Goal: Task Accomplishment & Management: Complete application form

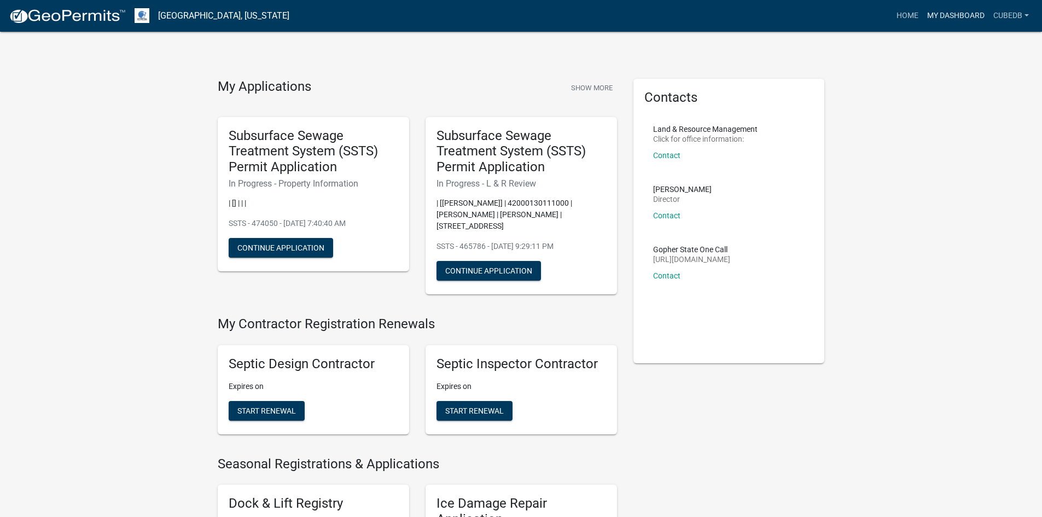
click at [952, 17] on link "My Dashboard" at bounding box center [956, 15] width 66 height 21
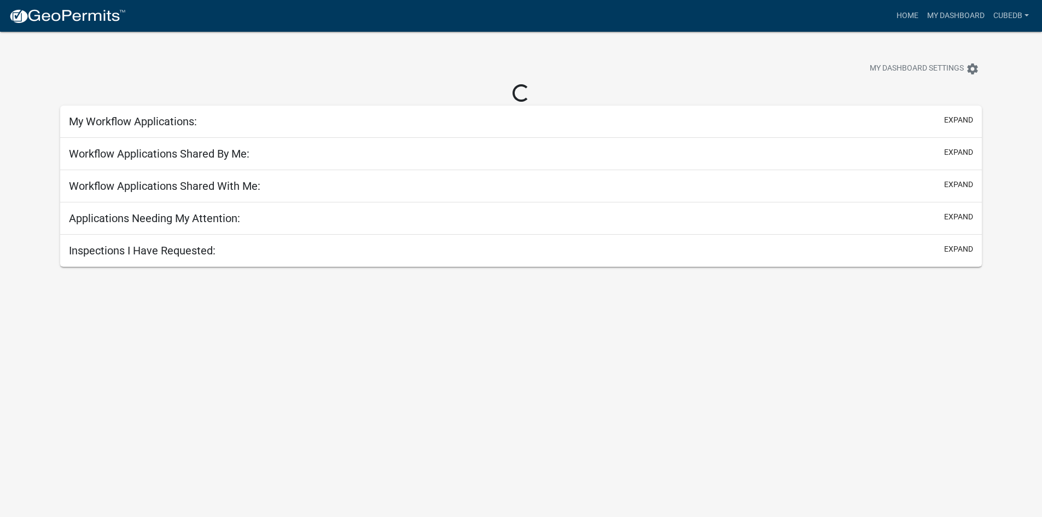
select select "3: 100"
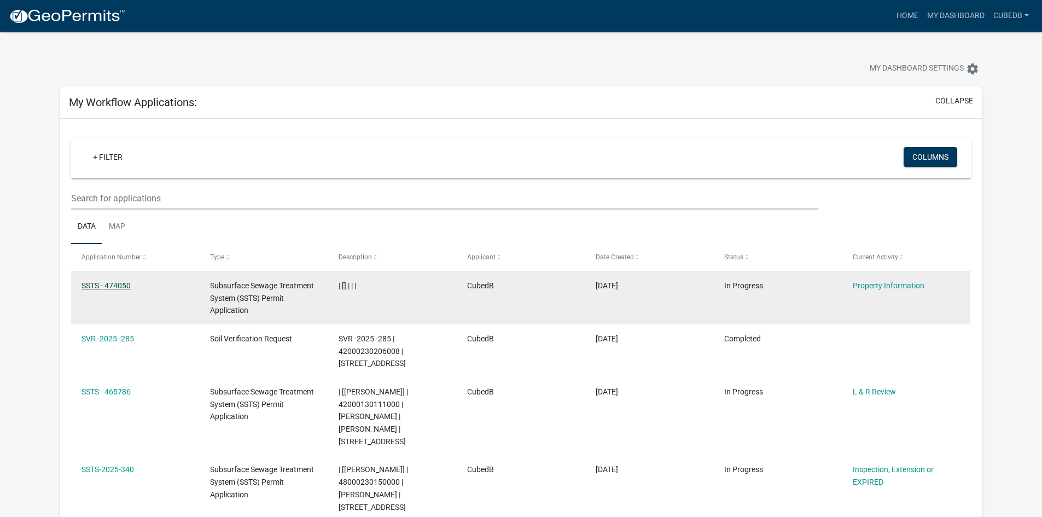
click at [127, 283] on link "SSTS - 474050" at bounding box center [105, 285] width 49 height 9
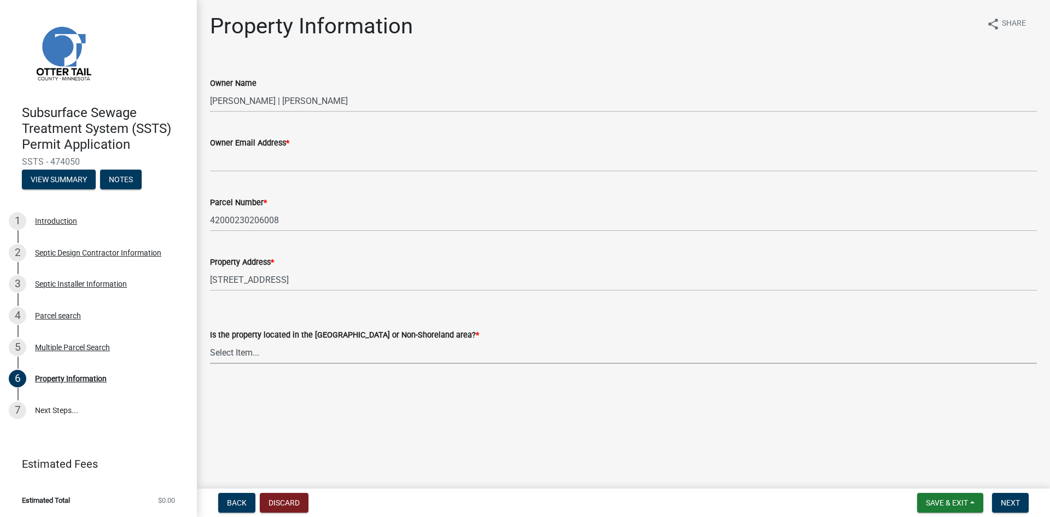
click at [297, 359] on select "Select Item... Shoreland Non-Shoreland" at bounding box center [623, 352] width 827 height 22
click at [210, 341] on select "Select Item... Shoreland Non-Shoreland" at bounding box center [623, 352] width 827 height 22
select select "5ed11e82-653f-4fcc-a472-8d95af57556c"
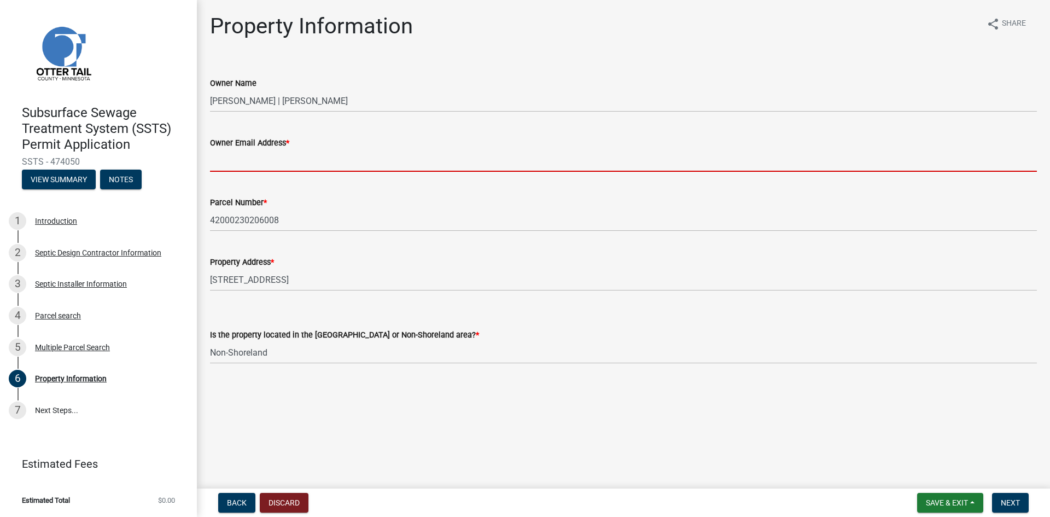
click at [228, 161] on input "Owner Email Address *" at bounding box center [623, 160] width 827 height 22
paste input "[PERSON_NAME][EMAIL_ADDRESS][DOMAIN_NAME]"
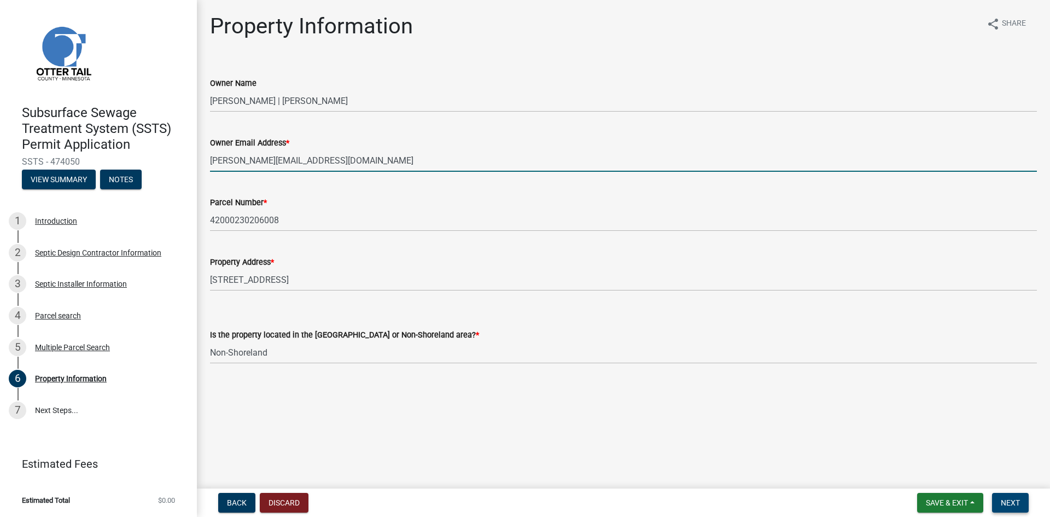
type input "[PERSON_NAME][EMAIL_ADDRESS][DOMAIN_NAME]"
click at [998, 497] on button "Next" at bounding box center [1010, 503] width 37 height 20
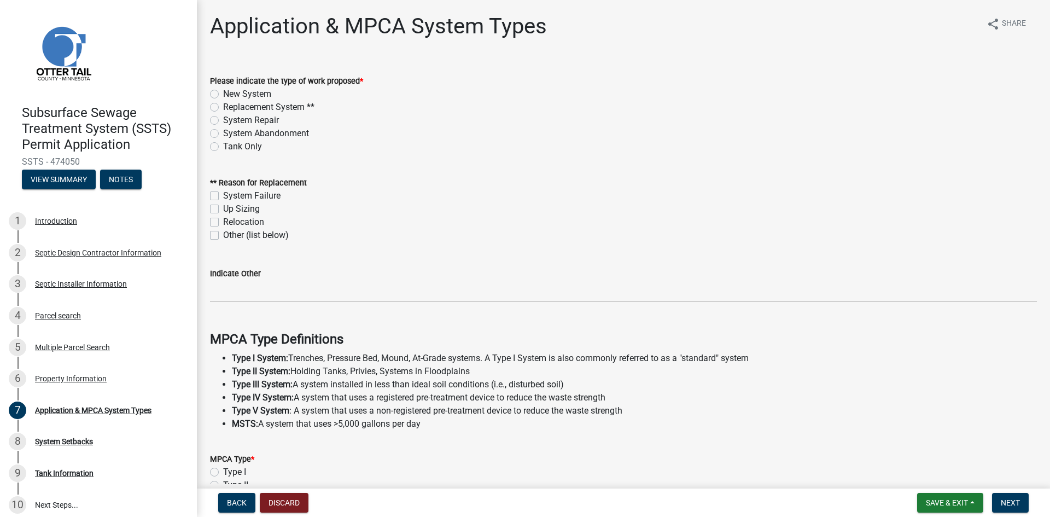
click at [223, 95] on label "New System" at bounding box center [247, 94] width 48 height 13
click at [223, 95] on input "New System" at bounding box center [226, 91] width 7 height 7
radio input "true"
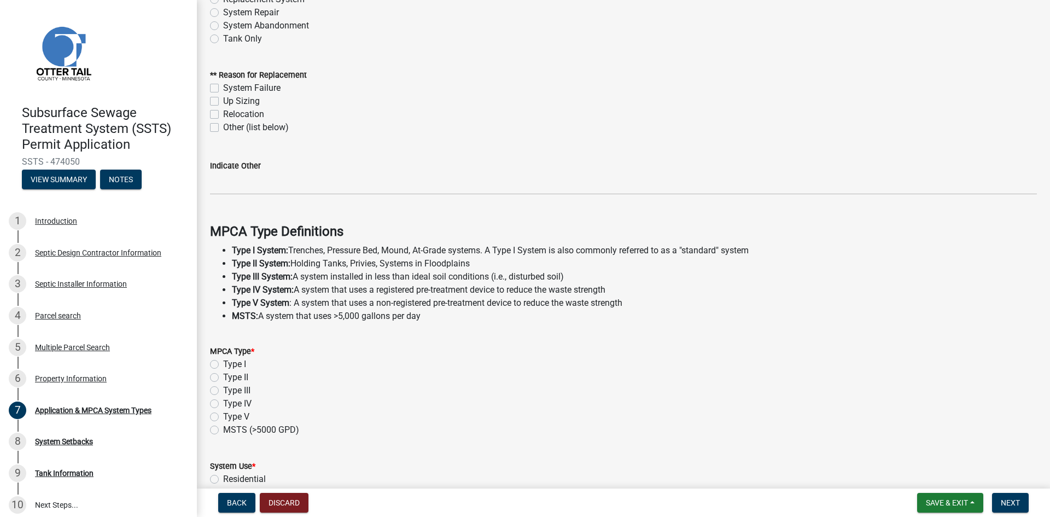
scroll to position [109, 0]
click at [223, 365] on label "Type I" at bounding box center [234, 362] width 23 height 13
click at [223, 363] on input "Type I" at bounding box center [226, 359] width 7 height 7
radio input "true"
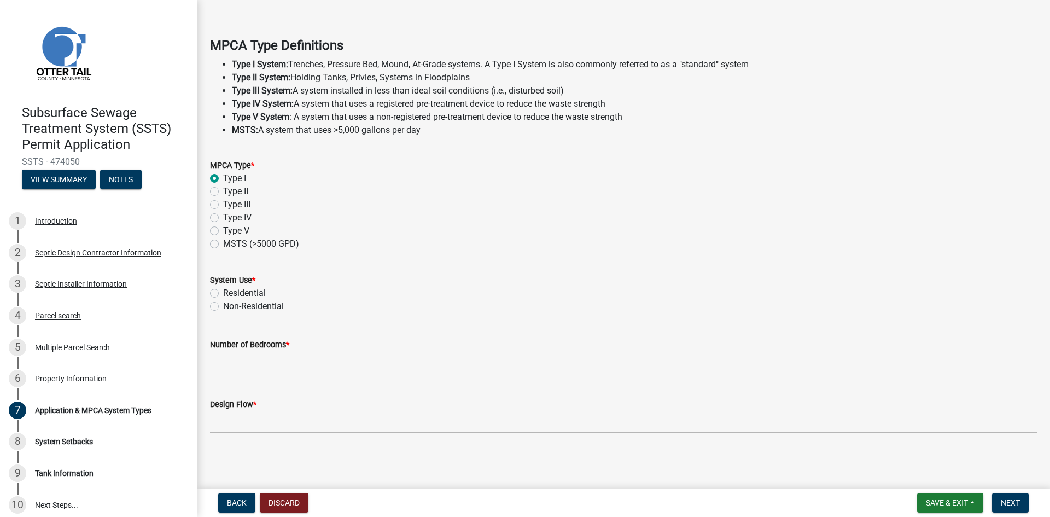
scroll to position [294, 0]
click at [223, 293] on label "Residential" at bounding box center [244, 292] width 43 height 13
click at [223, 293] on input "Residential" at bounding box center [226, 289] width 7 height 7
radio input "true"
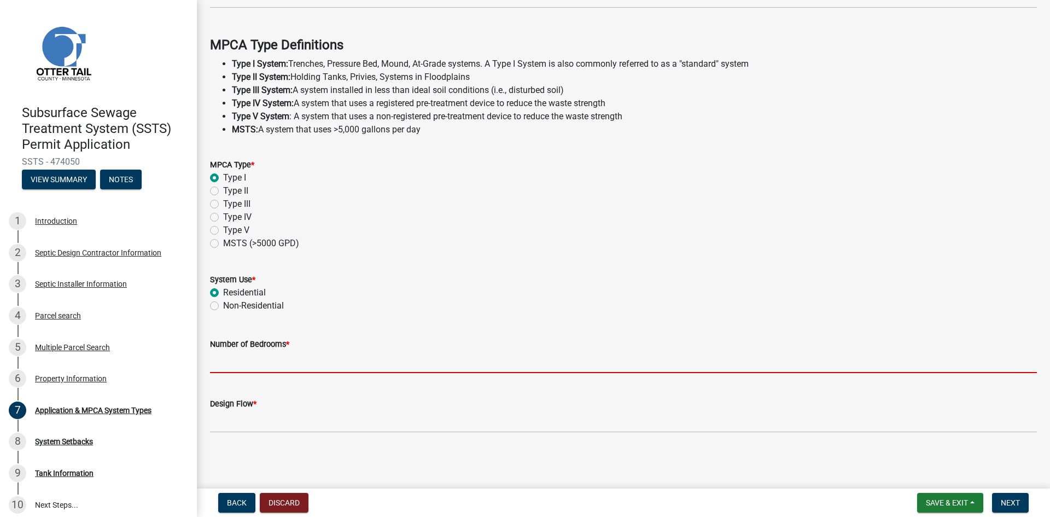
click at [249, 368] on input "Number of Bedrooms *" at bounding box center [623, 362] width 827 height 22
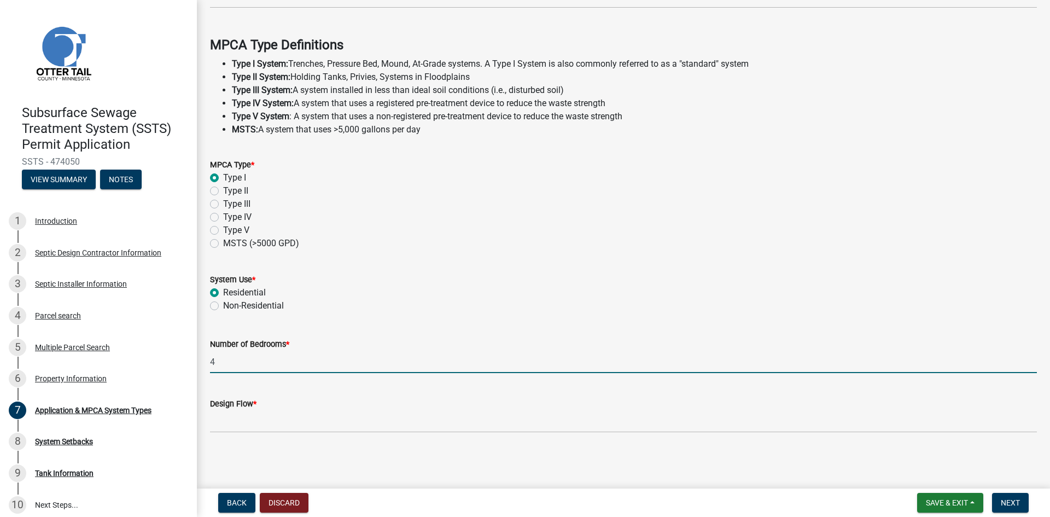
type input "4"
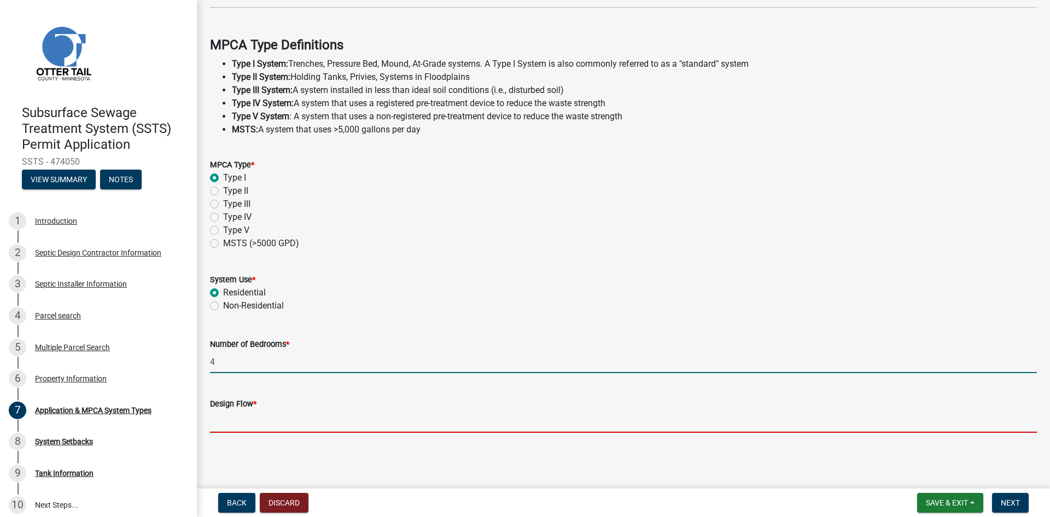
click at [255, 421] on input "Design Flow *" at bounding box center [623, 421] width 827 height 22
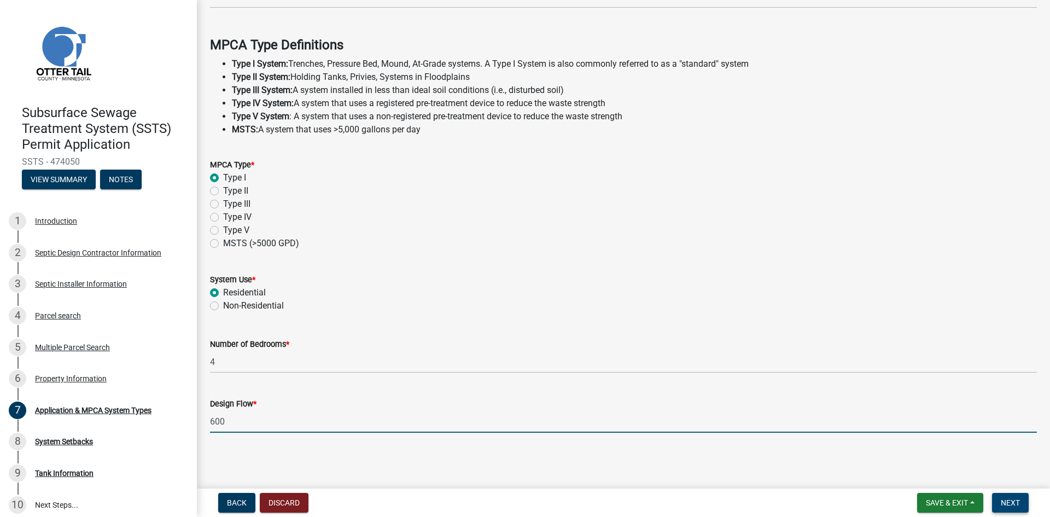
type input "600"
click at [996, 499] on button "Next" at bounding box center [1010, 503] width 37 height 20
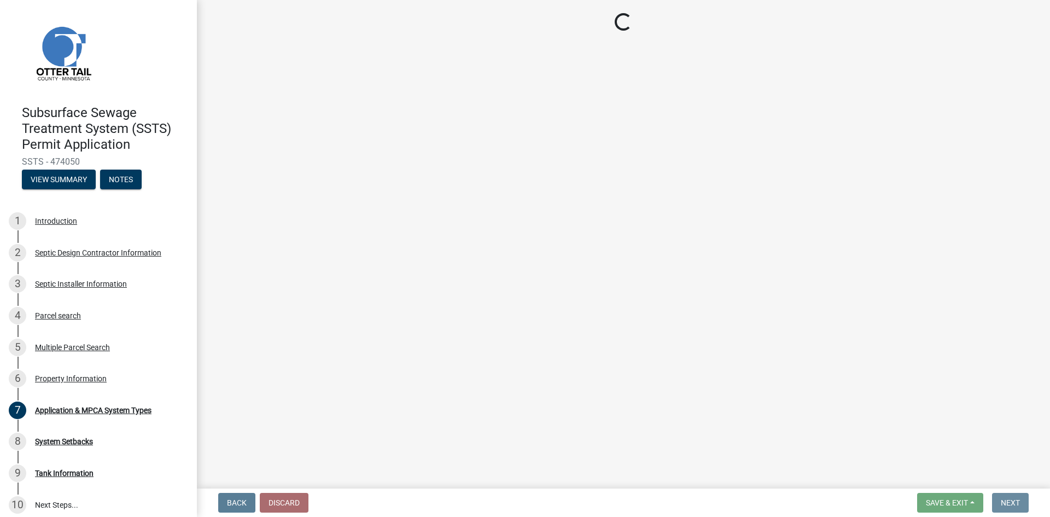
scroll to position [0, 0]
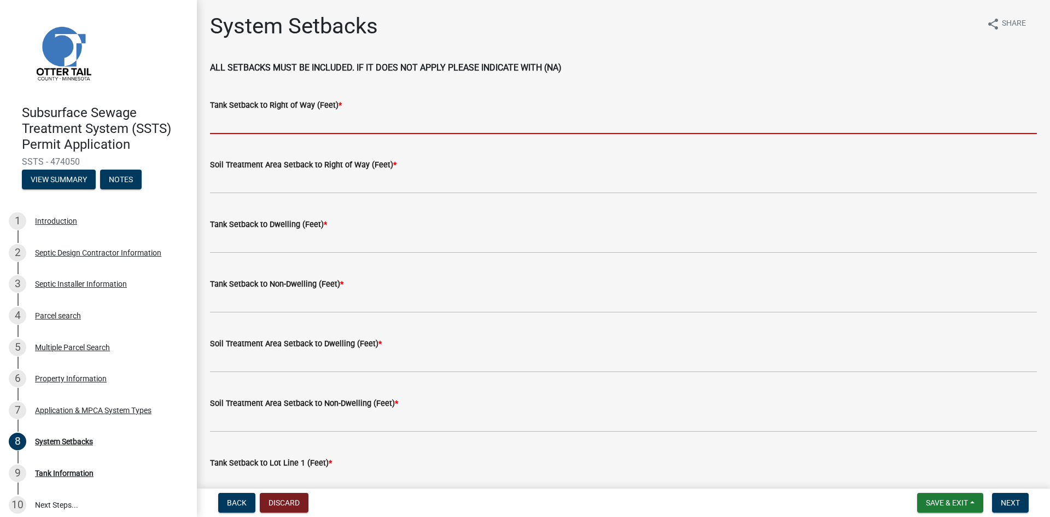
click at [269, 126] on input "Tank Setback to Right of Way (Feet) *" at bounding box center [623, 123] width 827 height 22
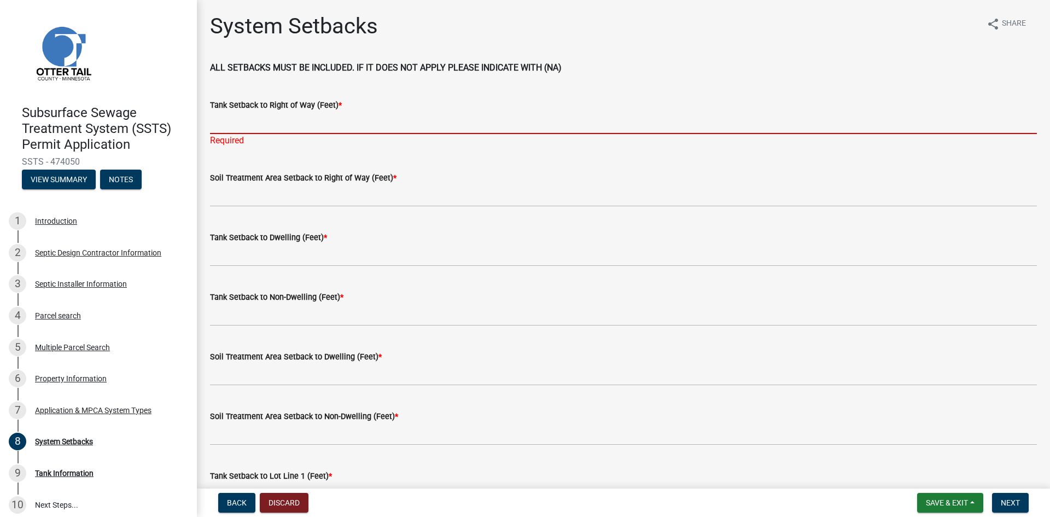
click at [301, 124] on input "Tank Setback to Right of Way (Feet) *" at bounding box center [623, 123] width 827 height 22
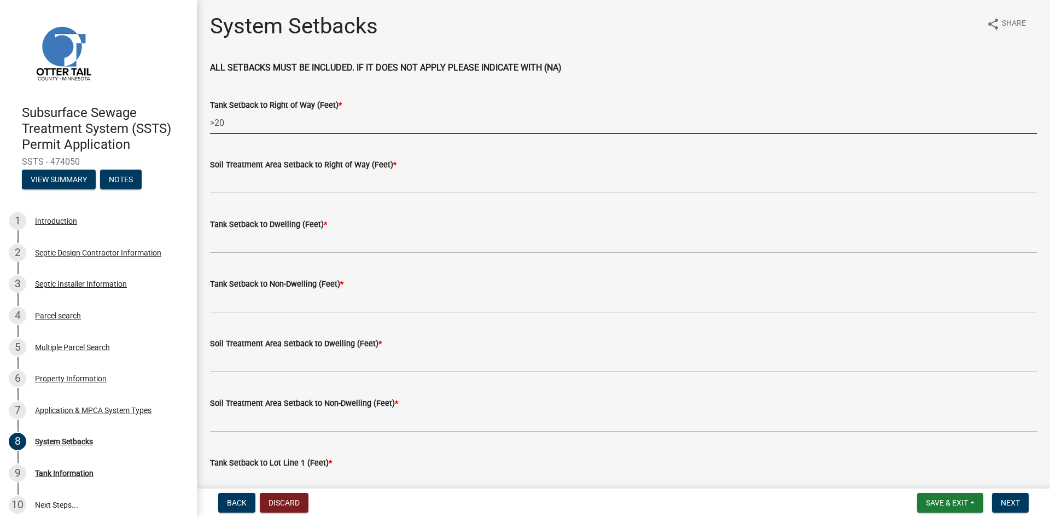
drag, startPoint x: 225, startPoint y: 120, endPoint x: 206, endPoint y: 120, distance: 18.6
click at [206, 120] on div "Tank Setback to Right of Way (Feet) * >20" at bounding box center [623, 108] width 843 height 51
type input ">20"
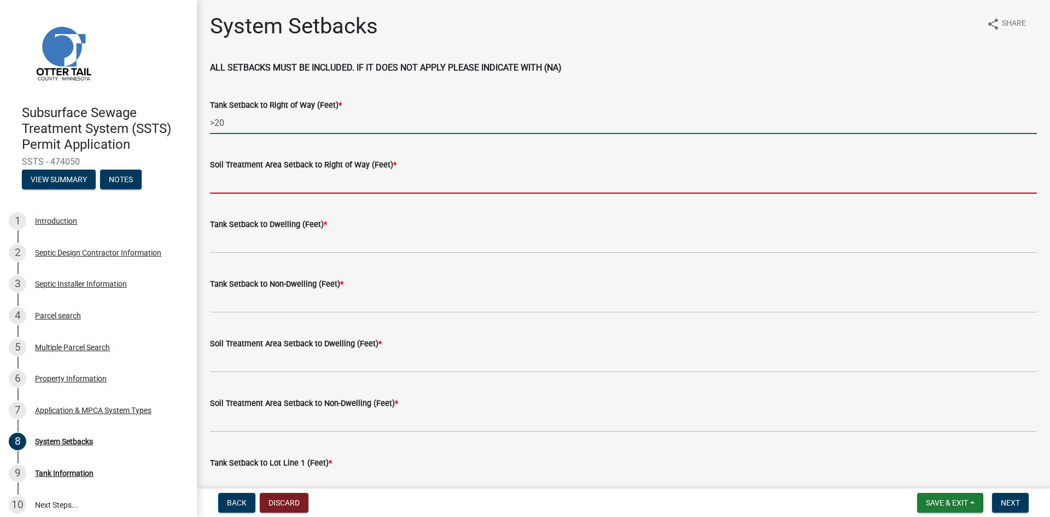
click at [227, 186] on input "Soil Treatment Area Setback to Right of Way (Feet) *" at bounding box center [623, 182] width 827 height 22
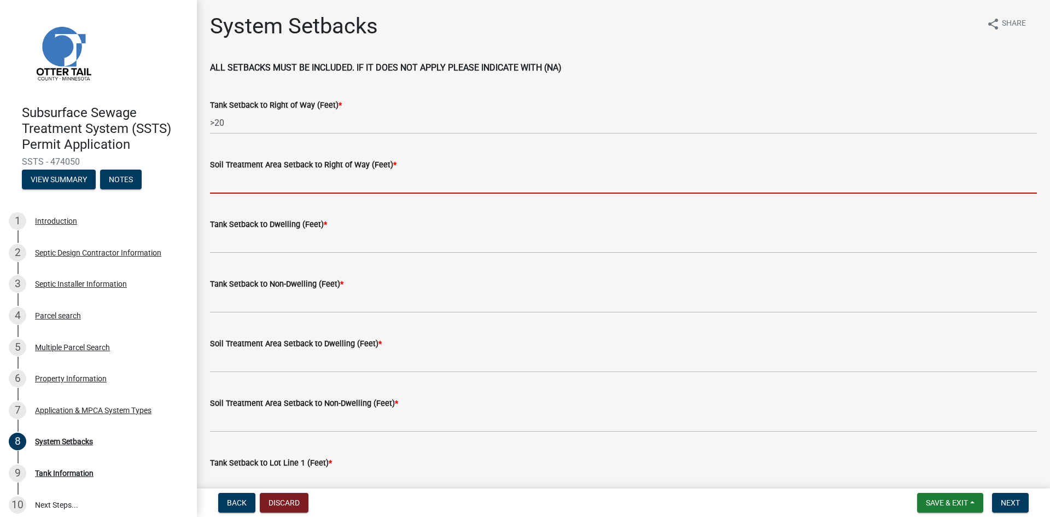
paste input ">20"
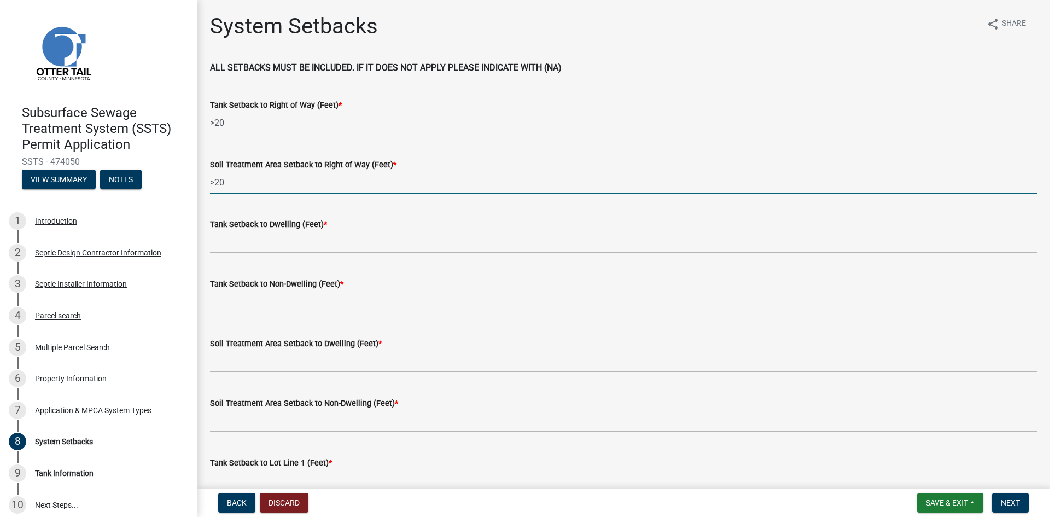
type input ">20"
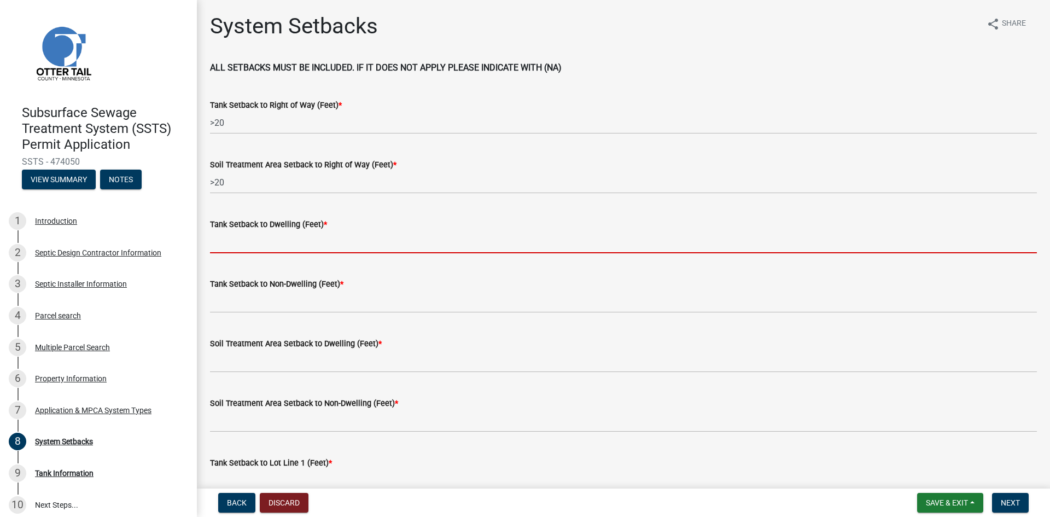
click at [234, 245] on input "Tank Setback to Dwelling (Feet) *" at bounding box center [623, 242] width 827 height 22
paste input ">20"
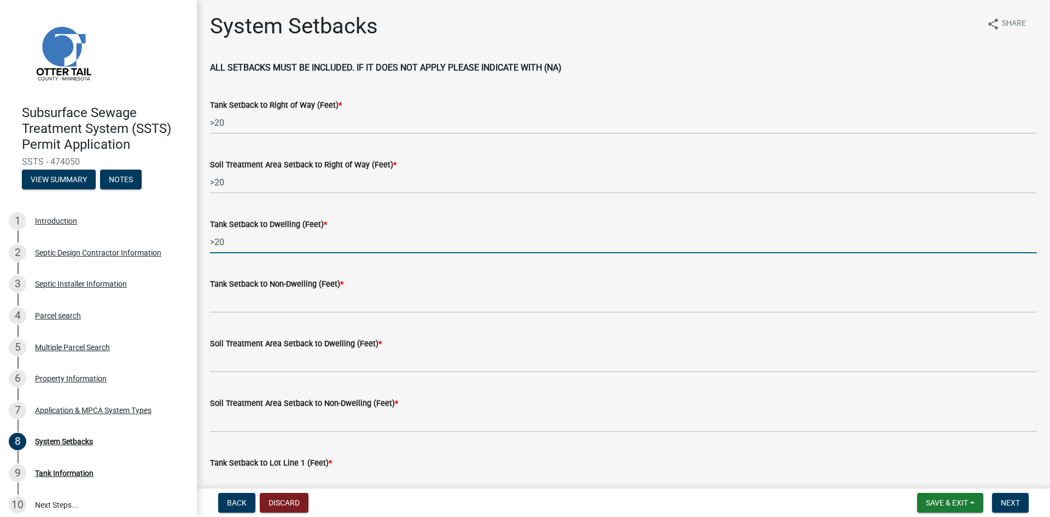
type input ">20"
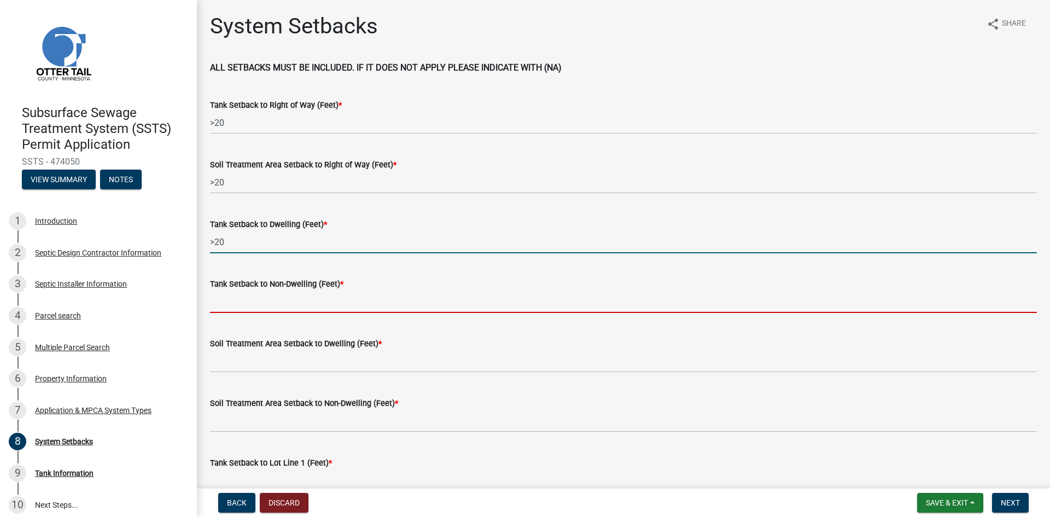
click at [244, 302] on input "Tank Setback to Non-Dwelling (Feet) *" at bounding box center [623, 301] width 827 height 22
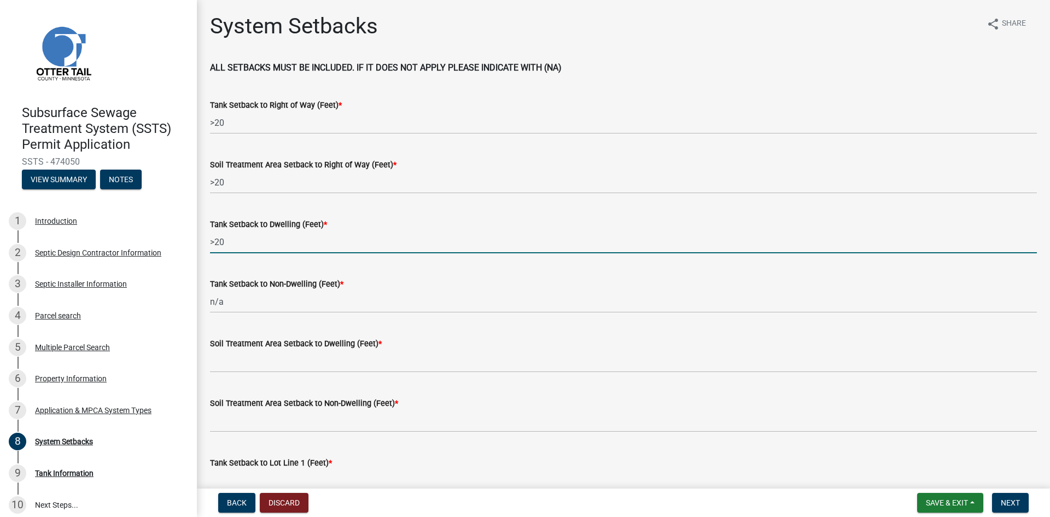
drag, startPoint x: 220, startPoint y: 240, endPoint x: 206, endPoint y: 240, distance: 14.2
click at [206, 240] on div "Tank Setback to Dwelling (Feet) * >20" at bounding box center [623, 227] width 843 height 51
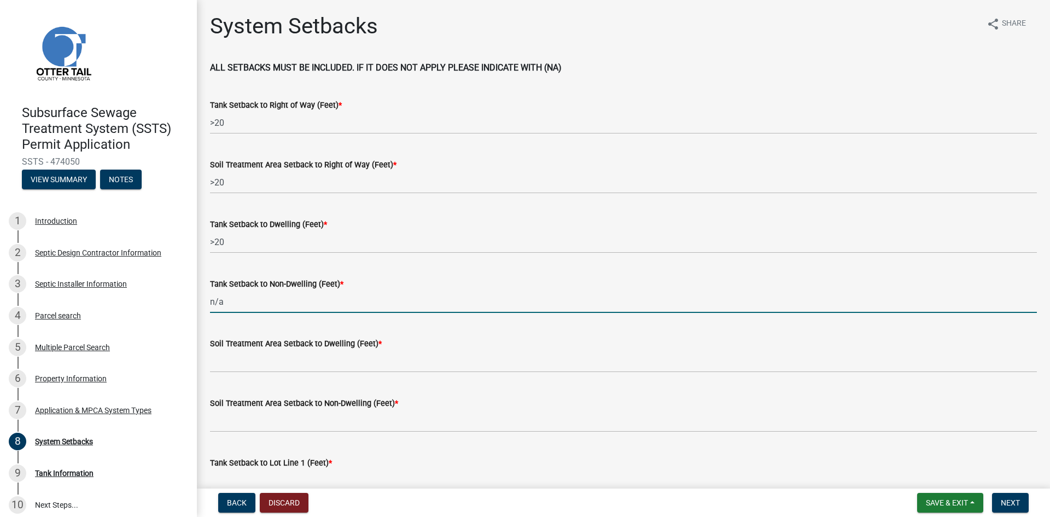
drag, startPoint x: 217, startPoint y: 306, endPoint x: 200, endPoint y: 304, distance: 17.6
paste input ">20"
type input ">20"
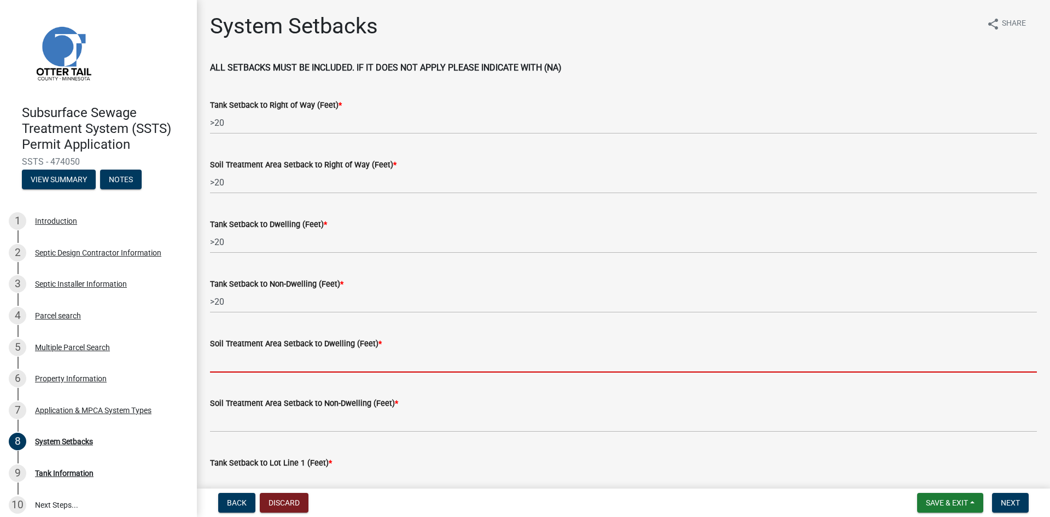
click at [236, 364] on input "Soil Treatment Area Setback to Dwelling (Feet) *" at bounding box center [623, 361] width 827 height 22
paste input ">20"
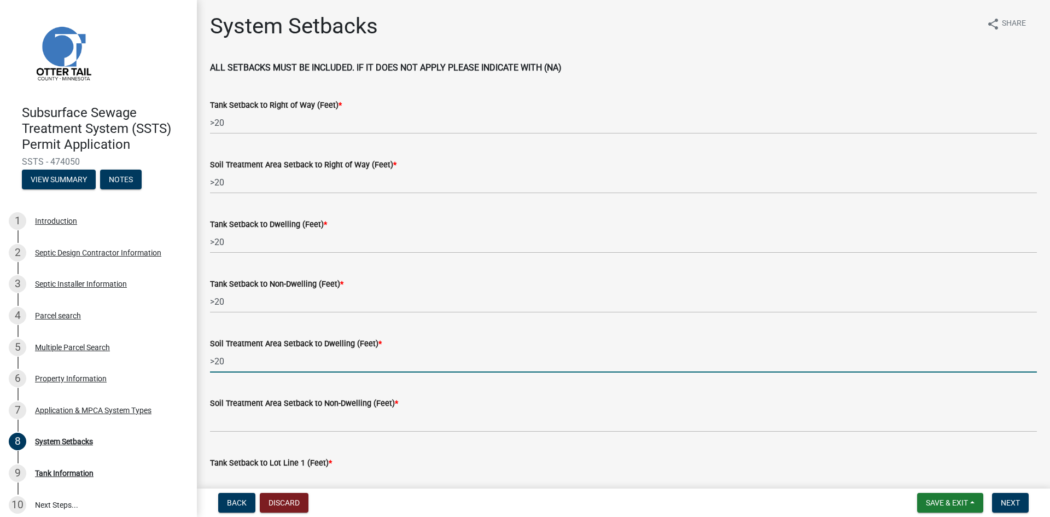
type input ">20"
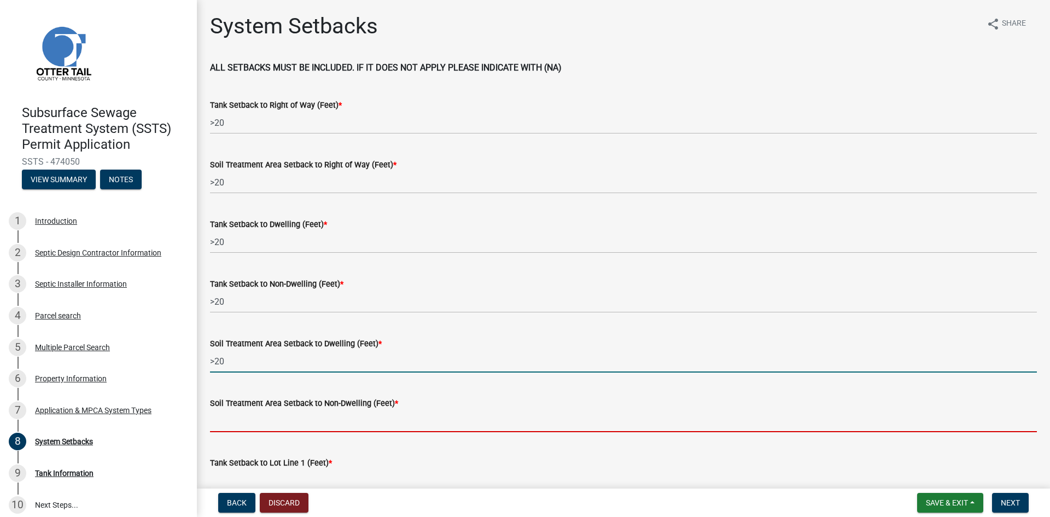
click at [246, 420] on input "Soil Treatment Area Setback to Non-Dwelling (Feet) *" at bounding box center [623, 421] width 827 height 22
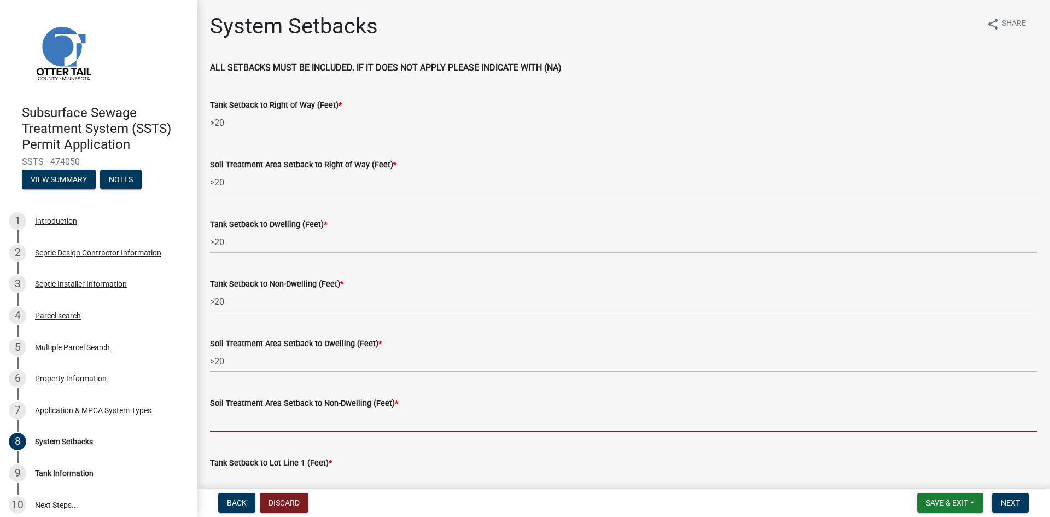
paste input ">20"
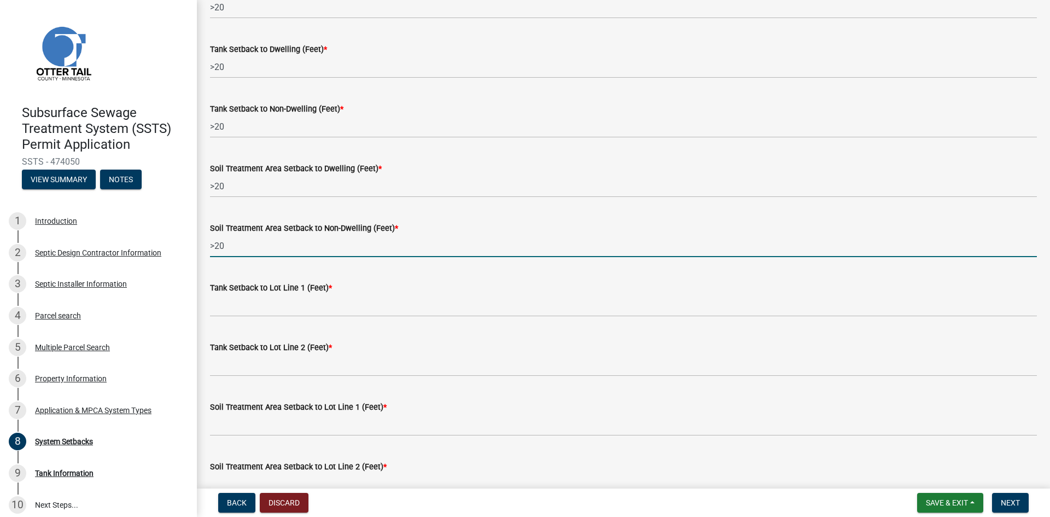
scroll to position [191, 0]
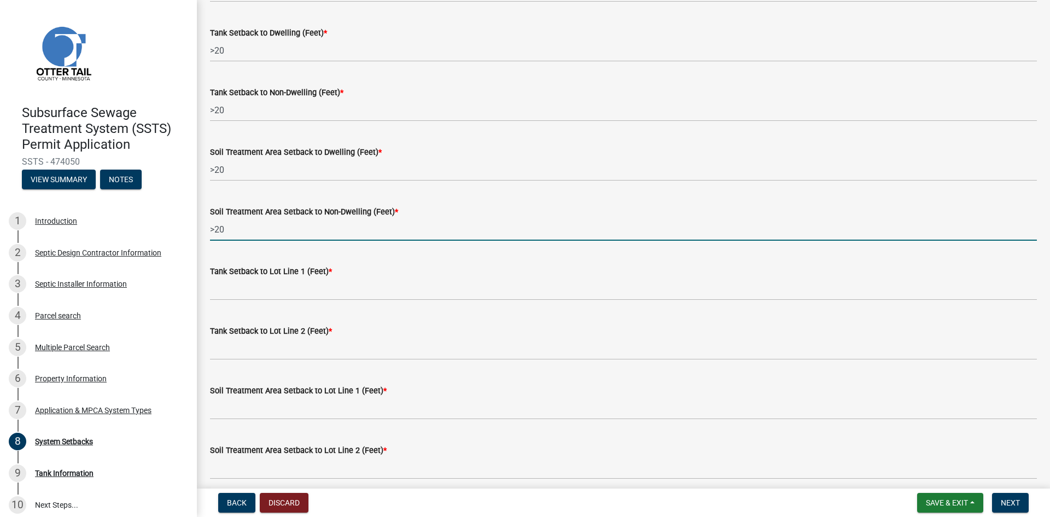
type input ">20"
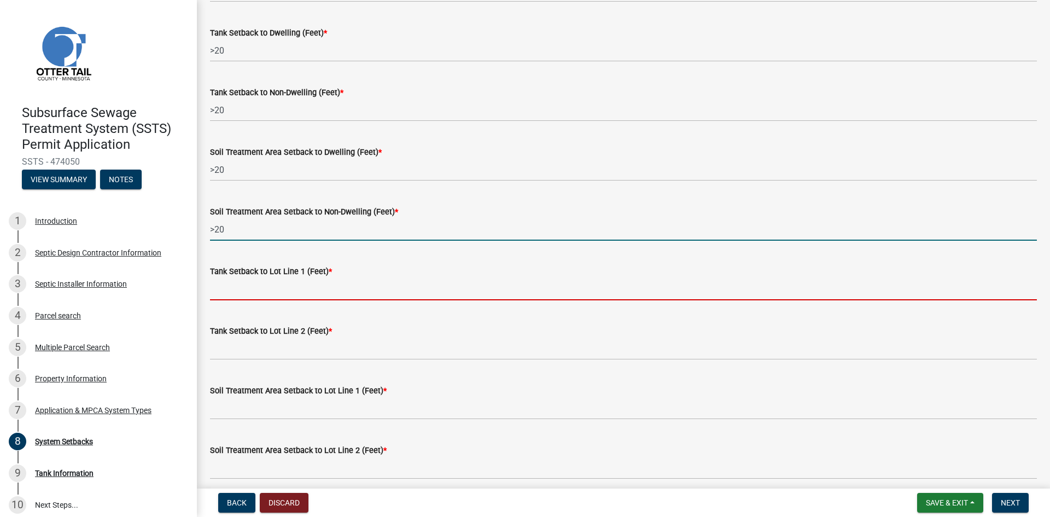
click at [233, 291] on input "Tank Setback to Lot Line 1 (Feet) *" at bounding box center [623, 289] width 827 height 22
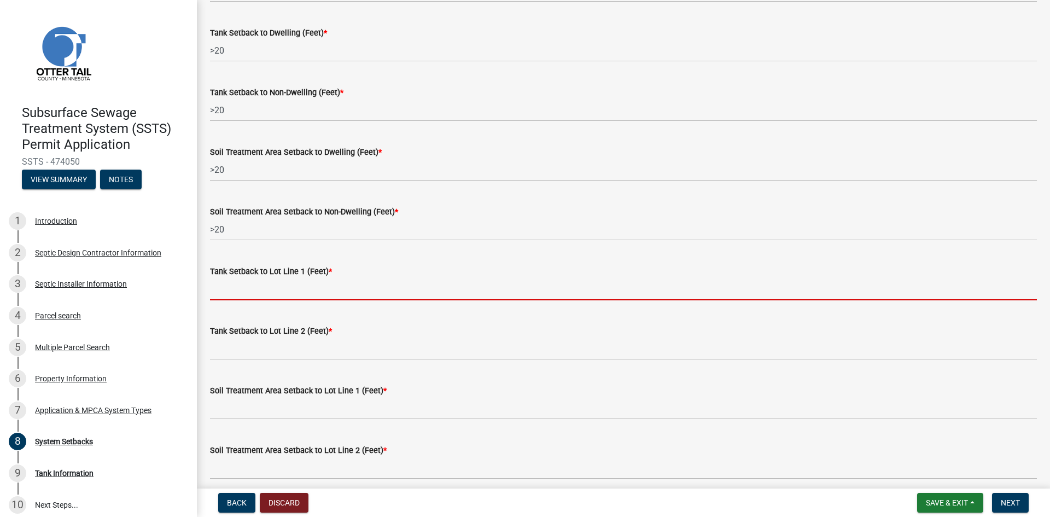
paste input ">20"
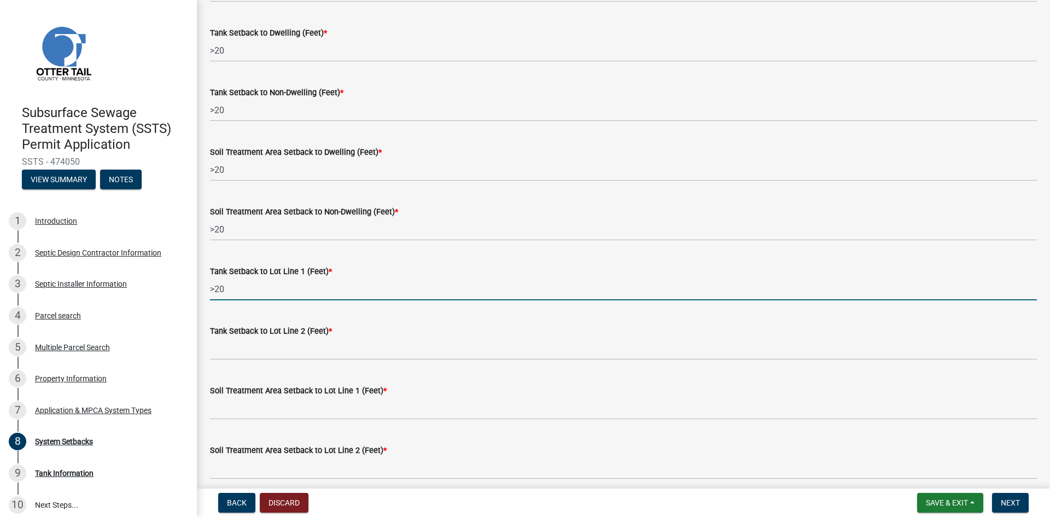
type input ">20"
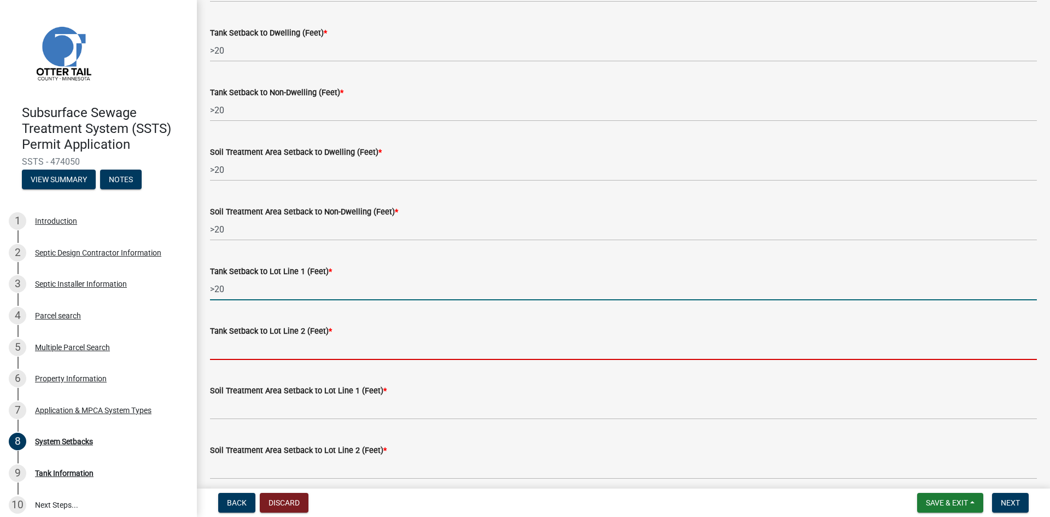
click at [242, 349] on input "Tank Setback to Lot Line 2 (Feet) *" at bounding box center [623, 348] width 827 height 22
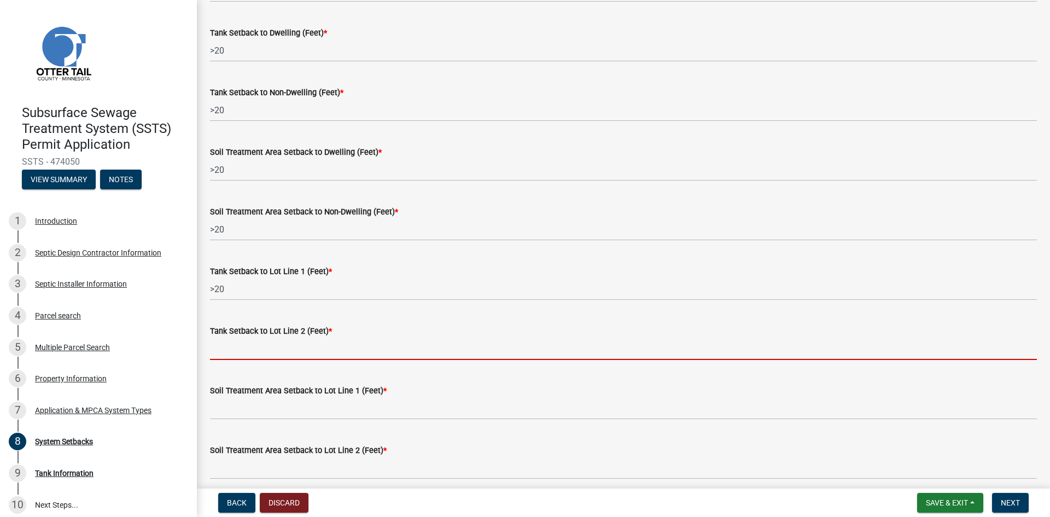
paste input ">20"
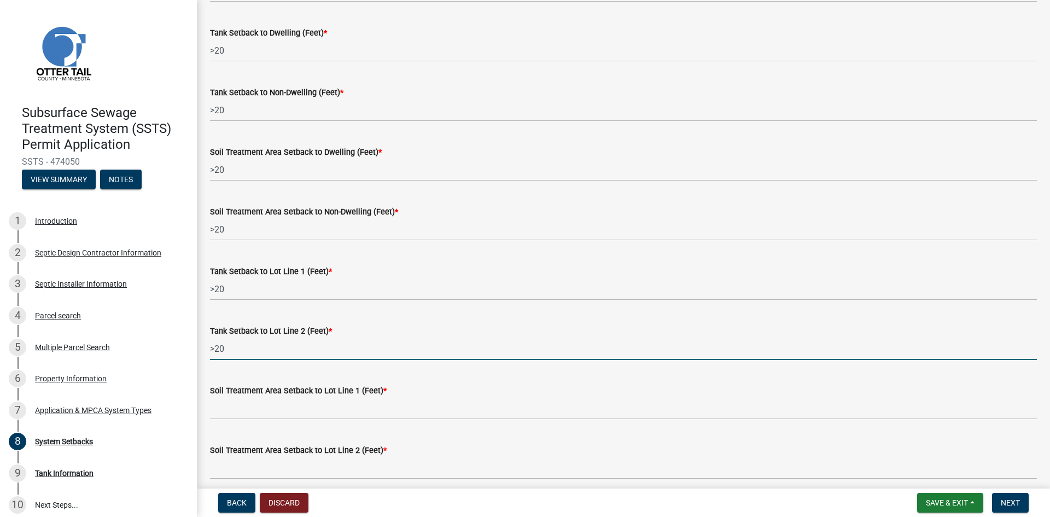
type input ">20"
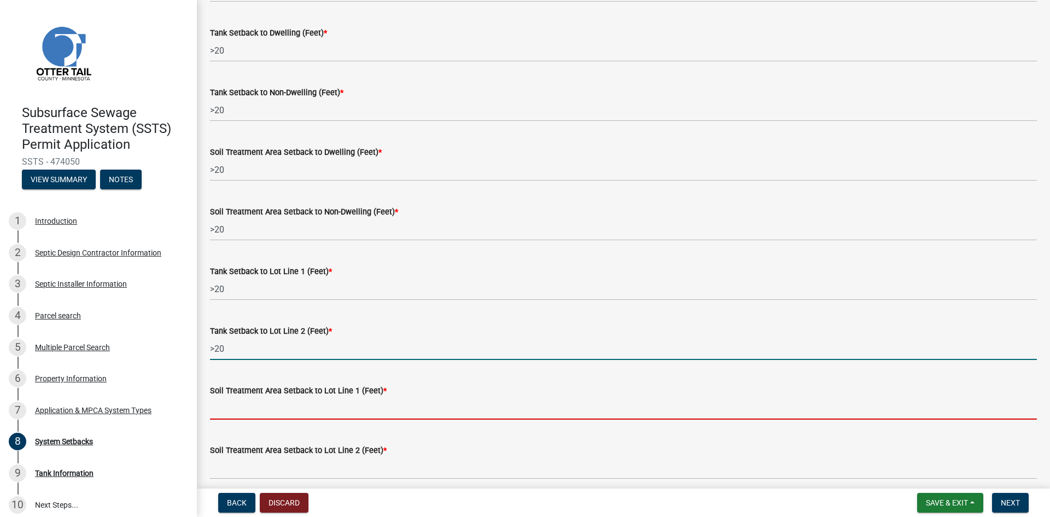
click at [273, 412] on input "Soil Treatment Area Setback to Lot Line 1 (Feet) *" at bounding box center [623, 408] width 827 height 22
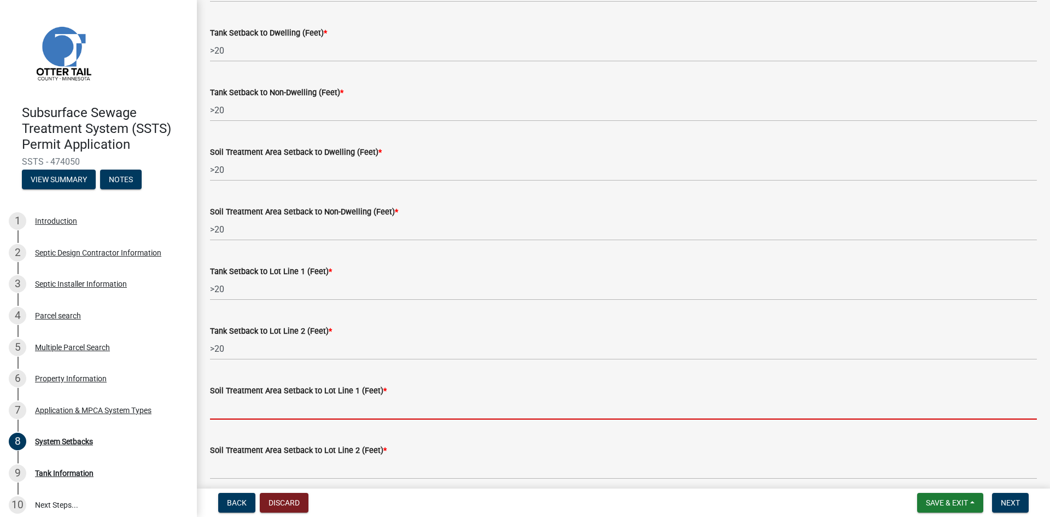
paste input ">20"
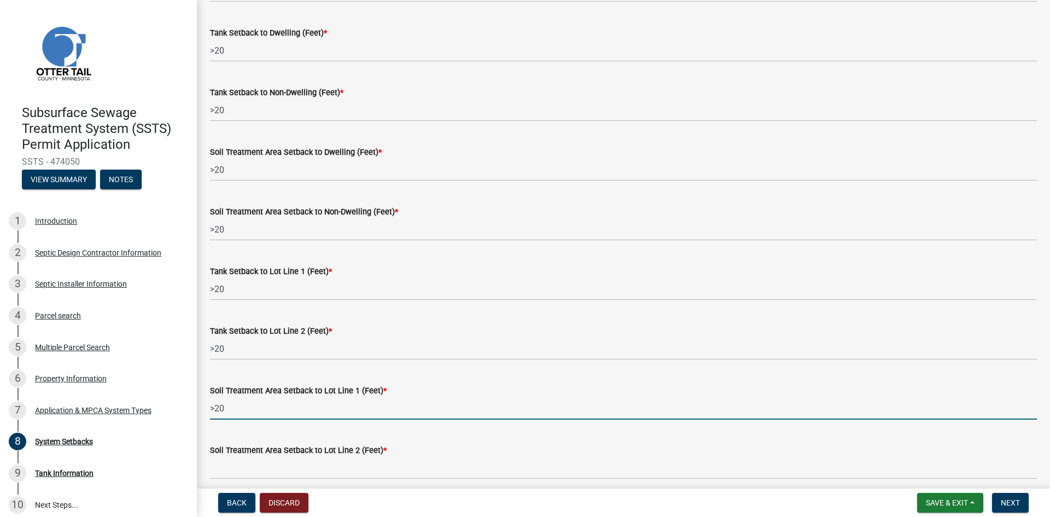
type input ">20"
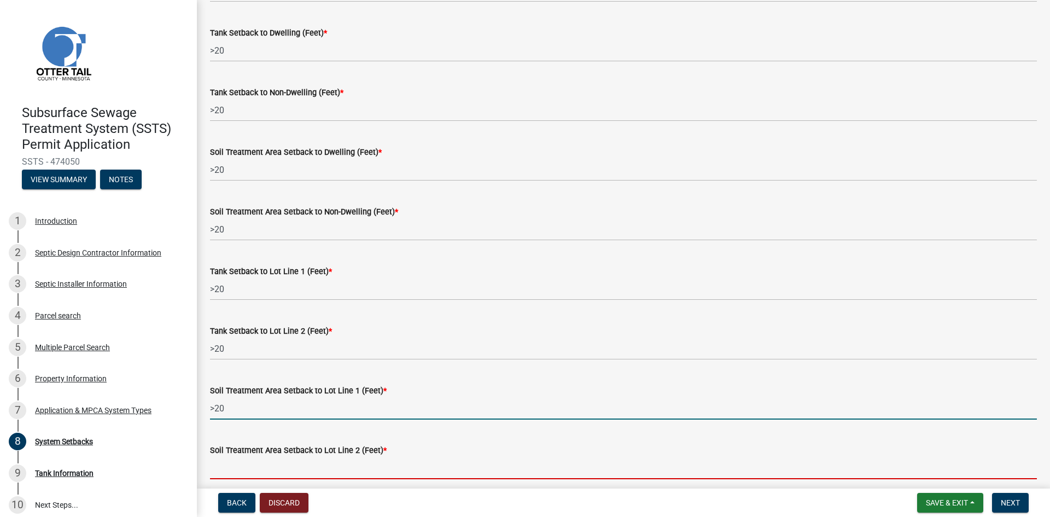
click at [272, 470] on input "Soil Treatment Area Setback to Lot Line 2 (Feet) *" at bounding box center [623, 468] width 827 height 22
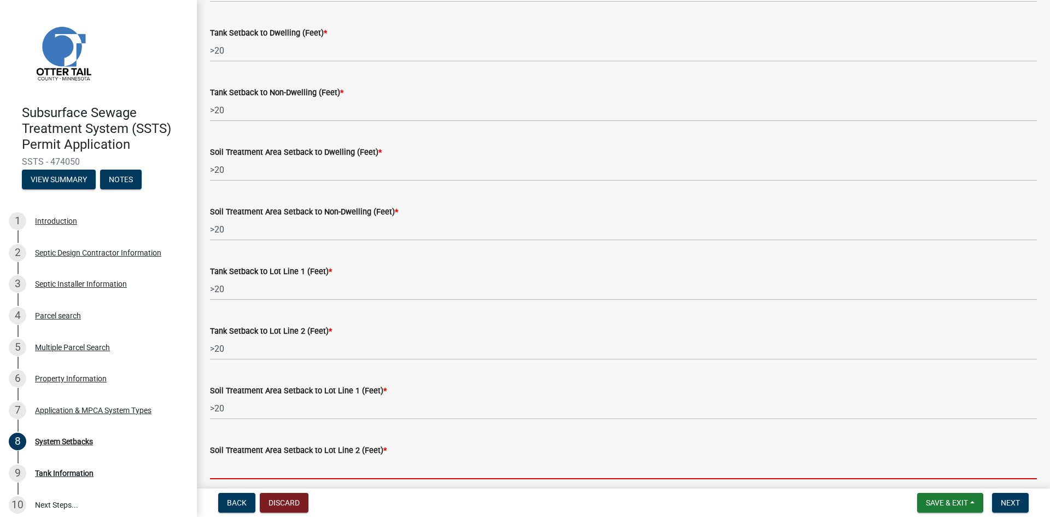
paste input ">20"
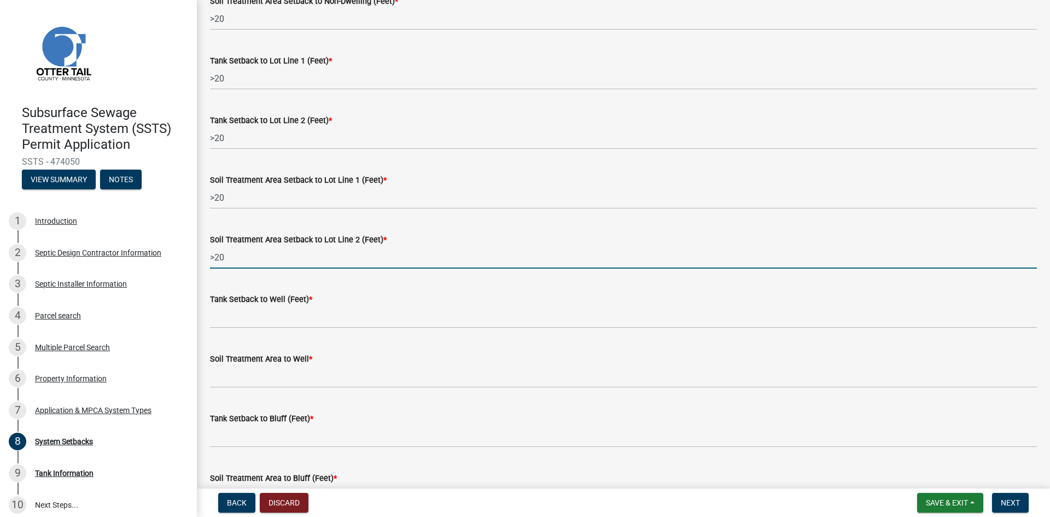
scroll to position [438, 0]
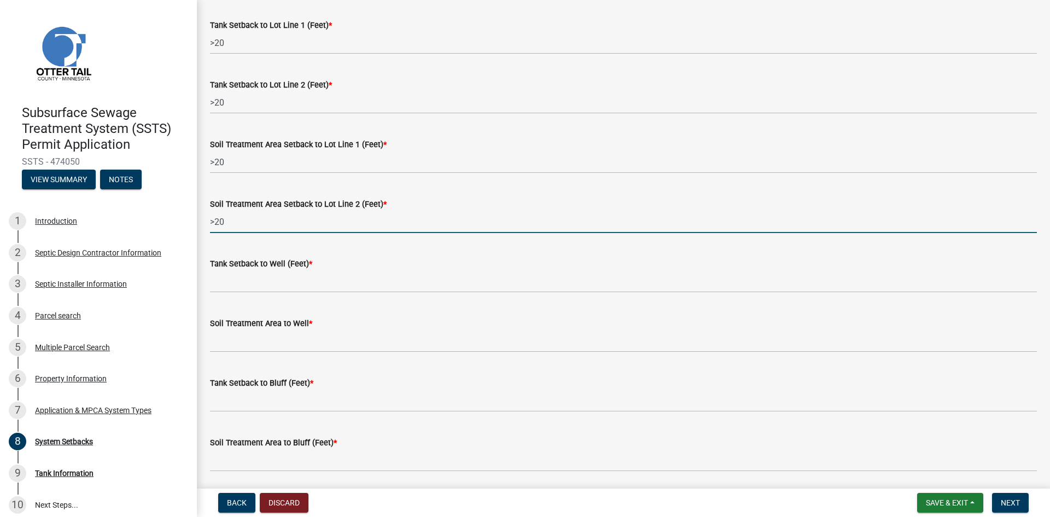
type input ">20"
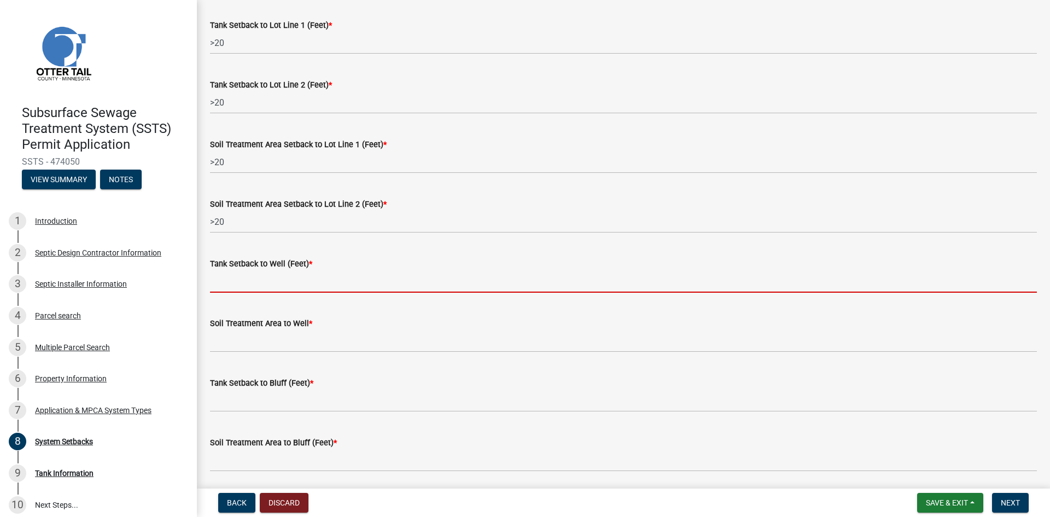
click at [252, 285] on input "Tank Setback to Well (Feet) *" at bounding box center [623, 281] width 827 height 22
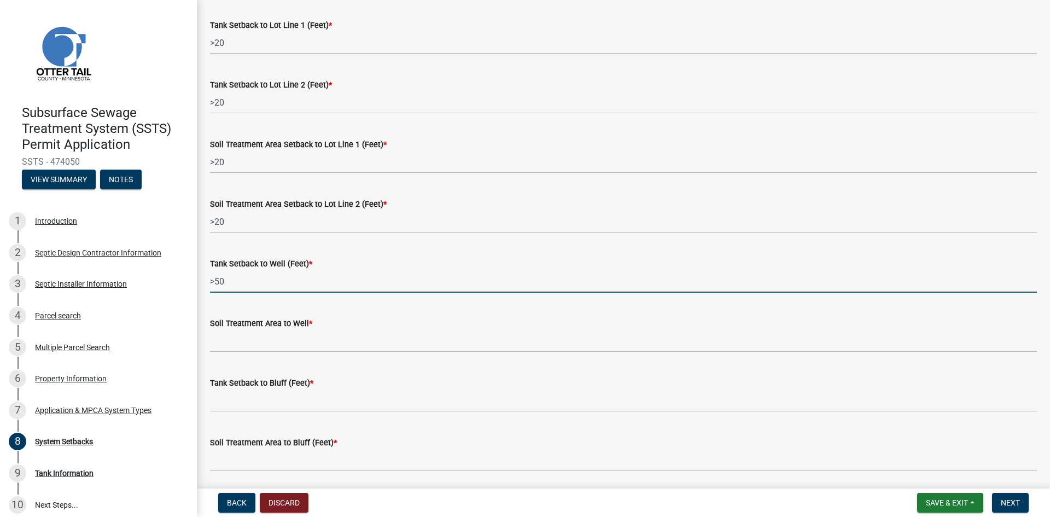
drag, startPoint x: 230, startPoint y: 282, endPoint x: 207, endPoint y: 282, distance: 22.4
click at [207, 282] on div "Tank Setback to Well (Feet) * >50" at bounding box center [623, 267] width 843 height 51
type input ">50"
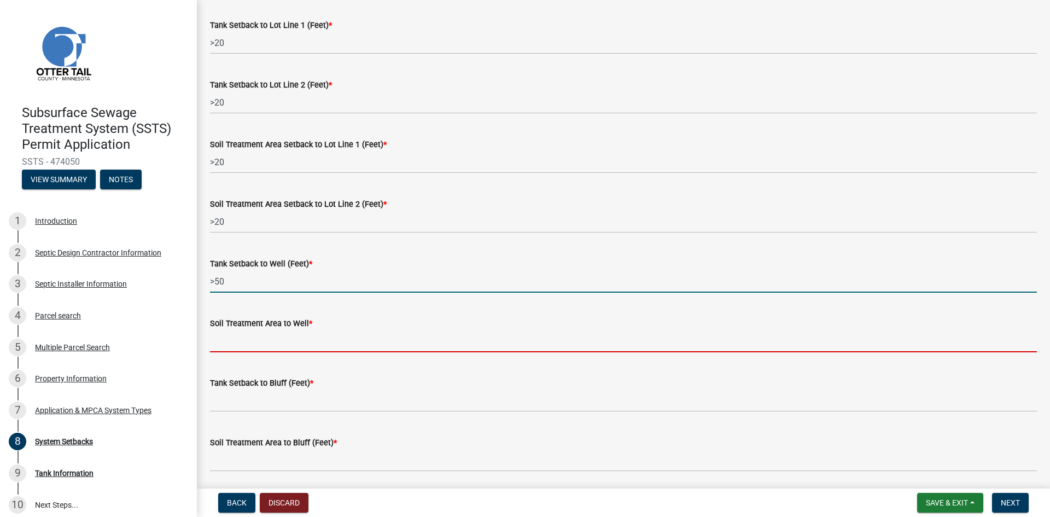
click at [228, 347] on input "Soil Treatment Area to Well *" at bounding box center [623, 341] width 827 height 22
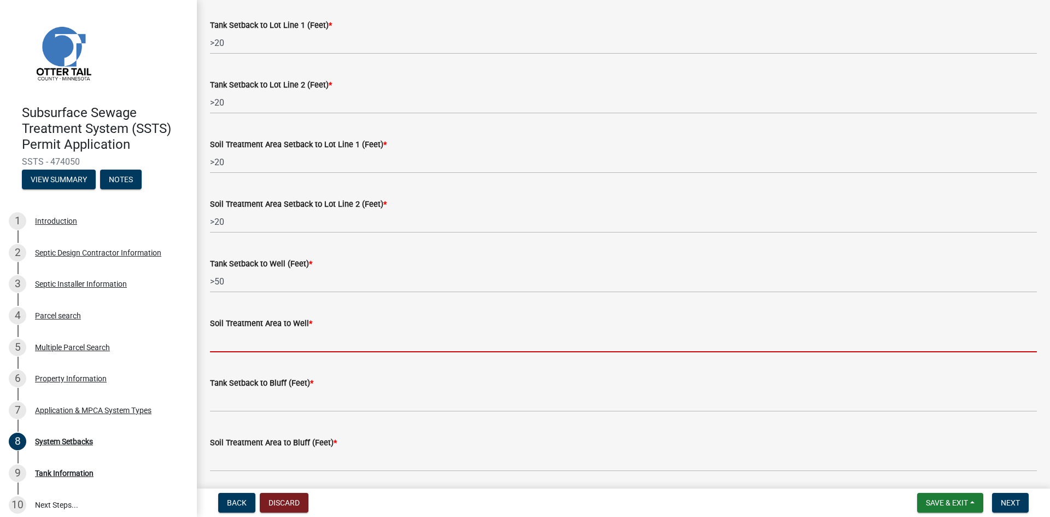
paste input ">50"
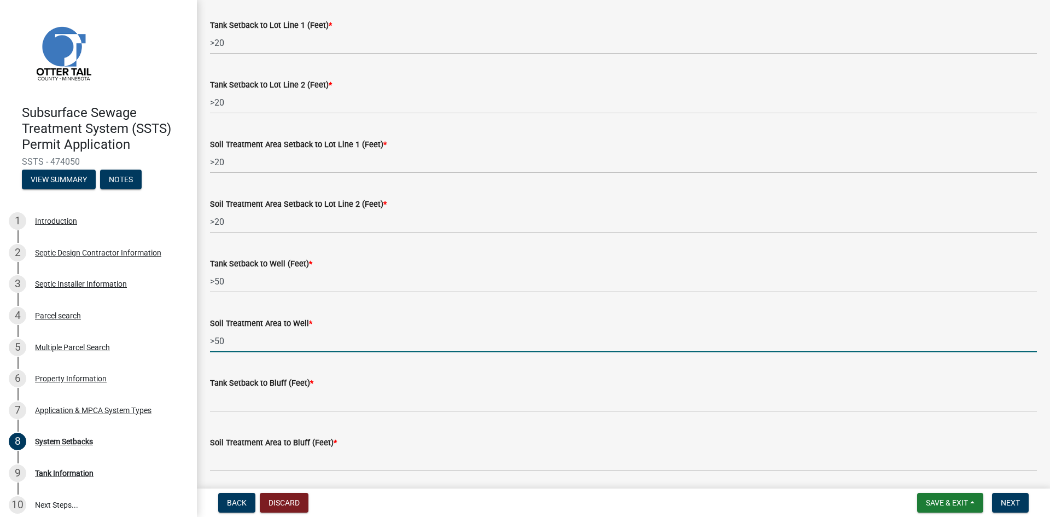
type input ">50"
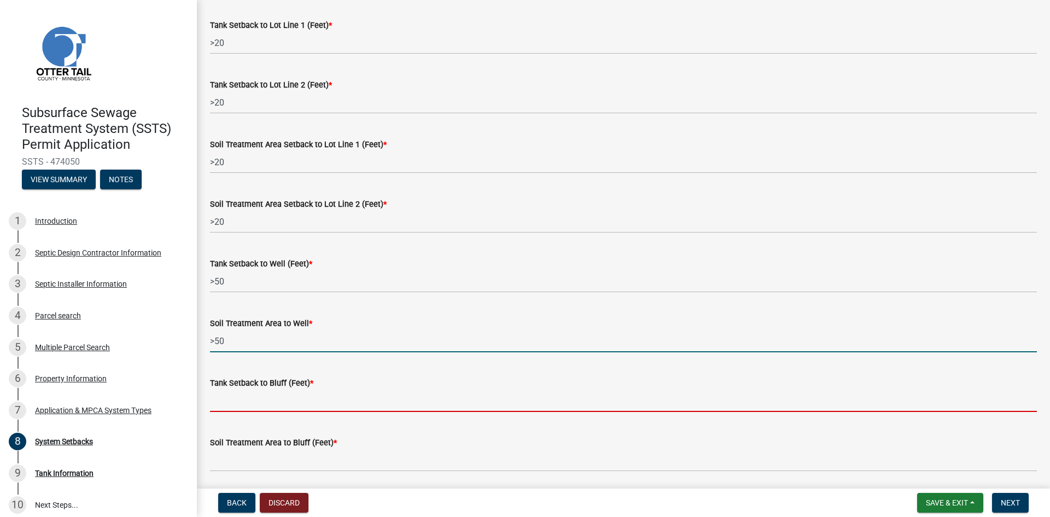
click at [271, 402] on input "Tank Setback to Bluff (Feet) *" at bounding box center [623, 400] width 827 height 22
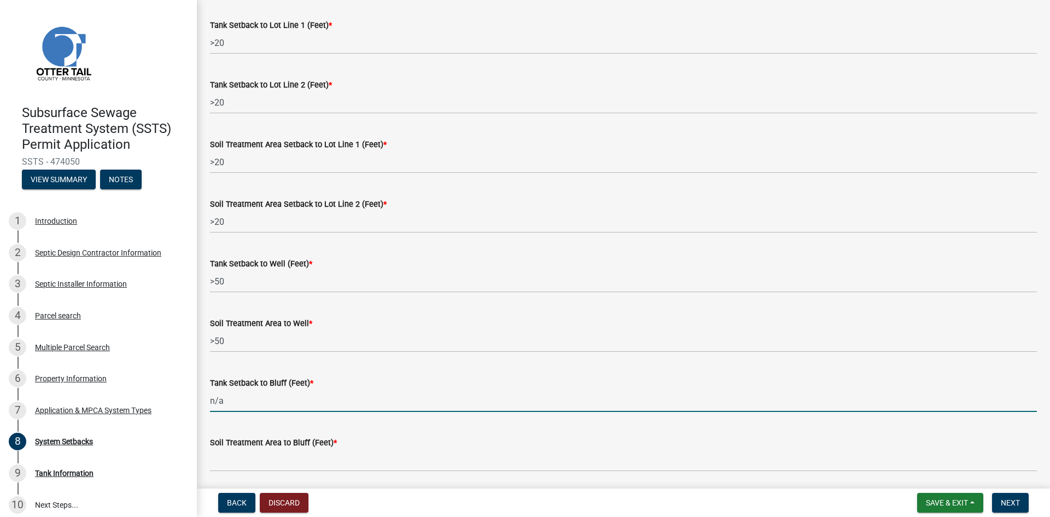
type input "n/a"
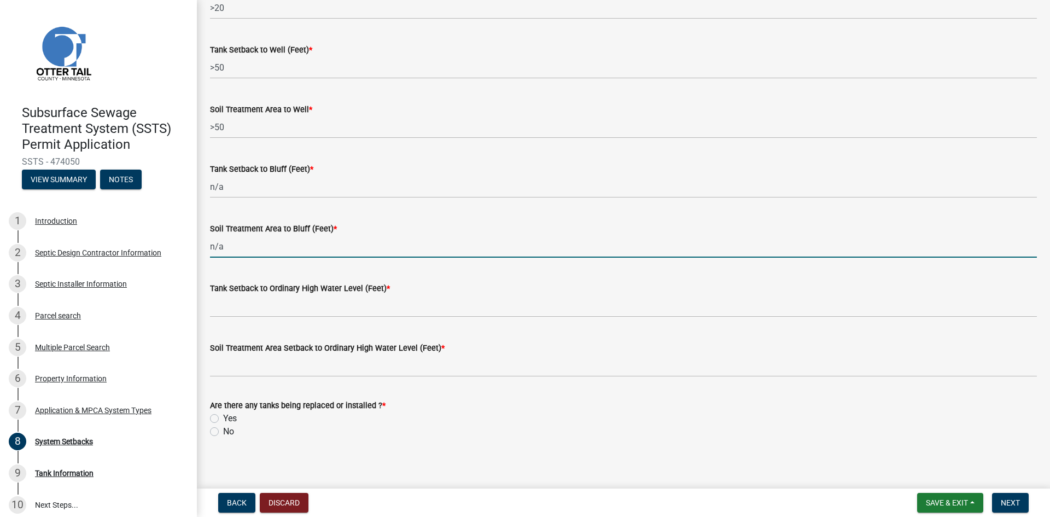
scroll to position [658, 0]
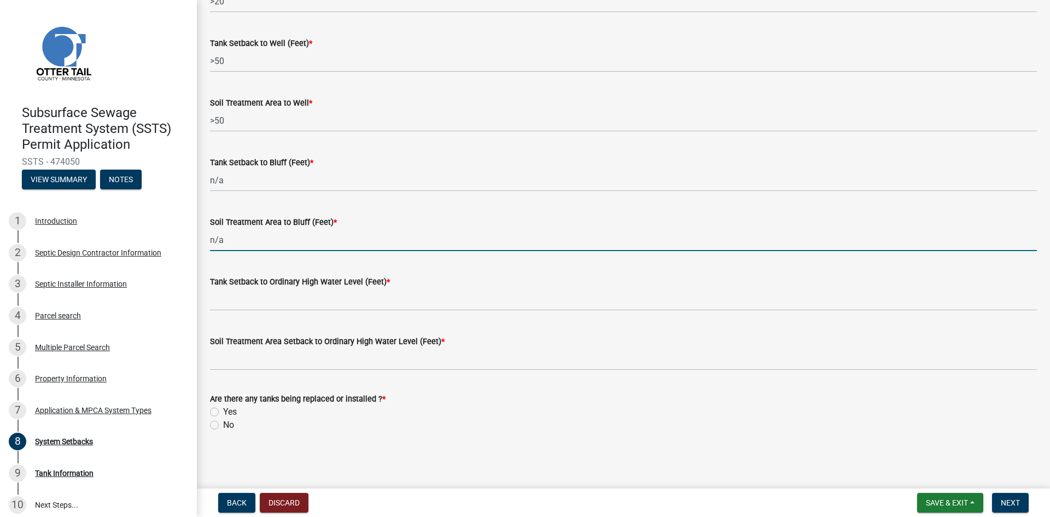
type input "n/a"
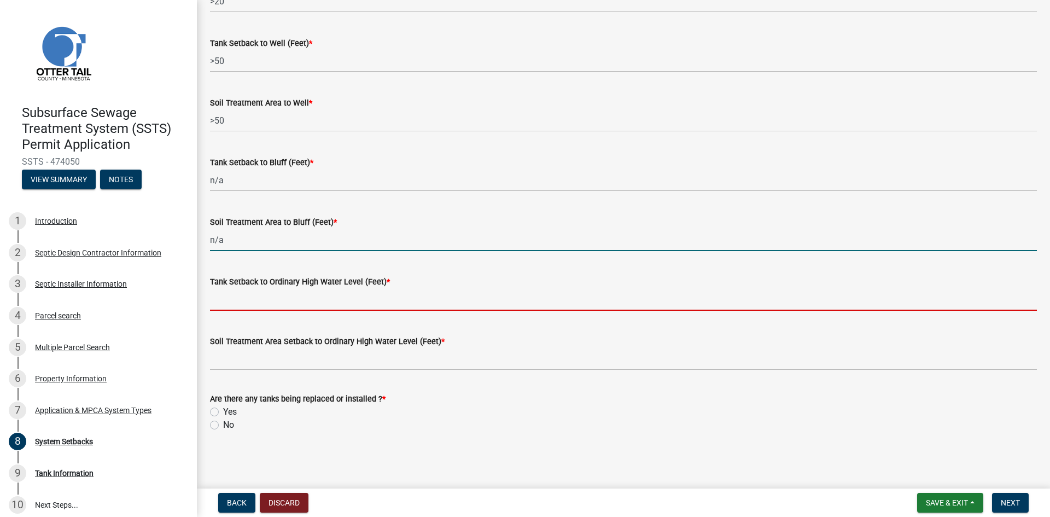
click at [238, 300] on input "Tank Setback to Ordinary High Water Level (Feet) *" at bounding box center [623, 299] width 827 height 22
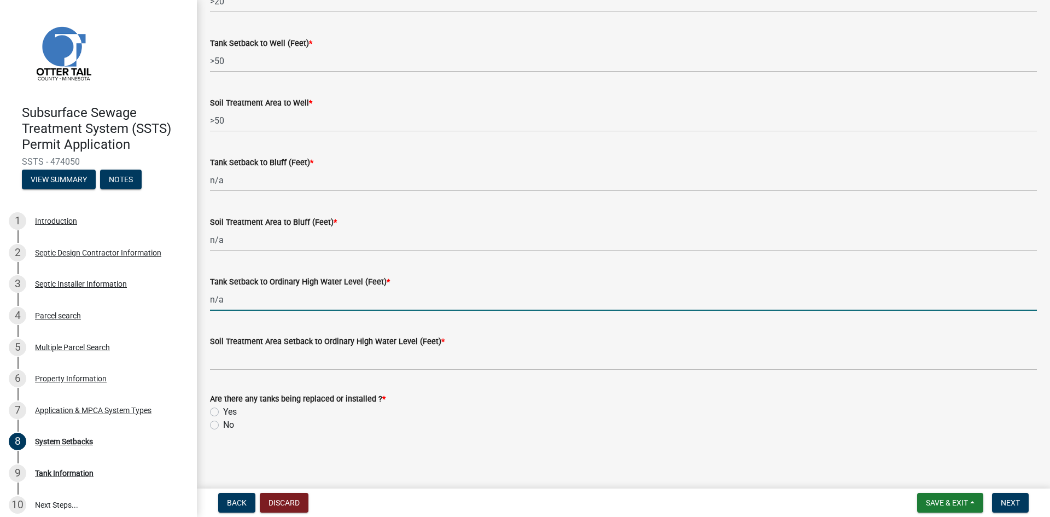
type input "n/a"
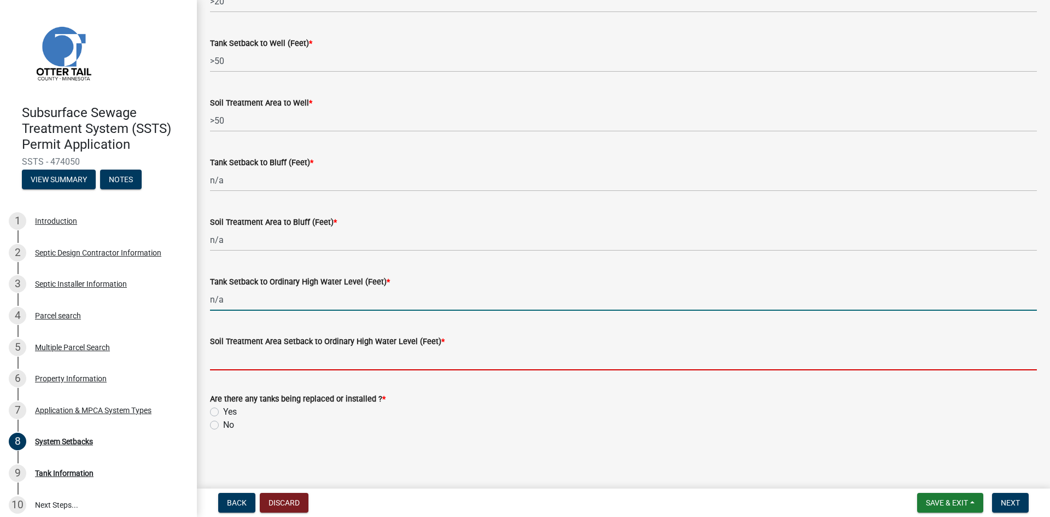
click at [231, 361] on input "Soil Treatment Area Setback to Ordinary High Water Level (Feet) *" at bounding box center [623, 359] width 827 height 22
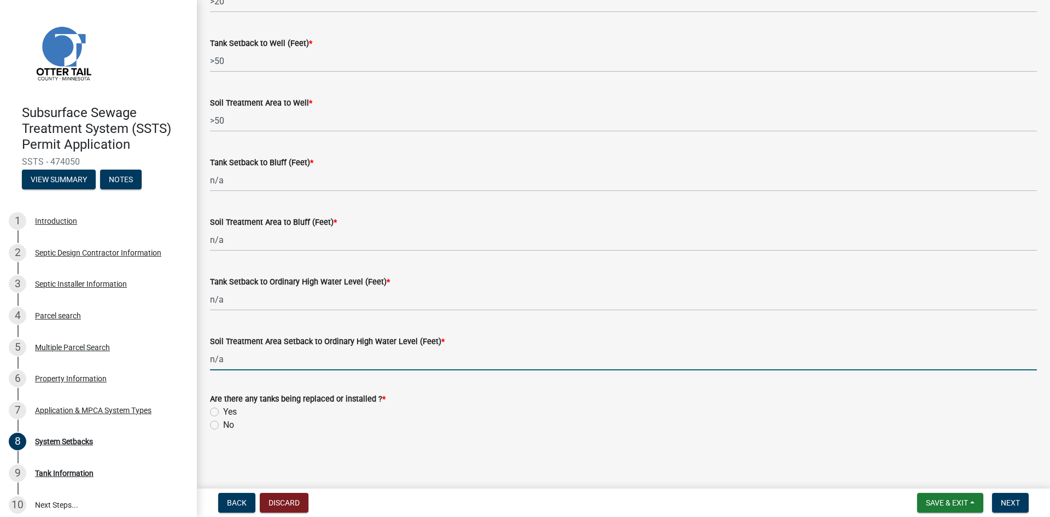
type input "n/a"
click at [223, 425] on label "No" at bounding box center [228, 424] width 11 height 13
click at [223, 425] on input "No" at bounding box center [226, 421] width 7 height 7
radio input "true"
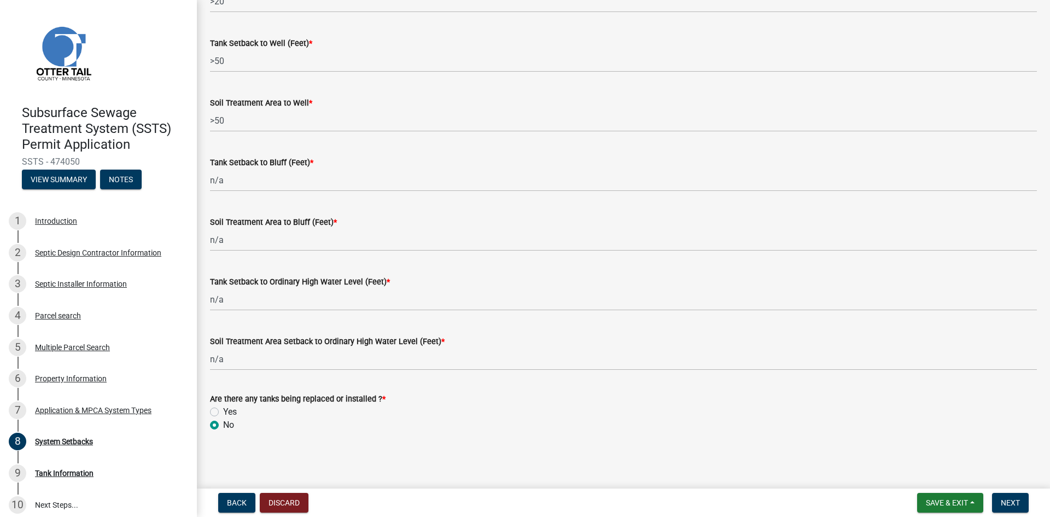
click at [223, 411] on label "Yes" at bounding box center [230, 411] width 14 height 13
click at [223, 411] on input "Yes" at bounding box center [226, 408] width 7 height 7
radio input "true"
click at [1014, 506] on span "Next" at bounding box center [1010, 502] width 19 height 9
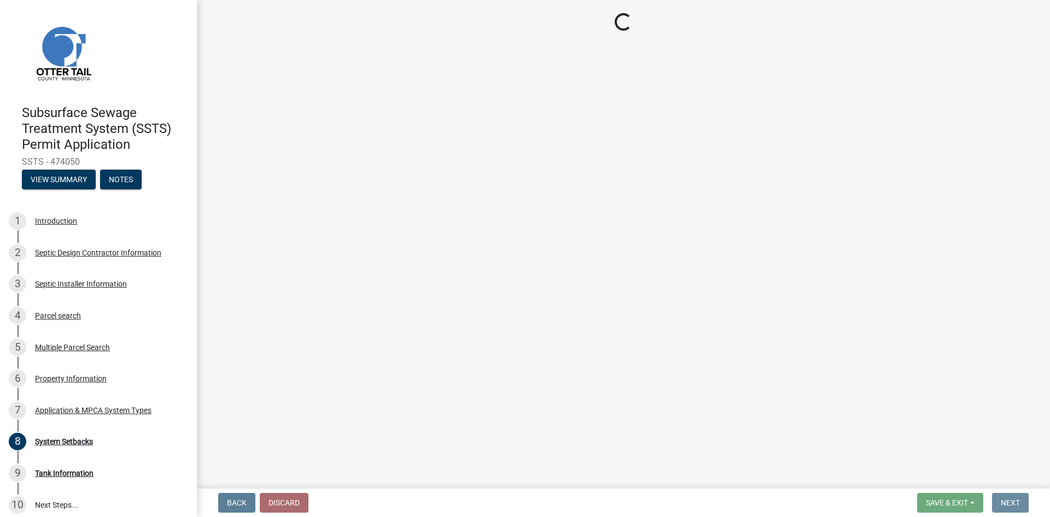
scroll to position [0, 0]
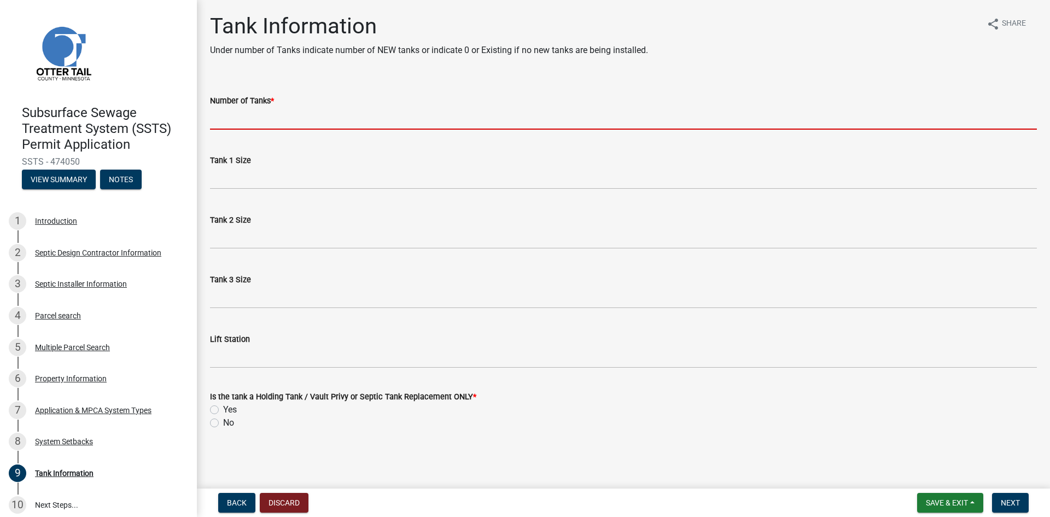
click at [249, 120] on input "Number of Tanks *" at bounding box center [623, 118] width 827 height 22
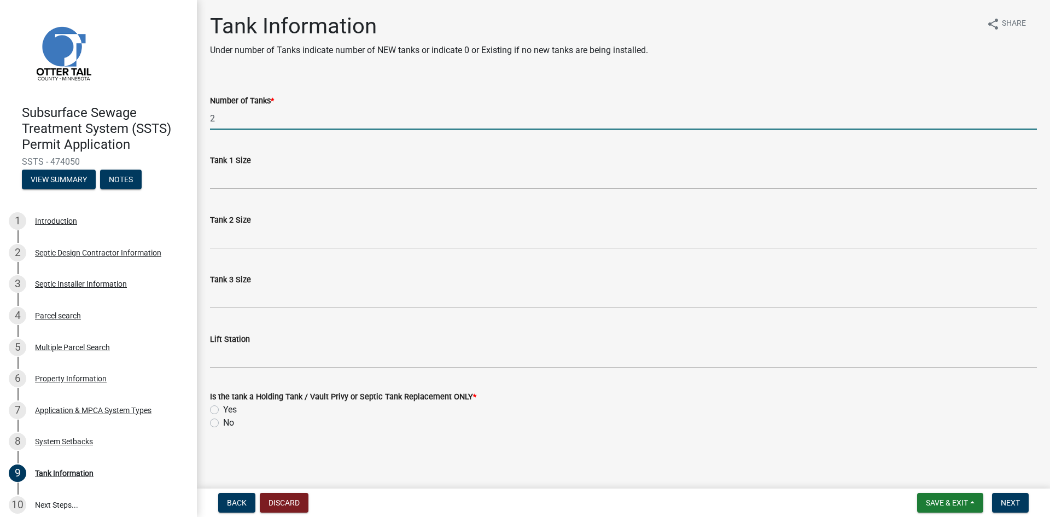
type input "2"
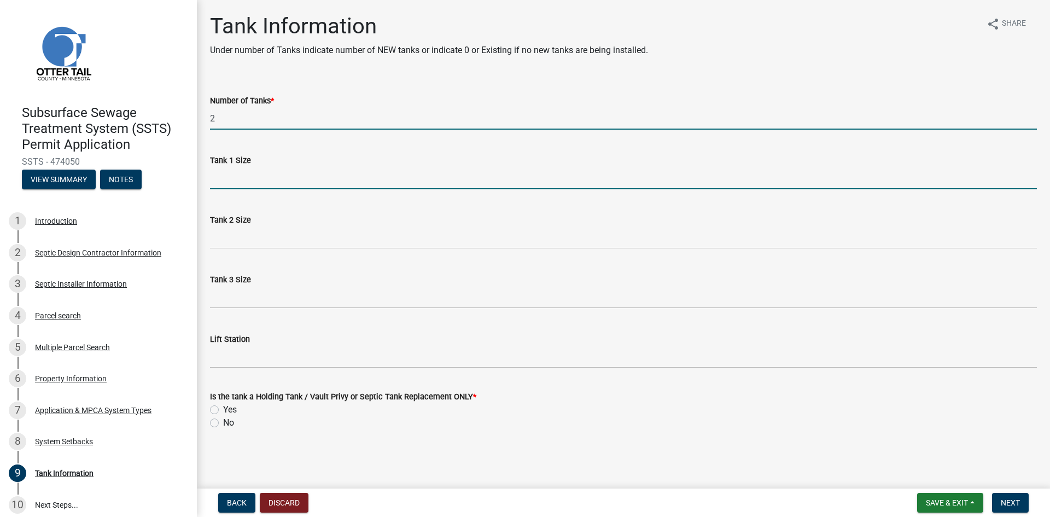
click at [243, 182] on input "Tank 1 Size" at bounding box center [623, 178] width 827 height 22
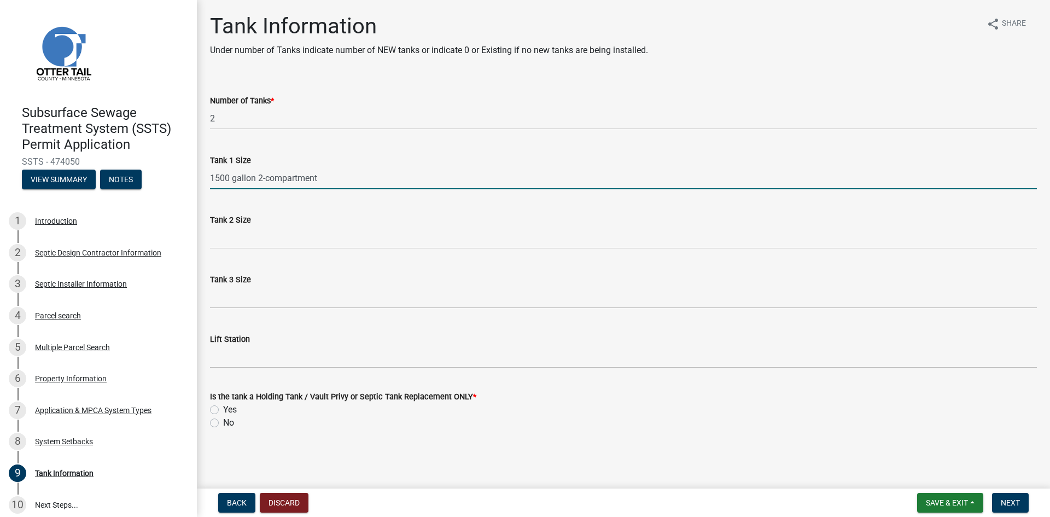
type input "1500 gallon 2-compartment"
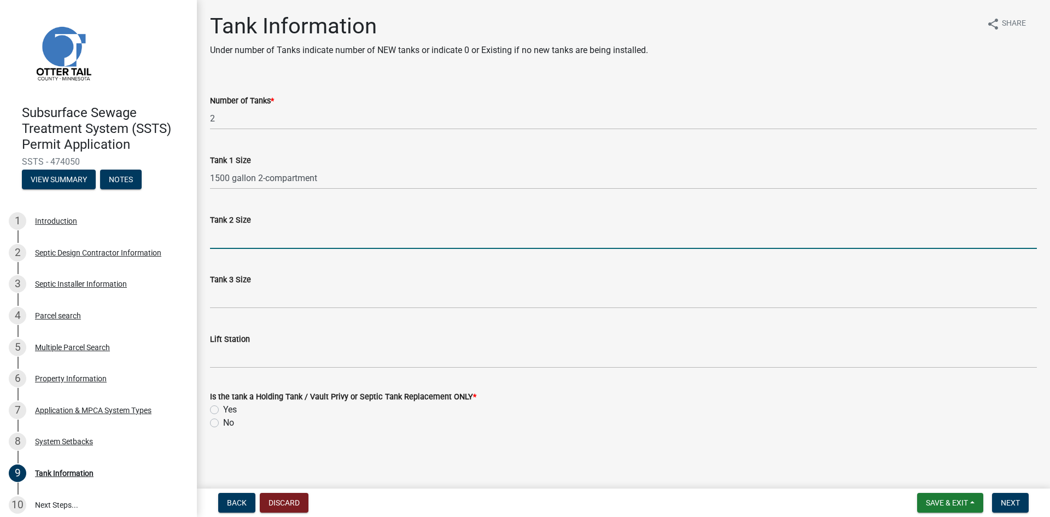
click at [233, 241] on input "Tank 2 Size" at bounding box center [623, 237] width 827 height 22
type input "500 gallon"
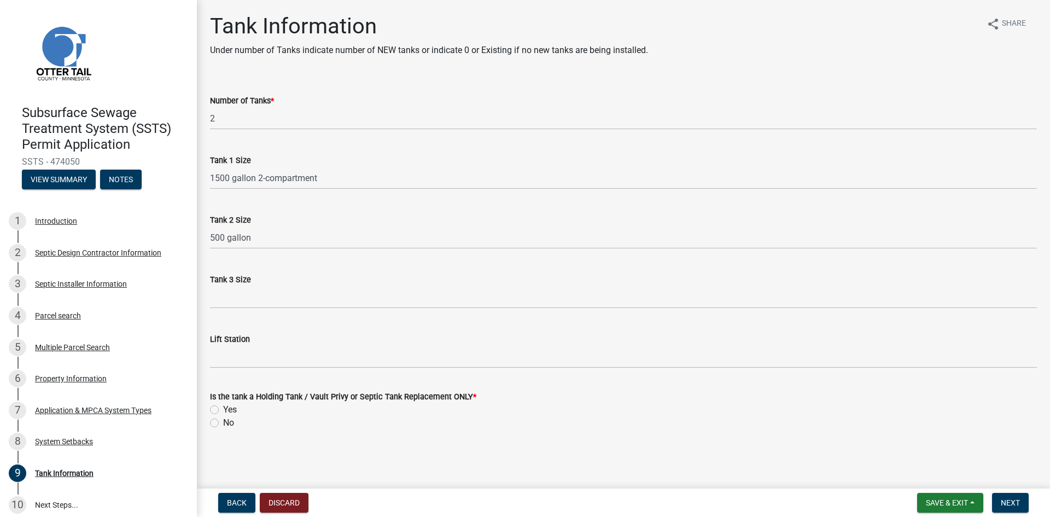
click at [223, 423] on label "No" at bounding box center [228, 422] width 11 height 13
click at [223, 423] on input "No" at bounding box center [226, 419] width 7 height 7
radio input "true"
click at [1001, 505] on span "Next" at bounding box center [1010, 502] width 19 height 9
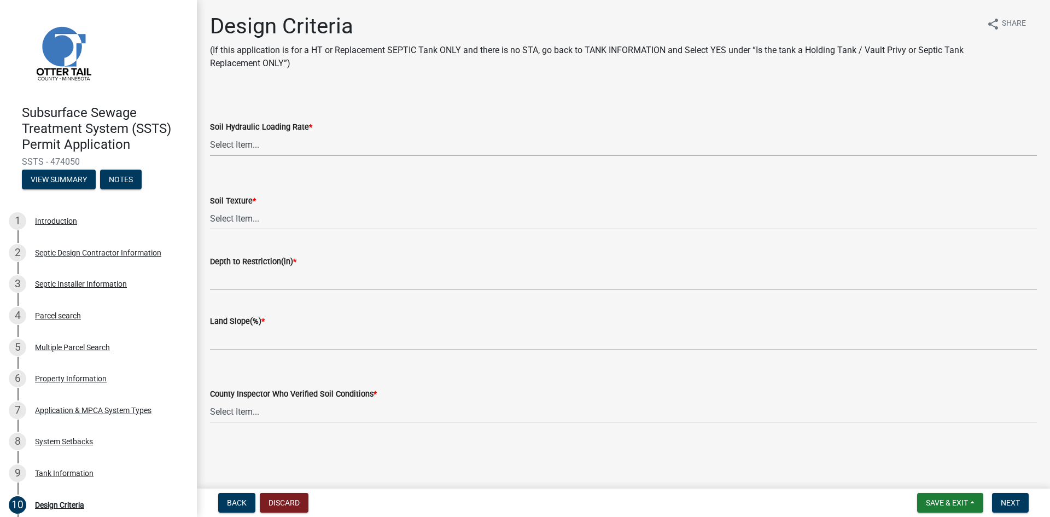
click at [272, 148] on select "Select Item... 1.6 gpd/ft2 1.2 gpd/ft2 1.0 gpd/ft2 0.87 gpd/ft2 0.78 gpd/ft2 0.…" at bounding box center [623, 144] width 827 height 22
click at [210, 133] on select "Select Item... 1.6 gpd/ft2 1.2 gpd/ft2 1.0 gpd/ft2 0.87 gpd/ft2 0.78 gpd/ft2 0.…" at bounding box center [623, 144] width 827 height 22
click at [244, 147] on select "Select Item... 1.6 gpd/ft2 1.2 gpd/ft2 1.0 gpd/ft2 0.87 gpd/ft2 0.78 gpd/ft2 0.…" at bounding box center [623, 144] width 827 height 22
click at [210, 133] on select "Select Item... 1.6 gpd/ft2 1.2 gpd/ft2 1.0 gpd/ft2 0.87 gpd/ft2 0.78 gpd/ft2 0.…" at bounding box center [623, 144] width 827 height 22
select select "48244220-b2d5-4708-94fb-eec21d20ddbb"
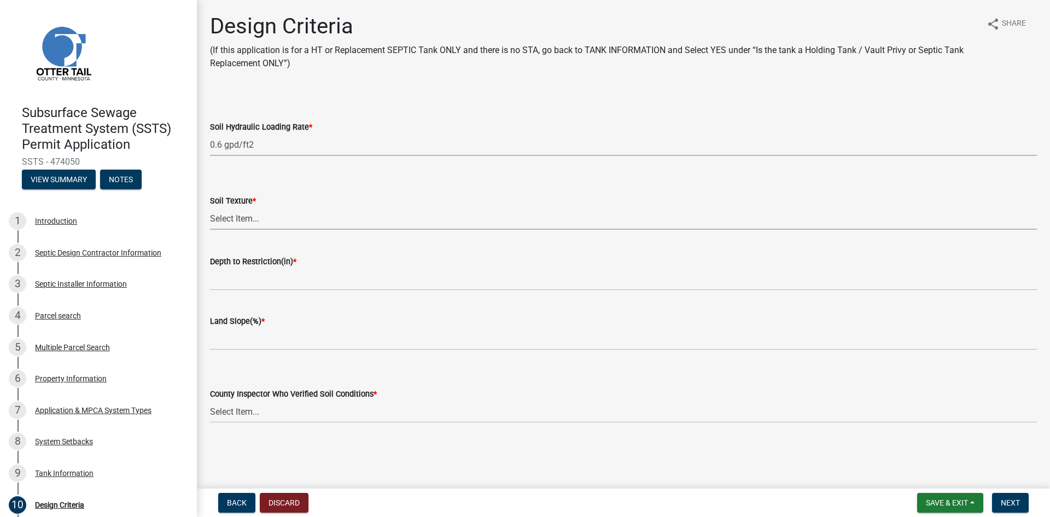
click at [248, 218] on select "Select Item... Coarse Sand (COS) Sand (S) Fine Sand (FS) Very Fine Sand (VFS) L…" at bounding box center [623, 218] width 827 height 22
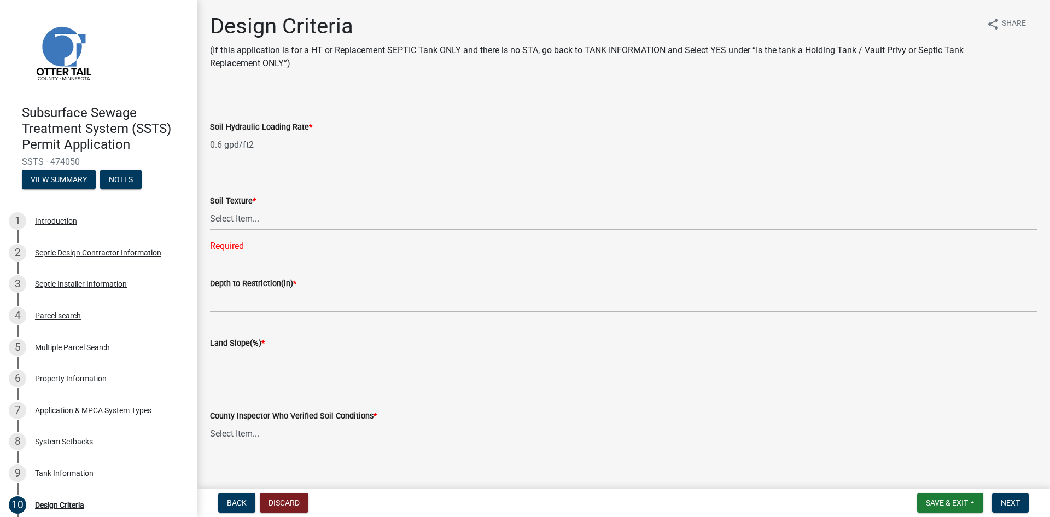
click at [234, 222] on select "Select Item... Coarse Sand (COS) Sand (S) Fine Sand (FS) Very Fine Sand (VFS) L…" at bounding box center [623, 218] width 827 height 22
click at [210, 207] on select "Select Item... Coarse Sand (COS) Sand (S) Fine Sand (FS) Very Fine Sand (VFS) L…" at bounding box center [623, 218] width 827 height 22
select select "4229e383-8b85-4b32-ab4b-b432a830edeb"
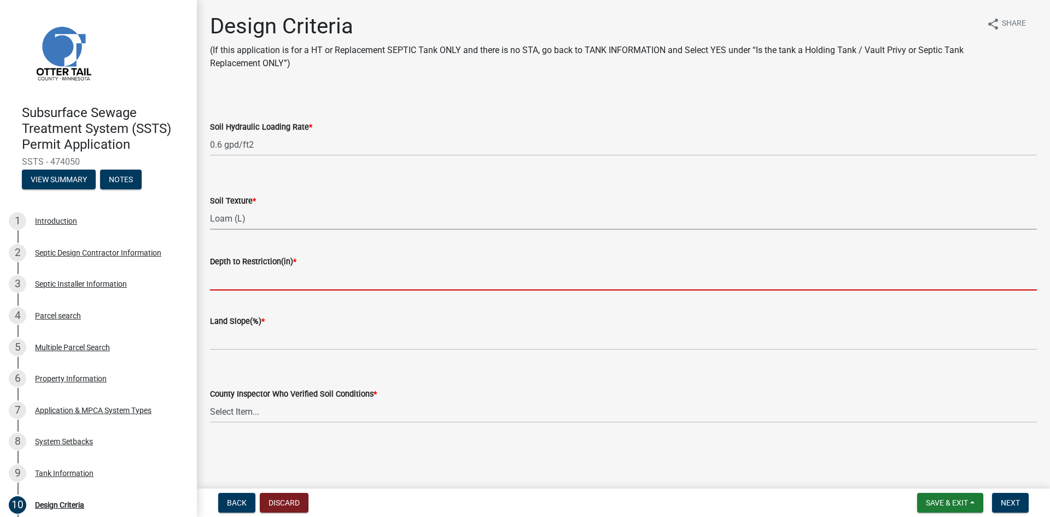
click at [248, 284] on input "Depth to Restriction(in) *" at bounding box center [623, 279] width 827 height 22
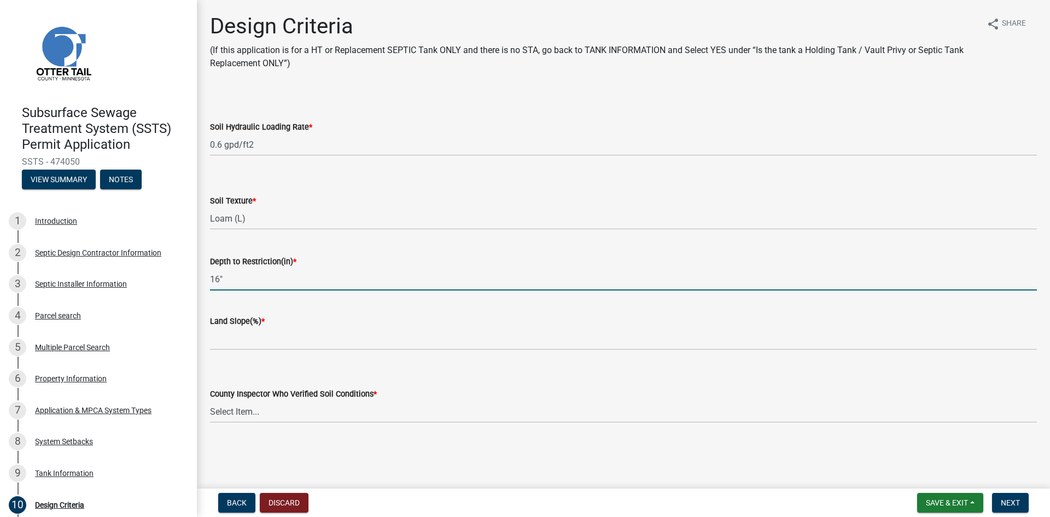
type input "16""
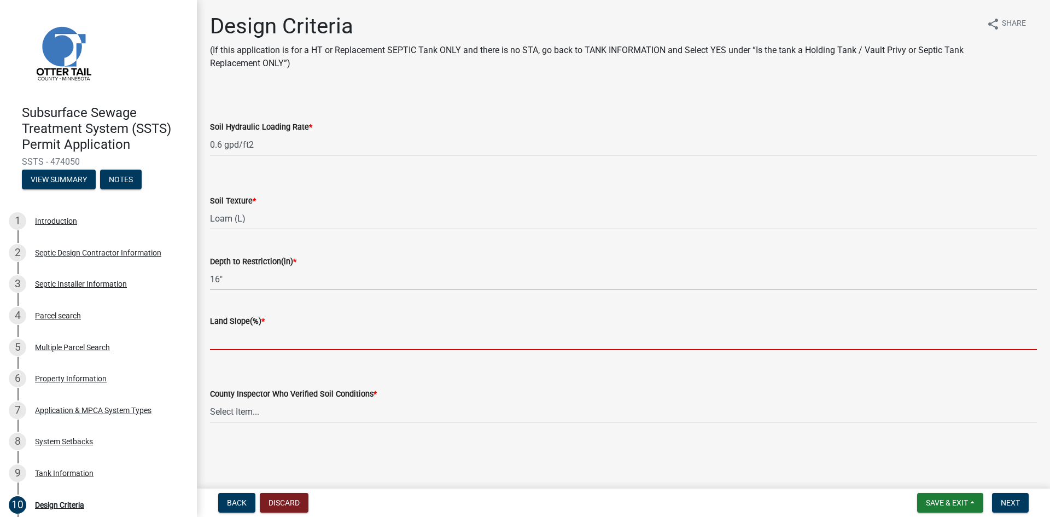
click at [267, 341] on input "Land Slope(%) *" at bounding box center [623, 339] width 827 height 22
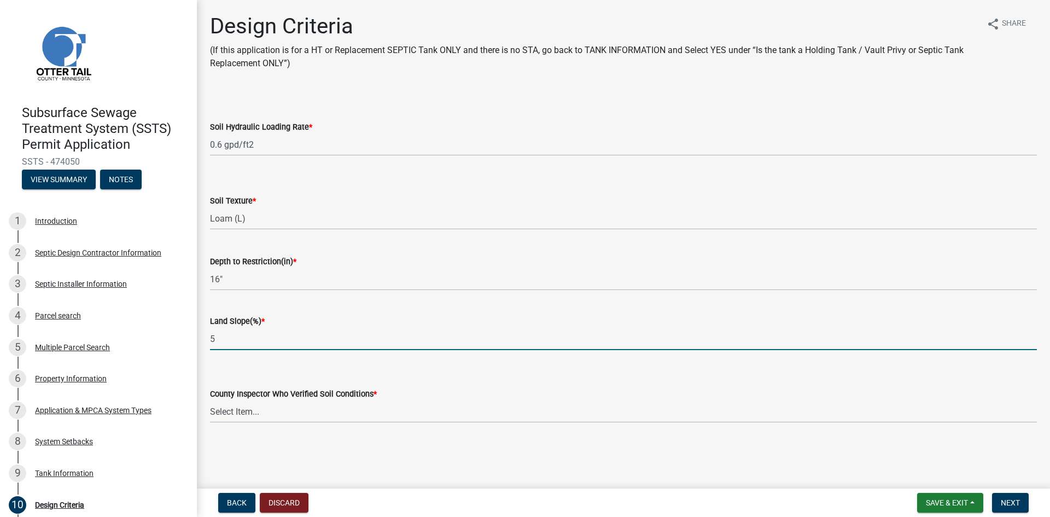
type input "5"
click at [293, 414] on select "Select Item... Alexis Newark Andrea Perales Brittany Tollefson Chris LeClair Co…" at bounding box center [623, 411] width 827 height 22
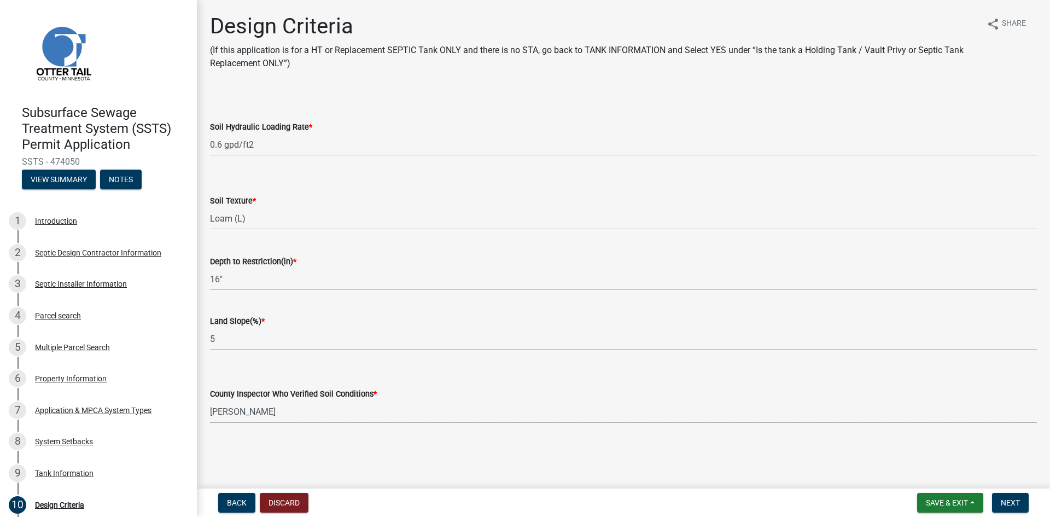
click at [210, 400] on select "Select Item... Alexis Newark Andrea Perales Brittany Tollefson Chris LeClair Co…" at bounding box center [623, 411] width 827 height 22
select select "45db2b75-262a-4f3c-9010-aae25997cba1"
click at [1018, 497] on button "Next" at bounding box center [1010, 503] width 37 height 20
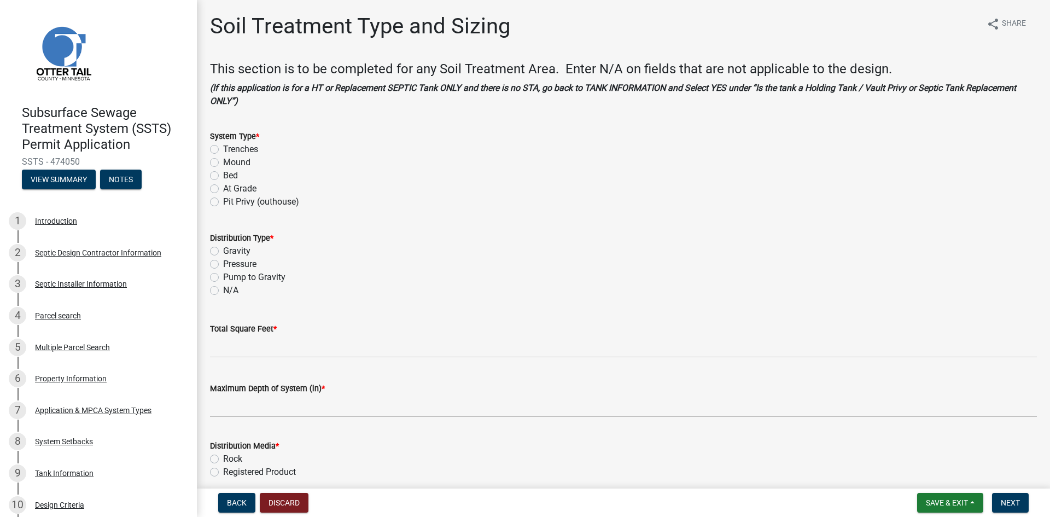
click at [223, 162] on label "Mound" at bounding box center [236, 162] width 27 height 13
click at [223, 162] on input "Mound" at bounding box center [226, 159] width 7 height 7
radio input "true"
click at [223, 265] on label "Pressure" at bounding box center [239, 264] width 33 height 13
click at [223, 265] on input "Pressure" at bounding box center [226, 261] width 7 height 7
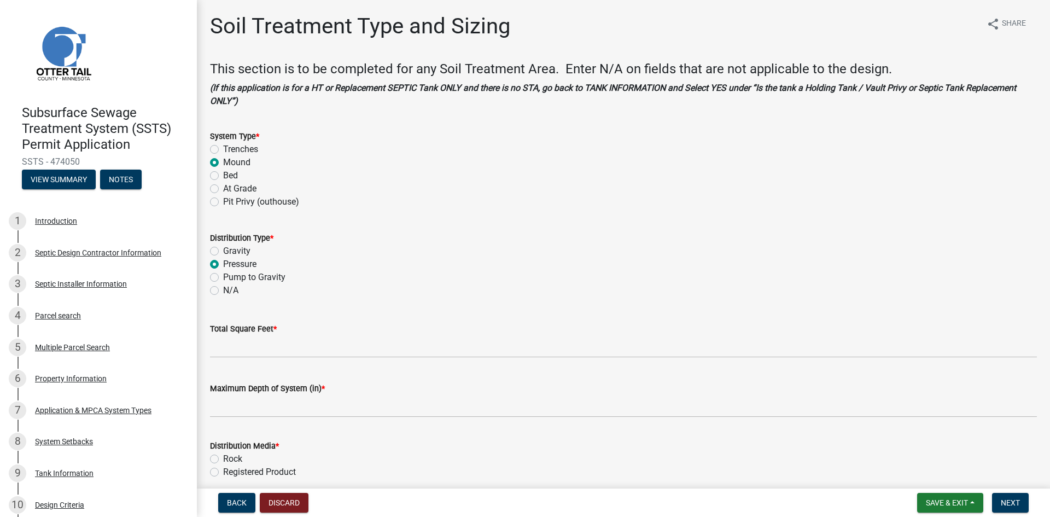
radio input "true"
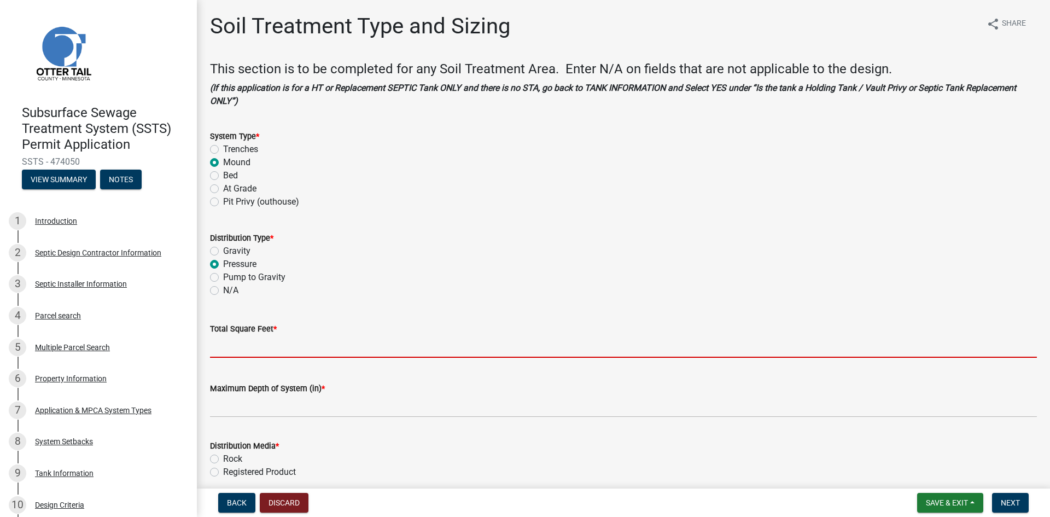
click at [235, 349] on input "Total Square Feet *" at bounding box center [623, 346] width 827 height 22
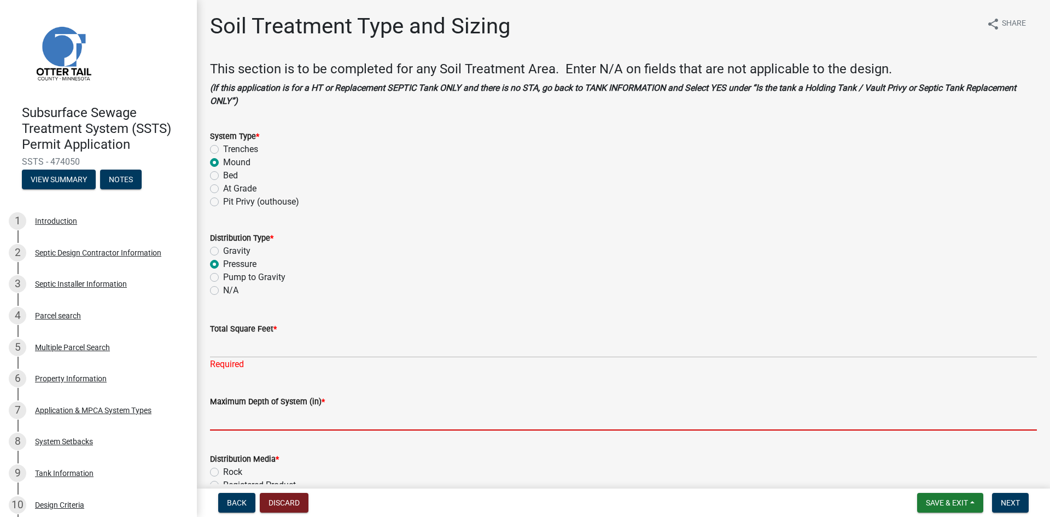
click at [276, 423] on input "Maximum Depth of System (in) *" at bounding box center [623, 419] width 827 height 22
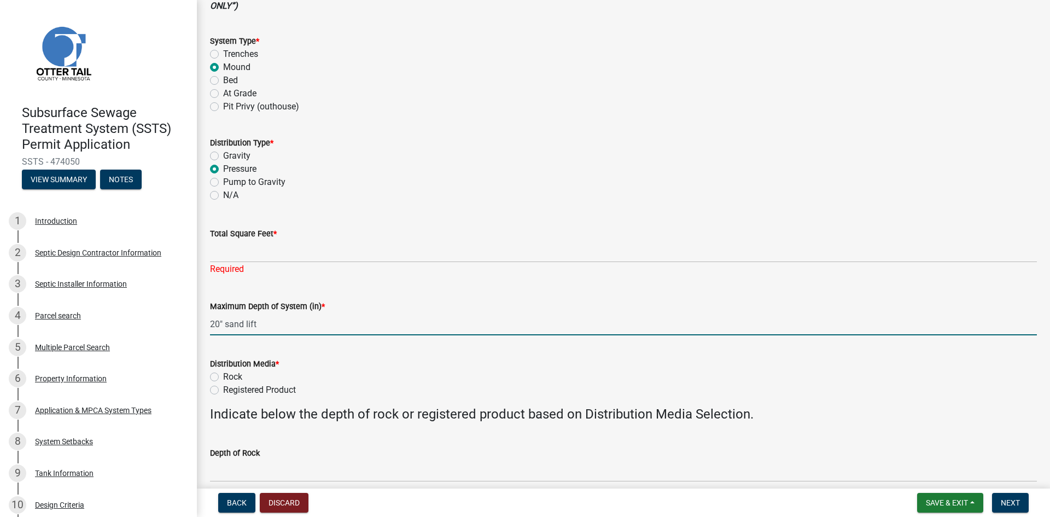
scroll to position [96, 0]
type input "20" sand lift"
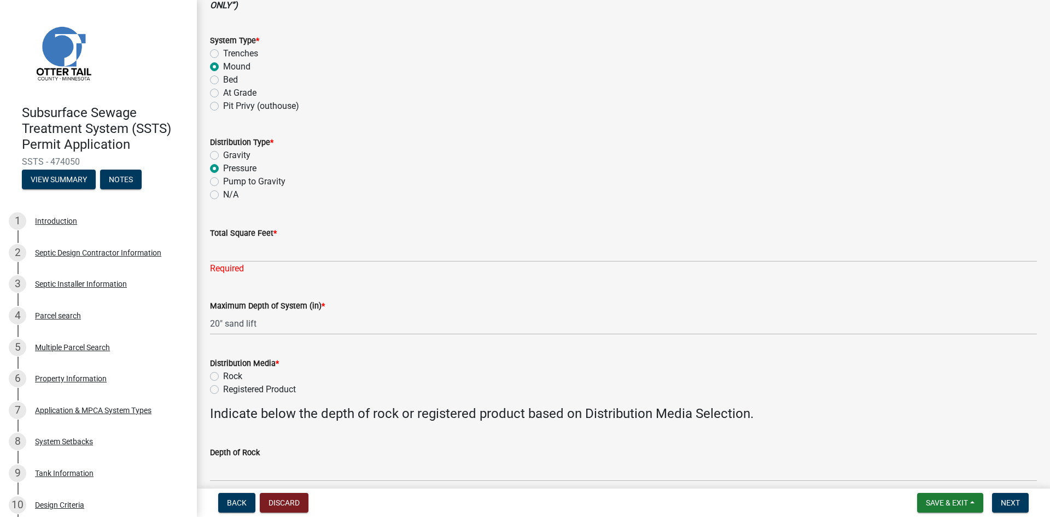
click at [223, 390] on label "Registered Product" at bounding box center [259, 389] width 73 height 13
click at [223, 390] on input "Registered Product" at bounding box center [226, 386] width 7 height 7
radio input "true"
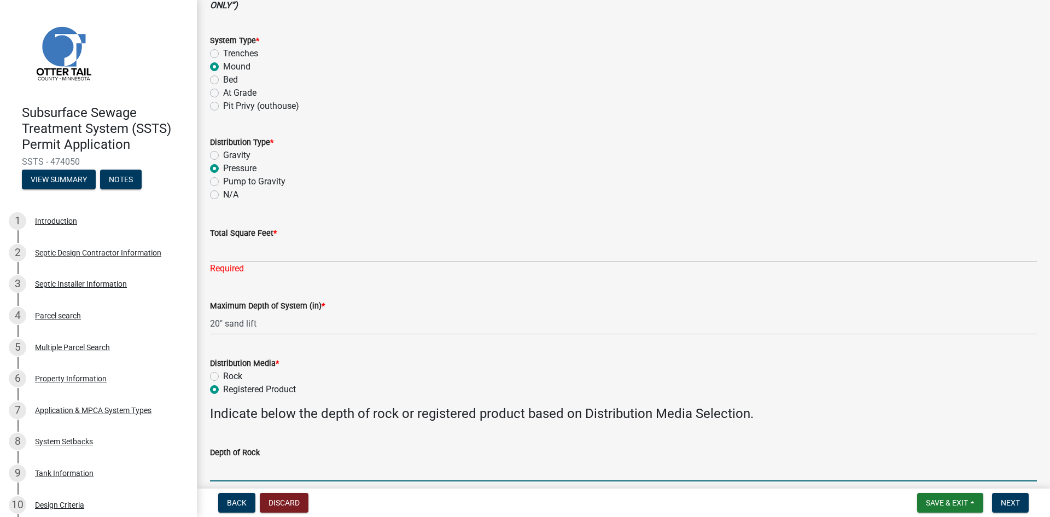
click at [330, 473] on input "Depth of Rock" at bounding box center [623, 470] width 827 height 22
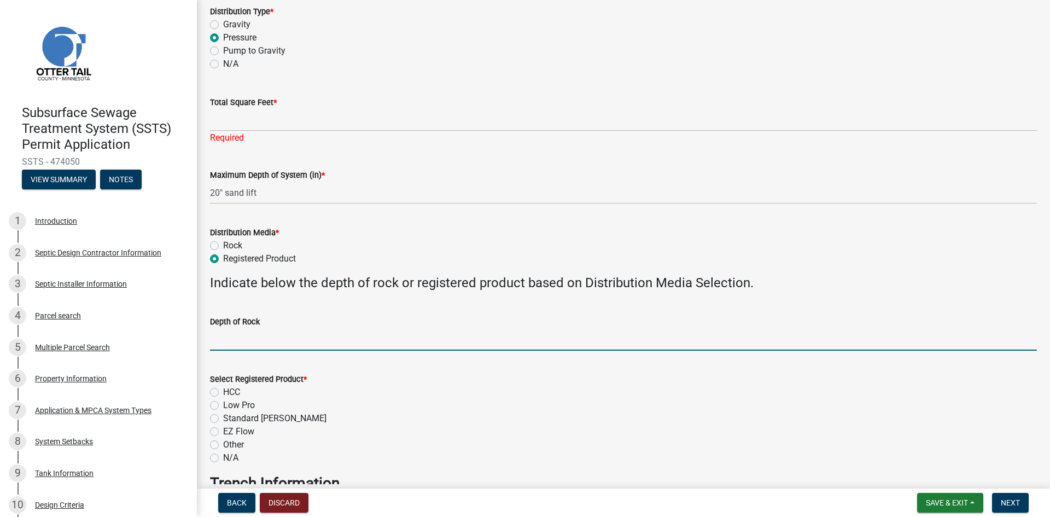
scroll to position [232, 0]
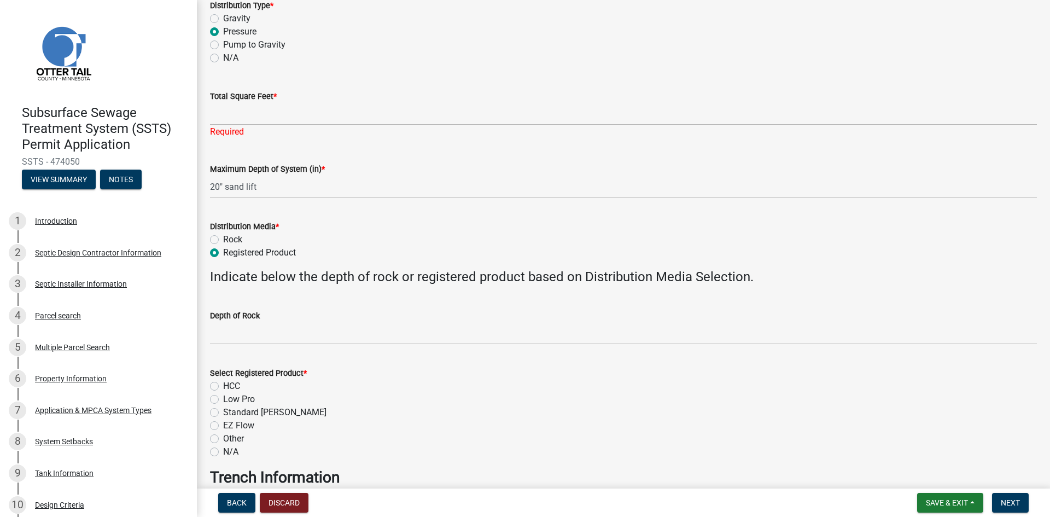
click at [223, 401] on label "Low Pro" at bounding box center [239, 399] width 32 height 13
click at [223, 400] on input "Low Pro" at bounding box center [226, 396] width 7 height 7
radio input "true"
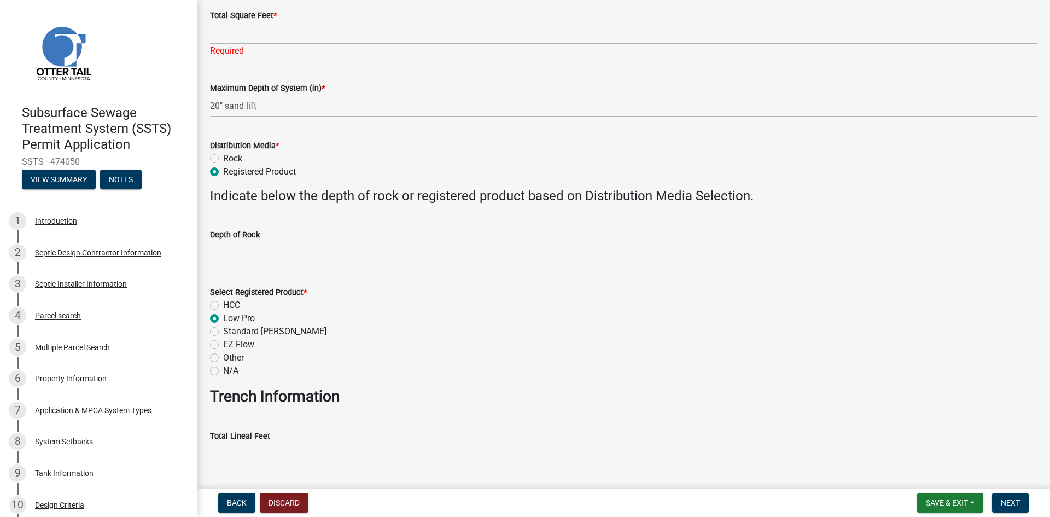
scroll to position [328, 0]
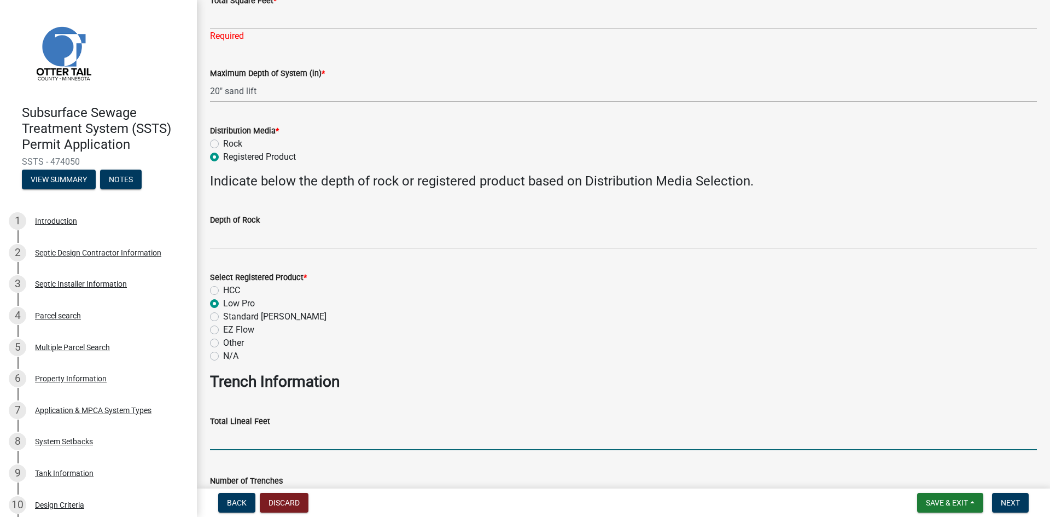
click at [307, 445] on input "Total Lineal Feet" at bounding box center [623, 439] width 827 height 22
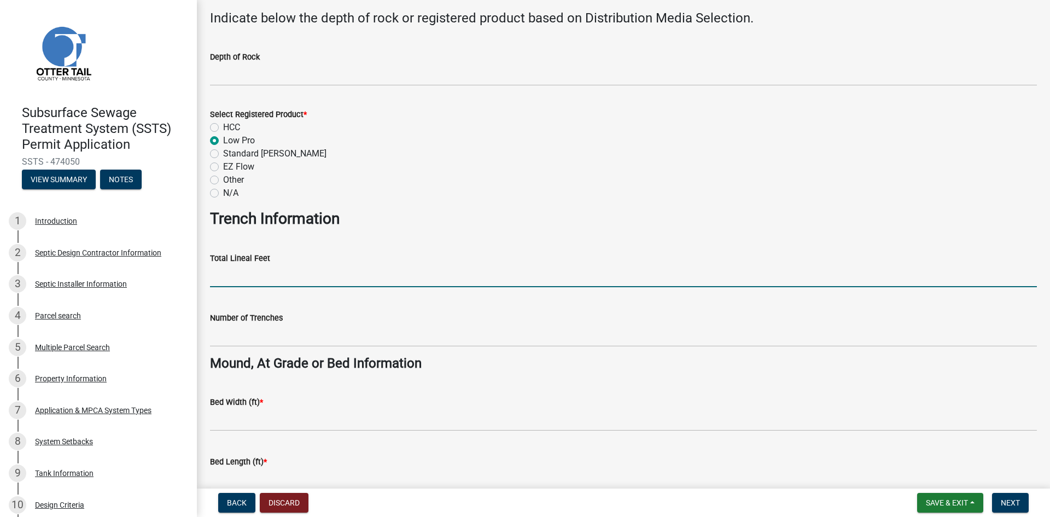
scroll to position [492, 0]
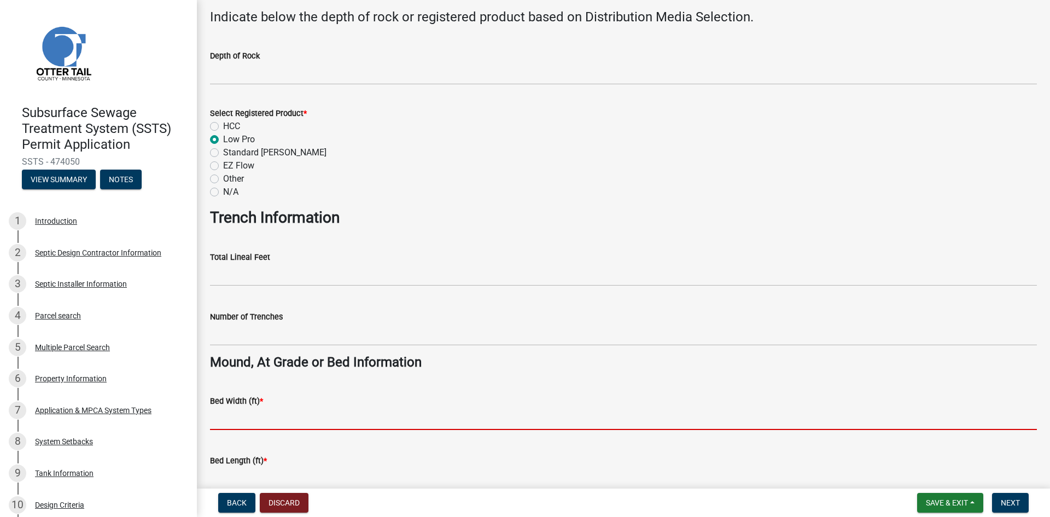
click at [288, 422] on input "Bed Width (ft) *" at bounding box center [623, 418] width 827 height 22
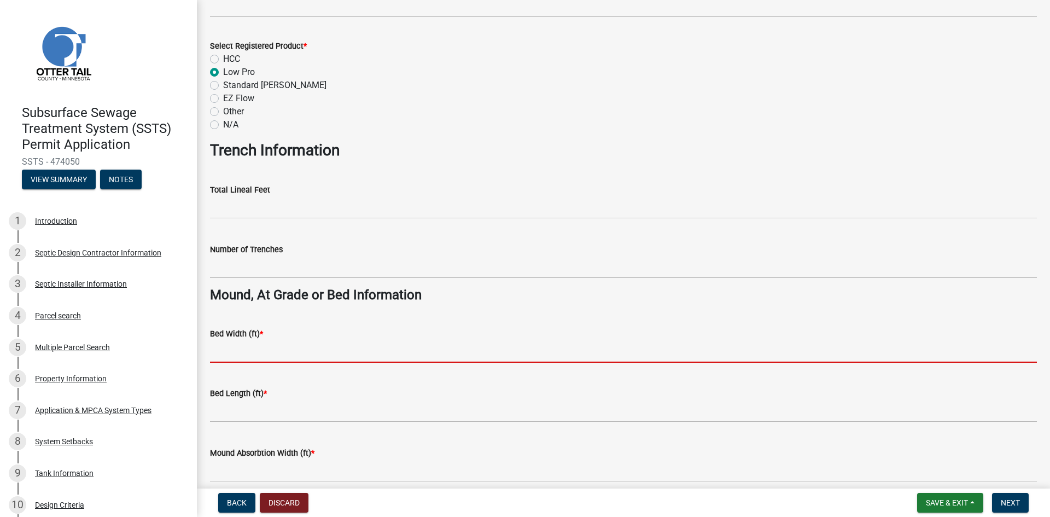
scroll to position [602, 0]
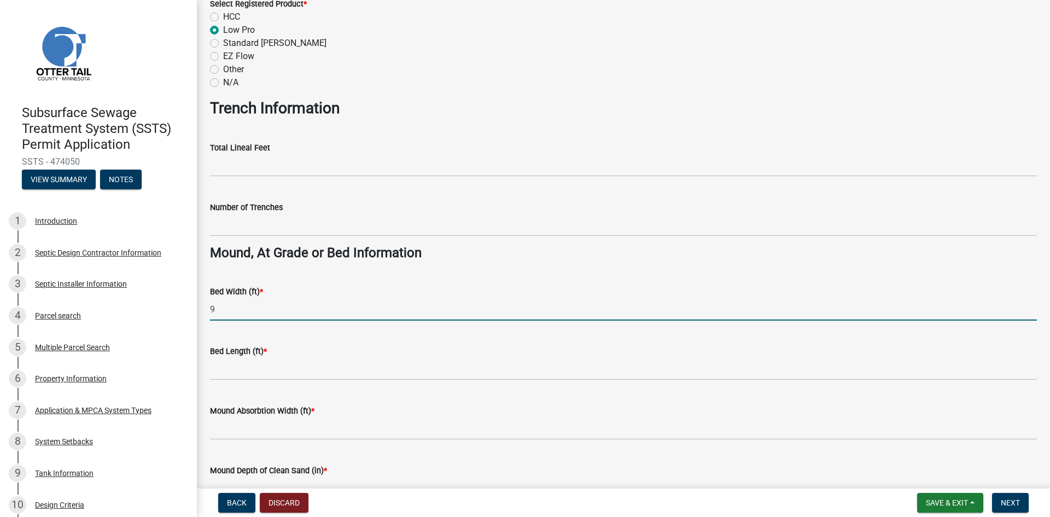
type input "9"
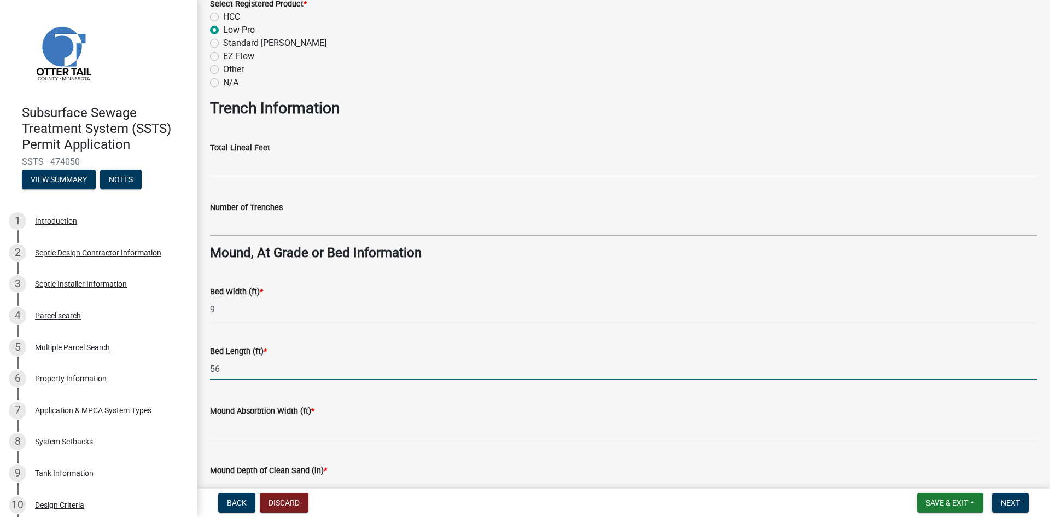
type input "56"
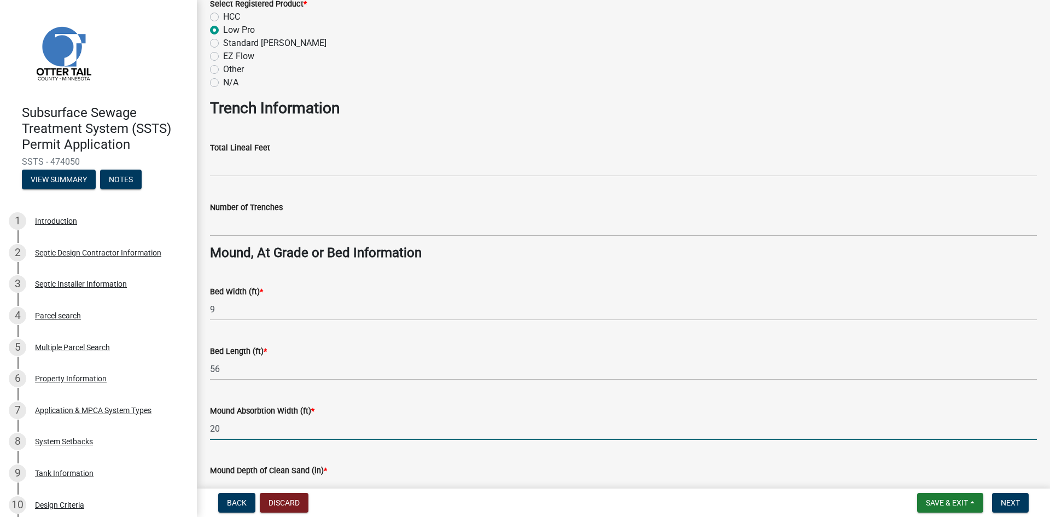
type input "20"
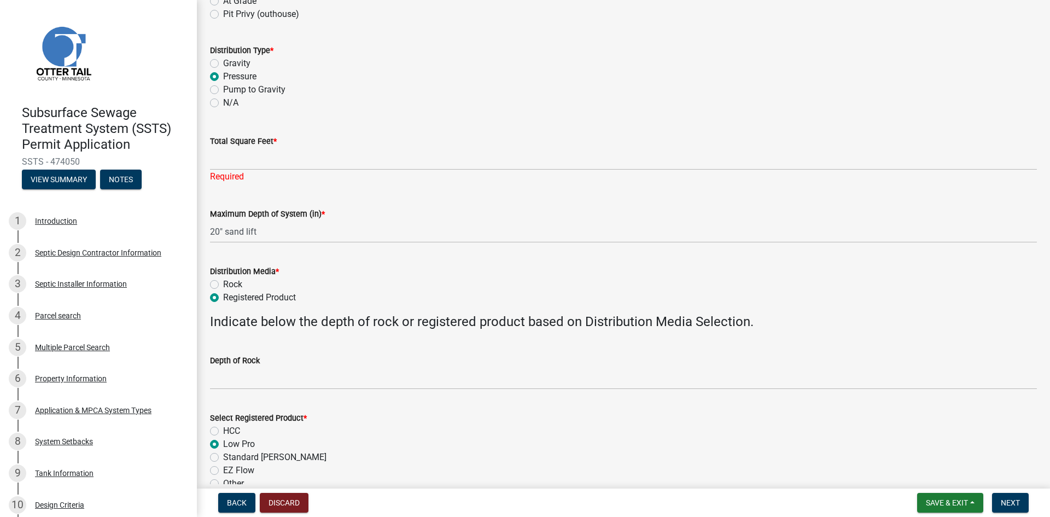
scroll to position [179, 0]
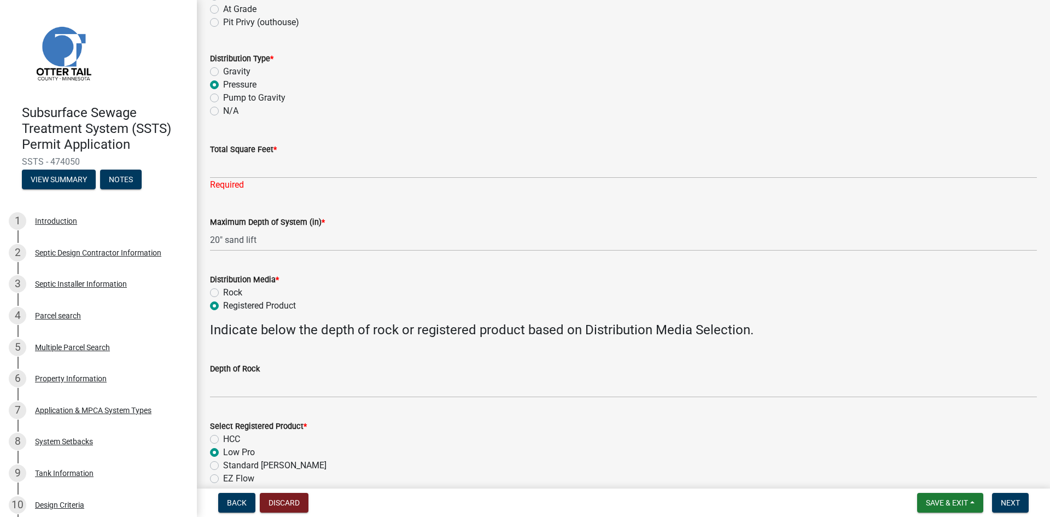
type input "20"
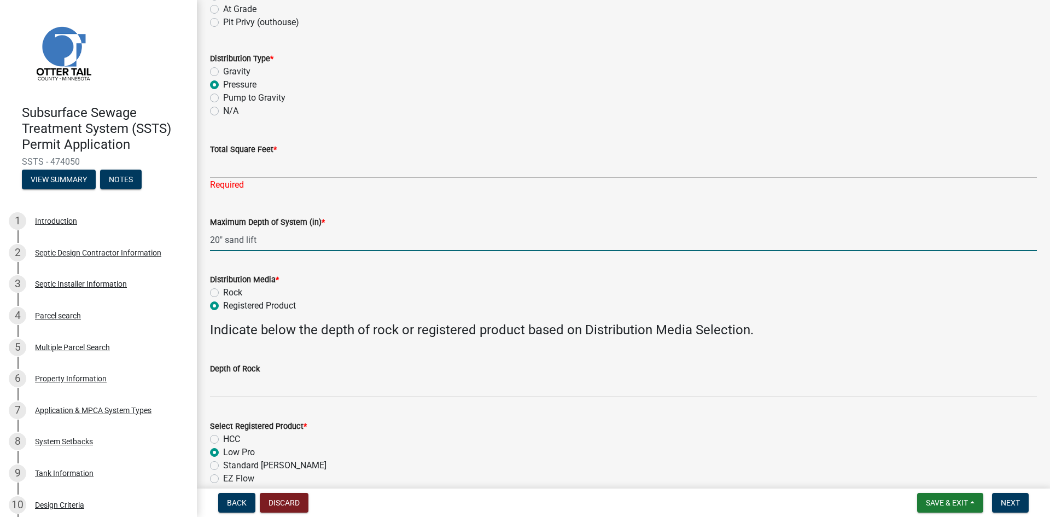
click at [271, 240] on input "20" sand lift" at bounding box center [623, 240] width 827 height 22
type input "20" sand lift for mound"
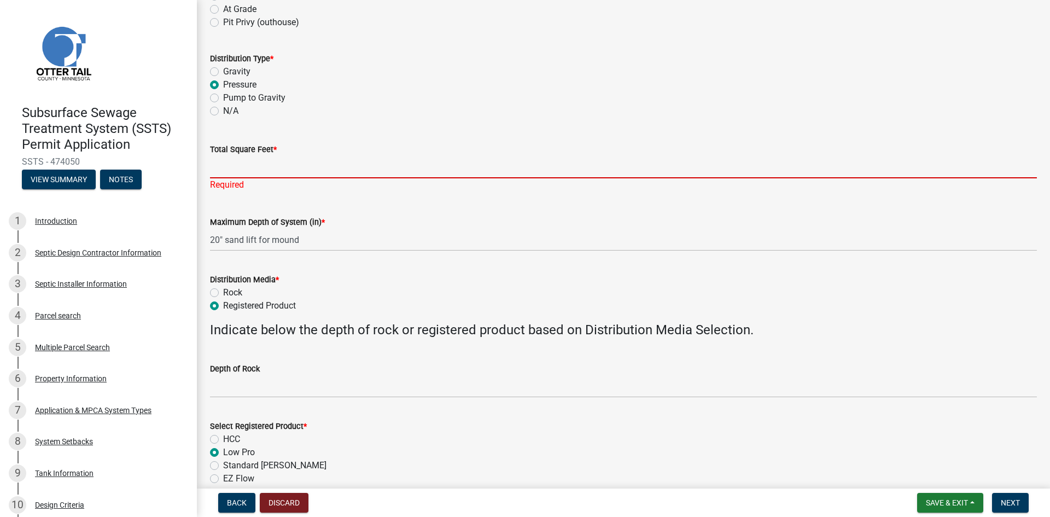
click at [275, 171] on input "Total Square Feet *" at bounding box center [623, 167] width 827 height 22
click at [259, 169] on input "Total Square Feet *" at bounding box center [623, 167] width 827 height 22
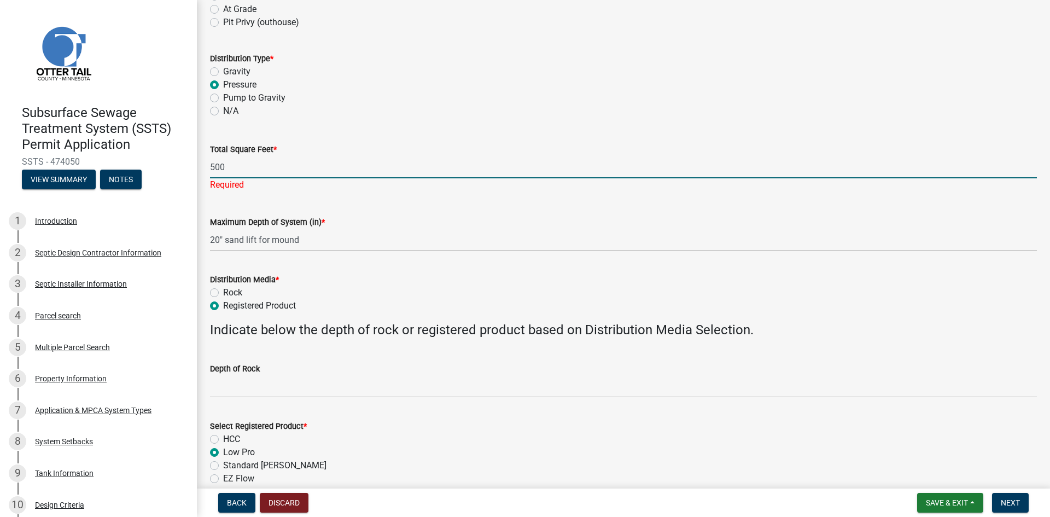
type input "500"
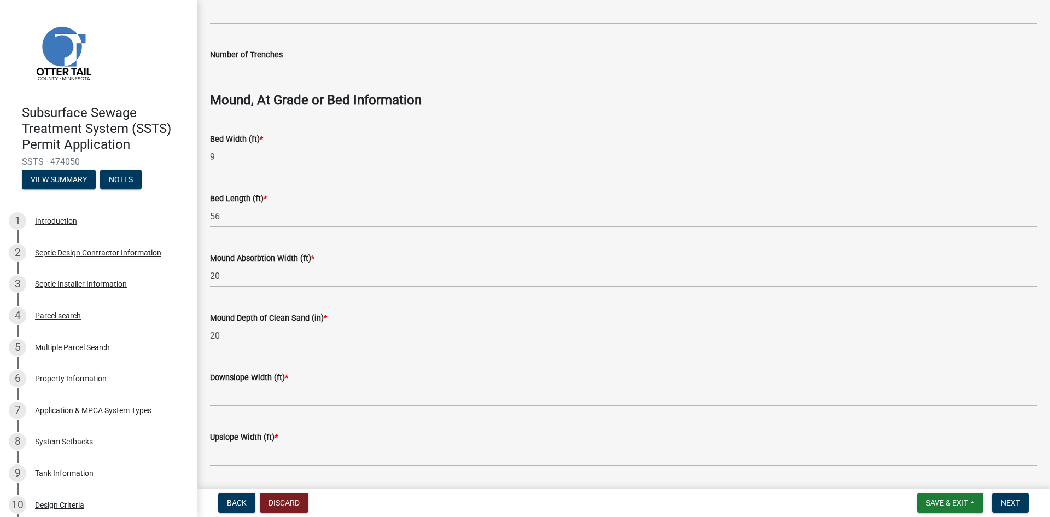
scroll to position [774, 0]
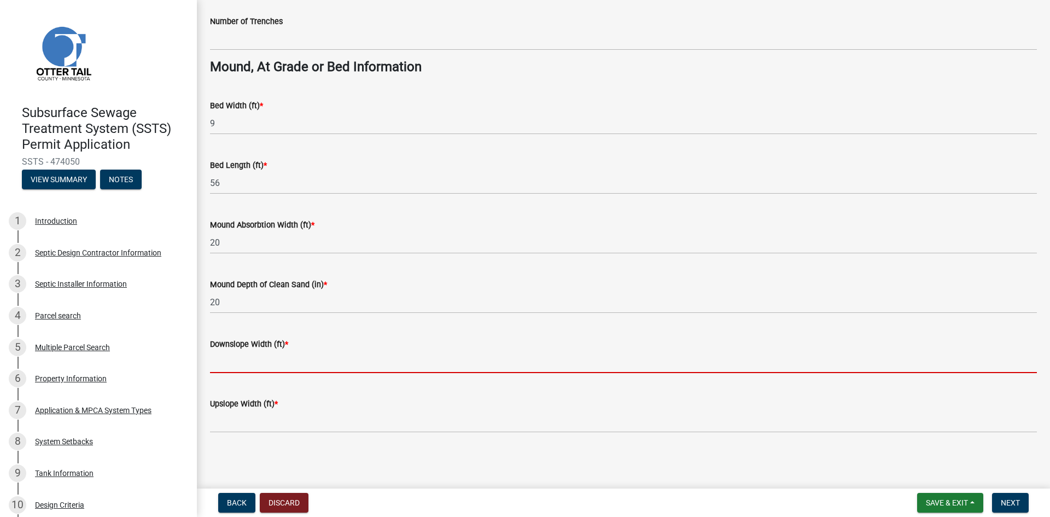
click at [235, 364] on input "Downslope Width (ft) *" at bounding box center [623, 362] width 827 height 22
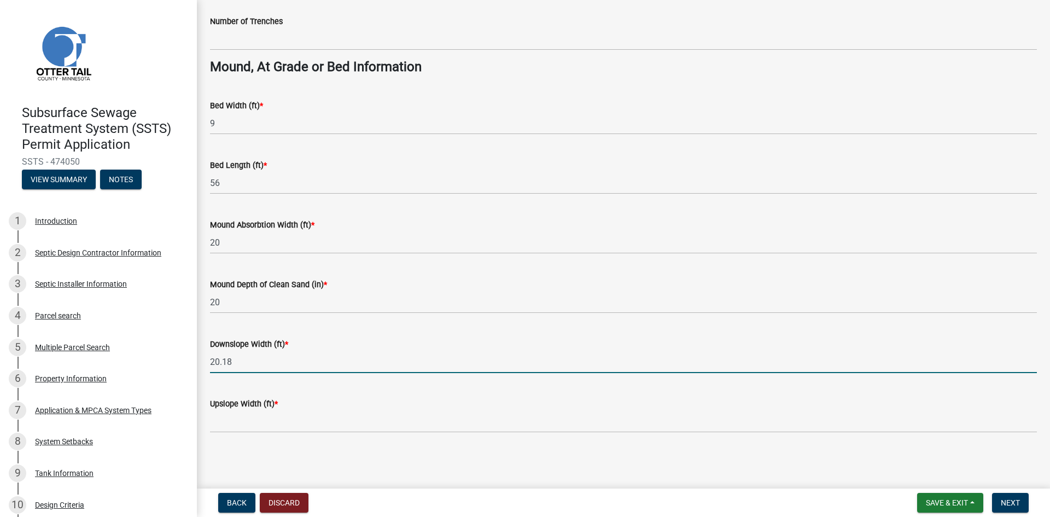
type input "20.18"
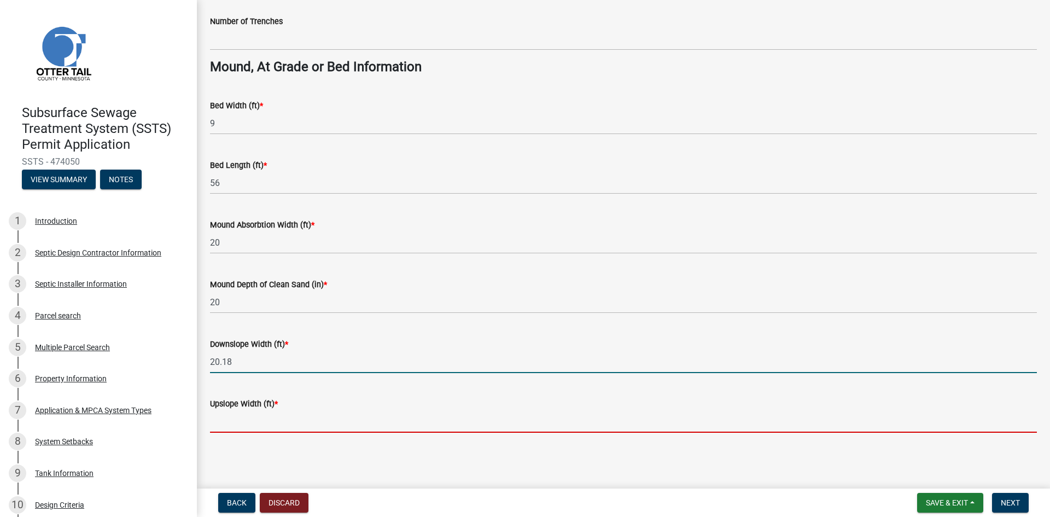
click at [227, 417] on input "Upslope Width (ft) *" at bounding box center [623, 421] width 827 height 22
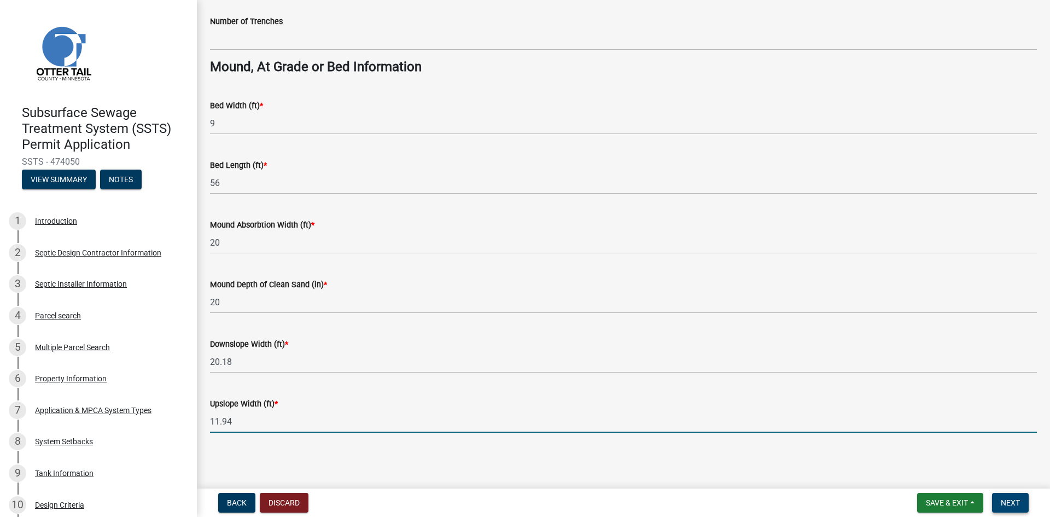
type input "11.94"
click at [1006, 504] on span "Next" at bounding box center [1010, 502] width 19 height 9
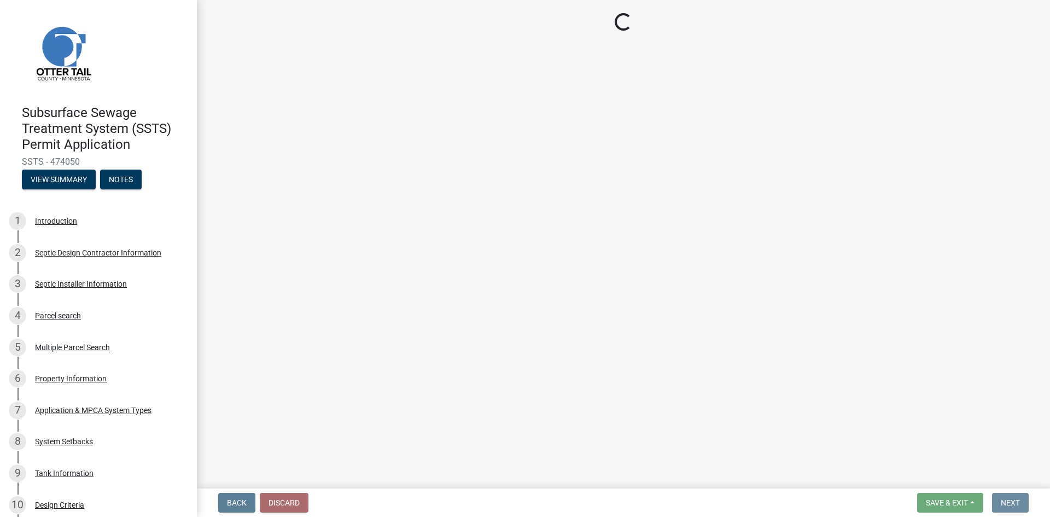
scroll to position [0, 0]
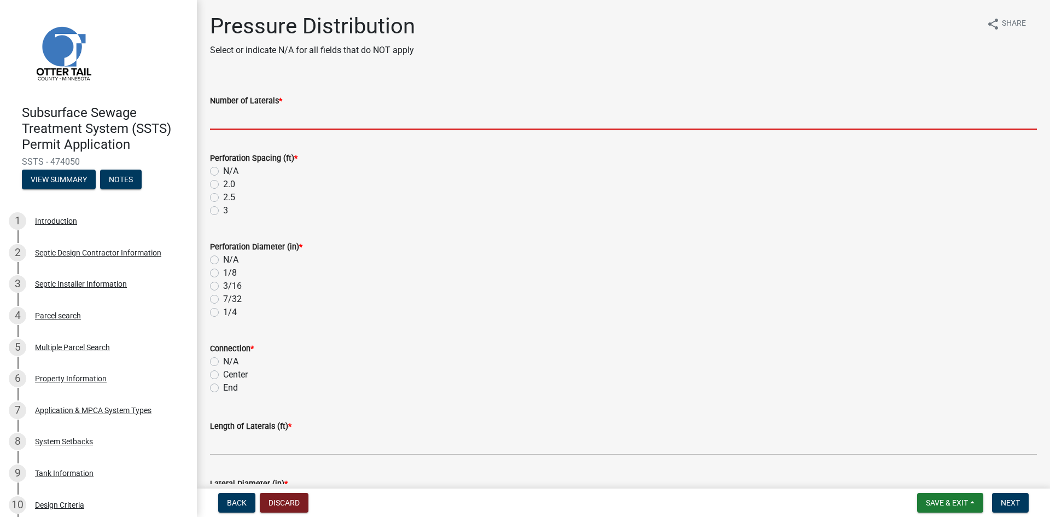
click at [255, 121] on input "Number of Laterals *" at bounding box center [623, 118] width 827 height 22
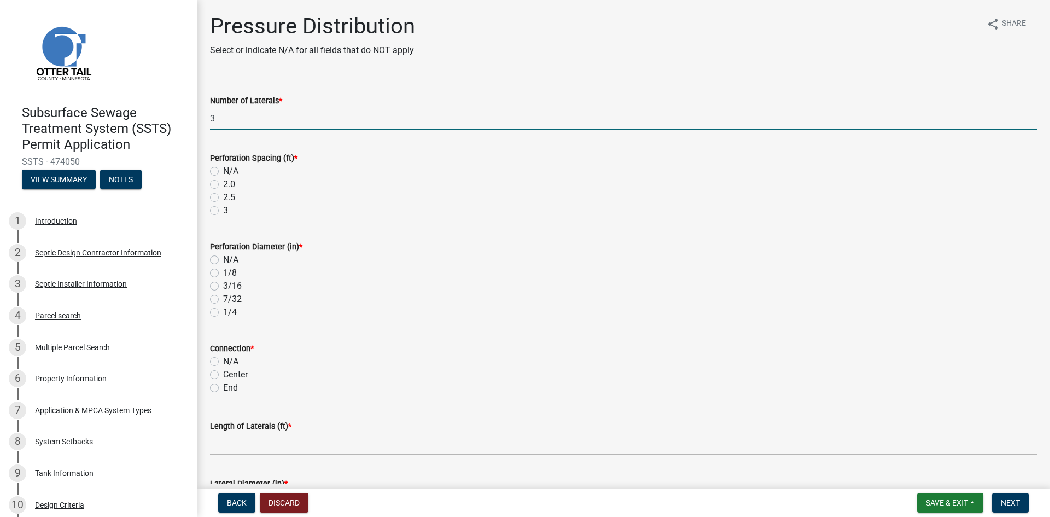
type input "3"
click at [223, 211] on label "3" at bounding box center [225, 210] width 5 height 13
click at [223, 211] on input "3" at bounding box center [226, 207] width 7 height 7
radio input "true"
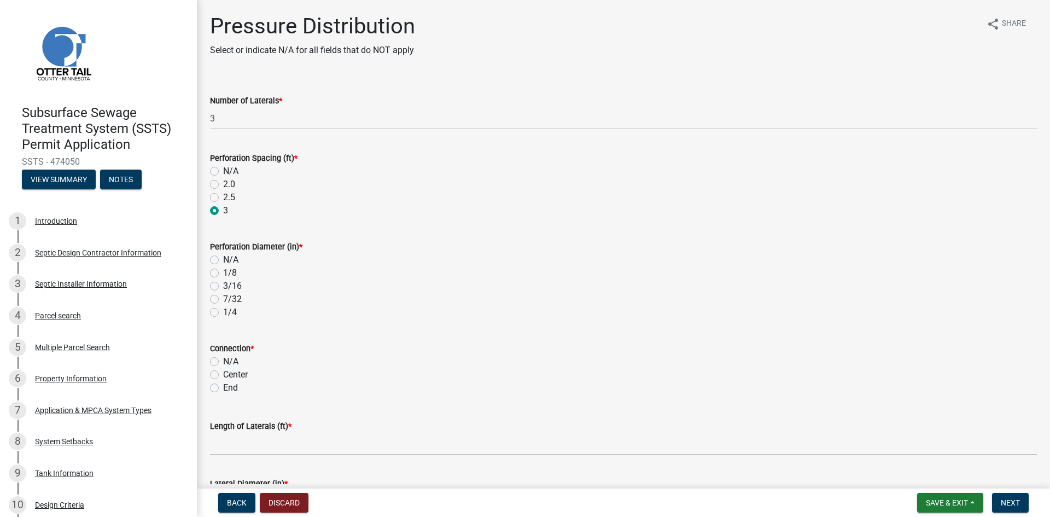
click at [223, 300] on label "7/32" at bounding box center [232, 299] width 19 height 13
click at [223, 300] on input "7/32" at bounding box center [226, 296] width 7 height 7
radio input "true"
click at [223, 390] on label "End" at bounding box center [230, 387] width 15 height 13
click at [223, 388] on input "End" at bounding box center [226, 384] width 7 height 7
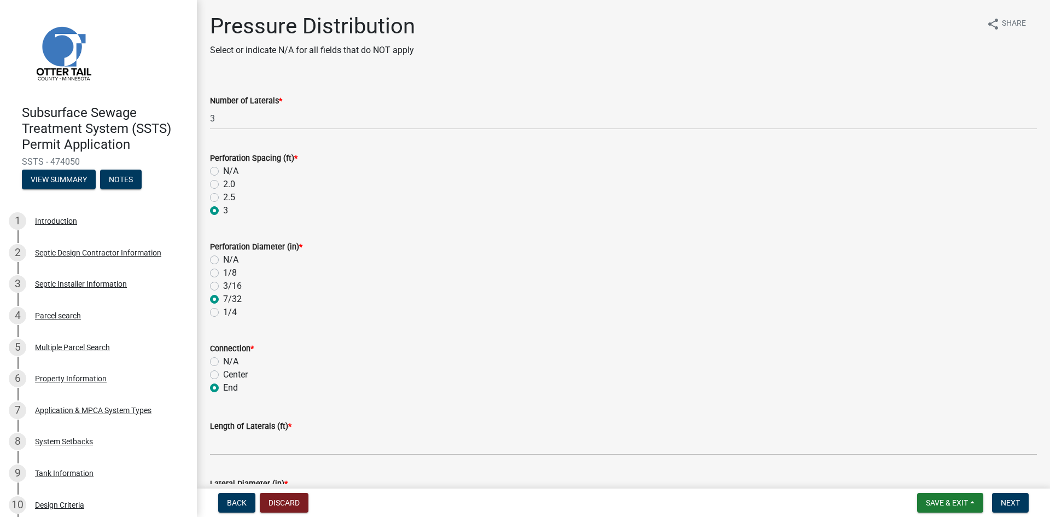
radio input "true"
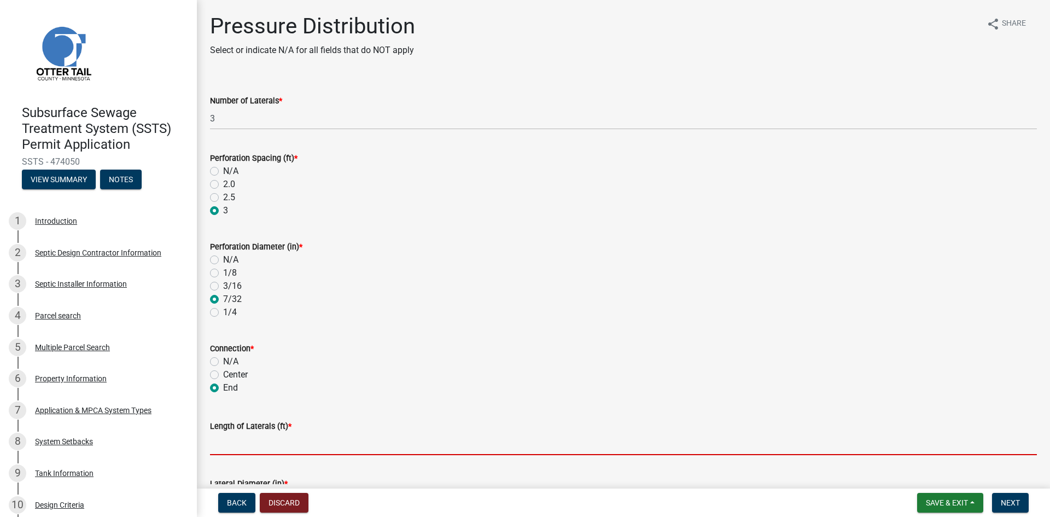
click at [247, 448] on input "Length of Laterals (ft) *" at bounding box center [623, 444] width 827 height 22
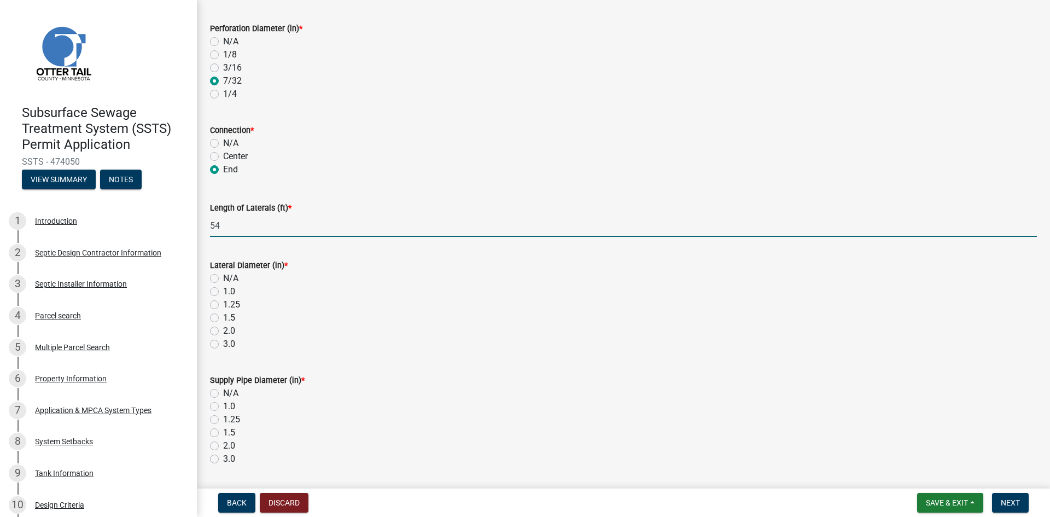
scroll to position [219, 0]
type input "54"
click at [223, 329] on label "2.0" at bounding box center [229, 330] width 12 height 13
click at [223, 329] on input "2.0" at bounding box center [226, 327] width 7 height 7
radio input "true"
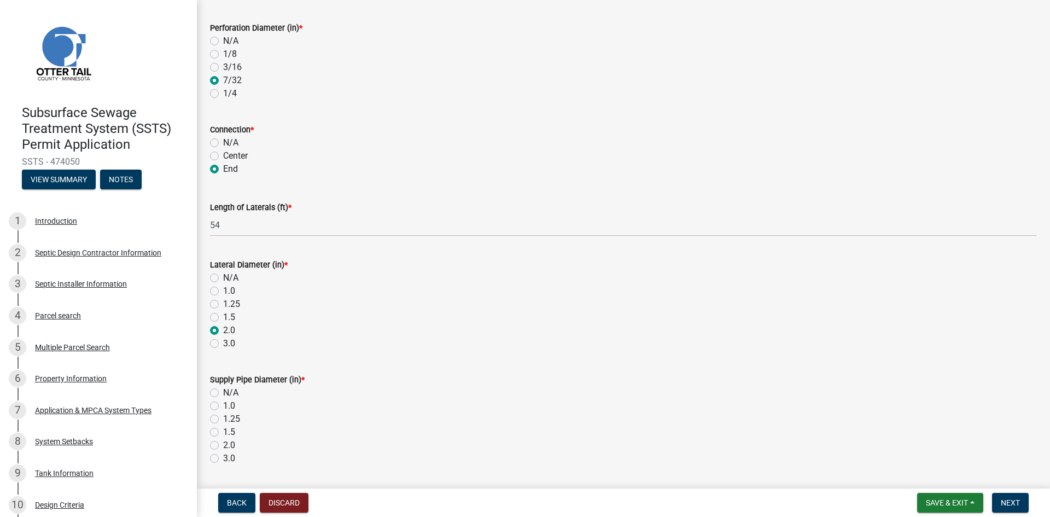
click at [223, 446] on label "2.0" at bounding box center [229, 445] width 12 height 13
click at [223, 446] on input "2.0" at bounding box center [226, 442] width 7 height 7
radio input "true"
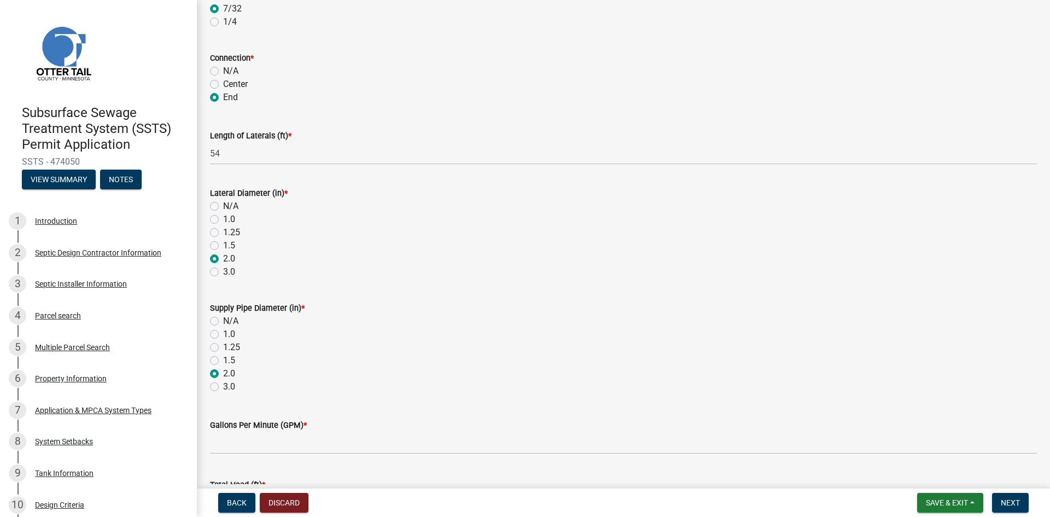
scroll to position [371, 0]
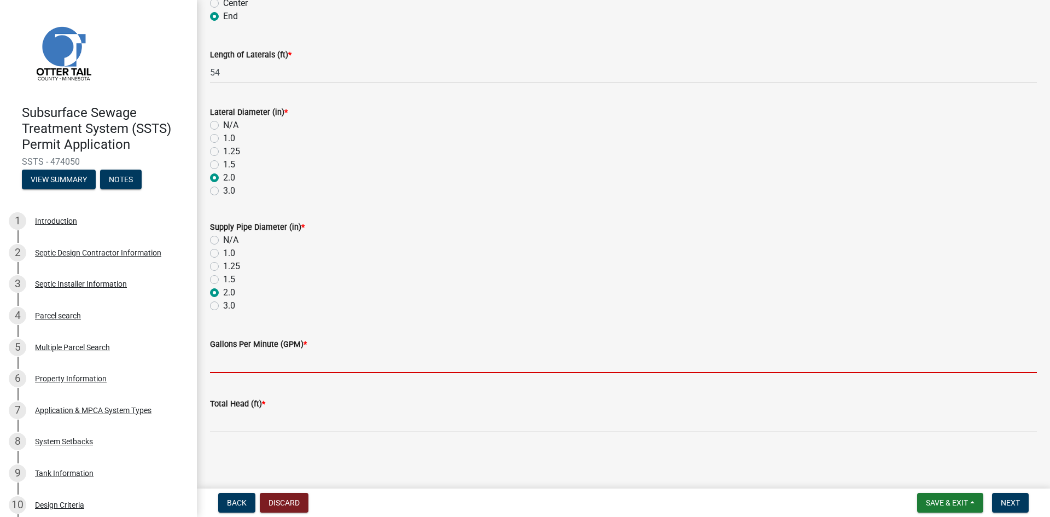
click at [225, 360] on input "Gallons Per Minute (GPM) *" at bounding box center [623, 362] width 827 height 22
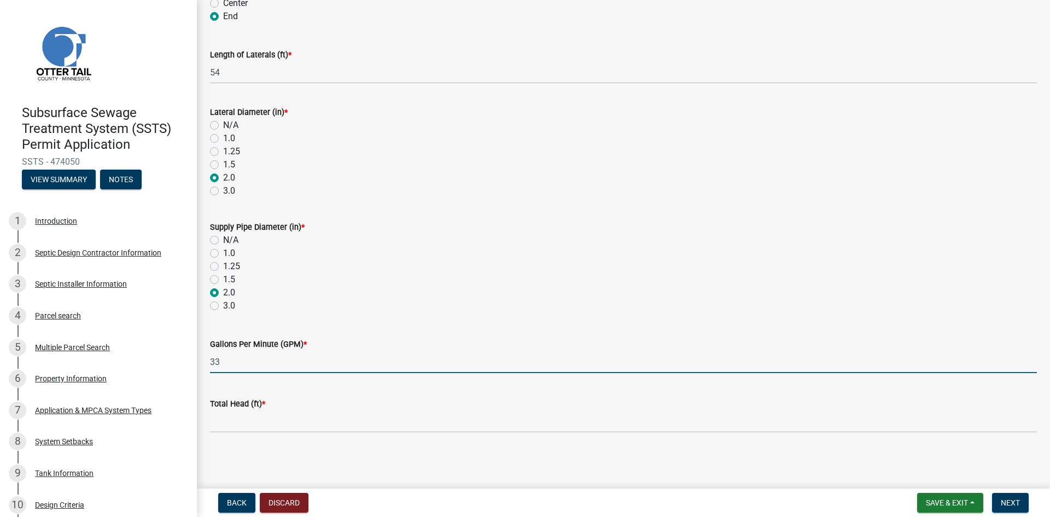
type input "33"
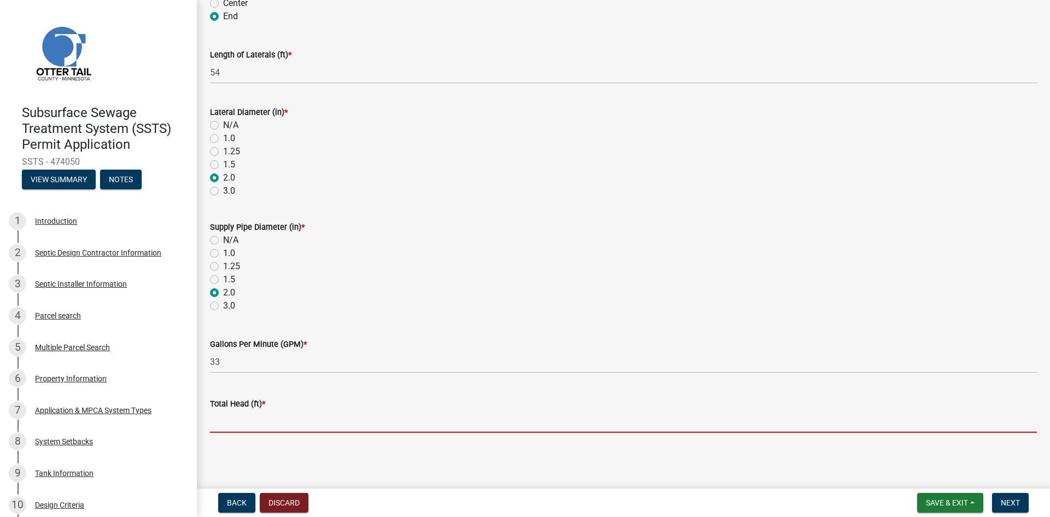
click at [232, 421] on input "Total Head (ft) *" at bounding box center [623, 421] width 827 height 22
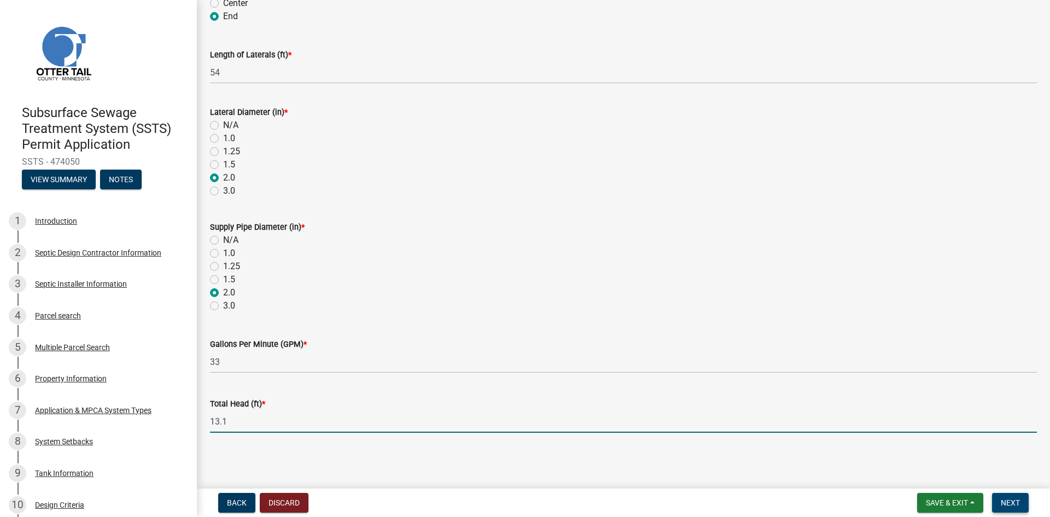
type input "13.1"
click at [1003, 502] on span "Next" at bounding box center [1010, 502] width 19 height 9
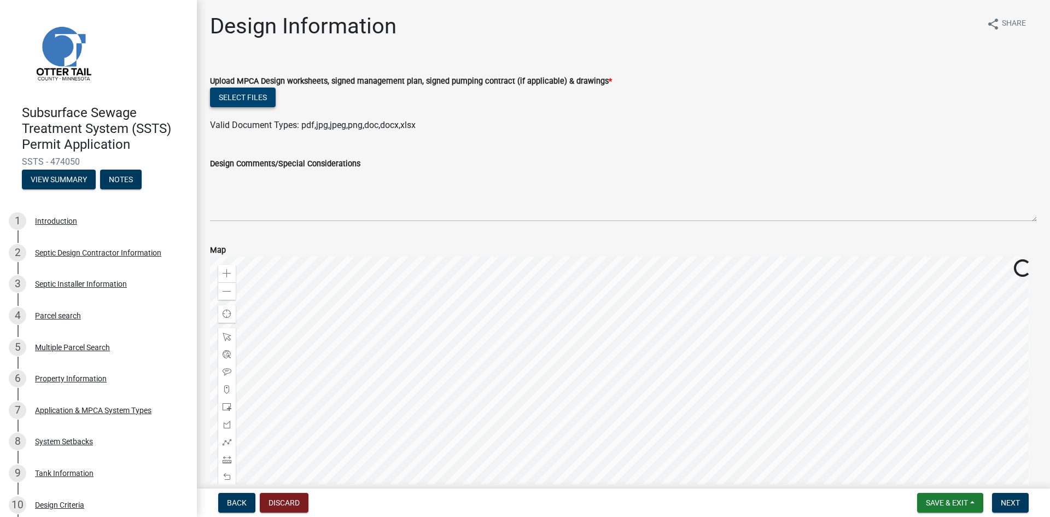
click at [261, 97] on button "Select files" at bounding box center [243, 98] width 66 height 20
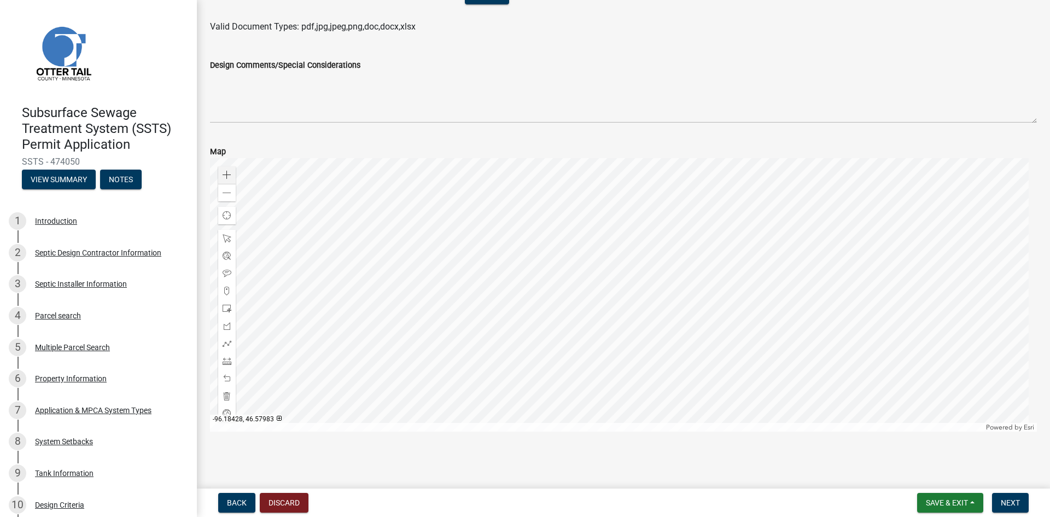
scroll to position [171, 0]
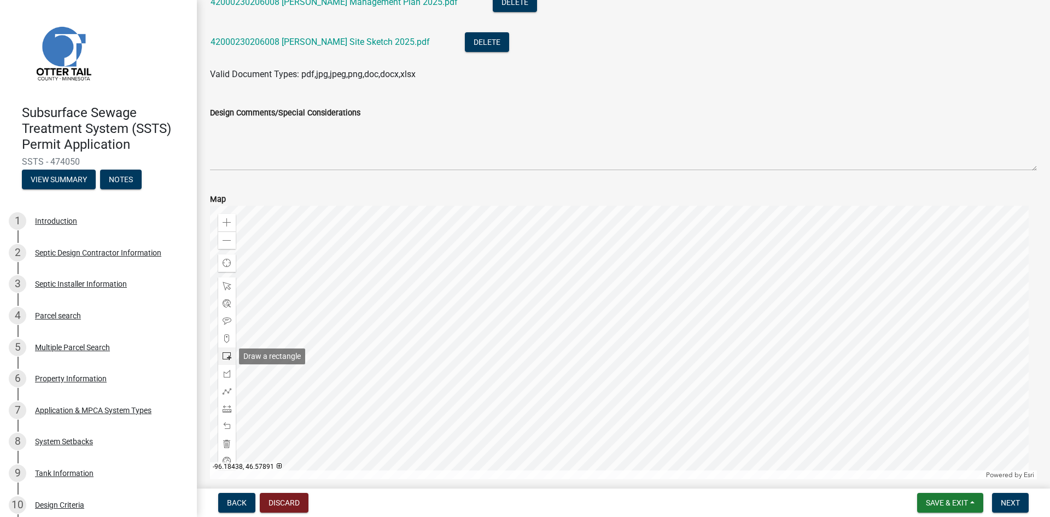
click at [226, 355] on span at bounding box center [227, 356] width 9 height 9
click at [660, 317] on div at bounding box center [623, 342] width 827 height 273
click at [1013, 503] on span "Next" at bounding box center [1010, 502] width 19 height 9
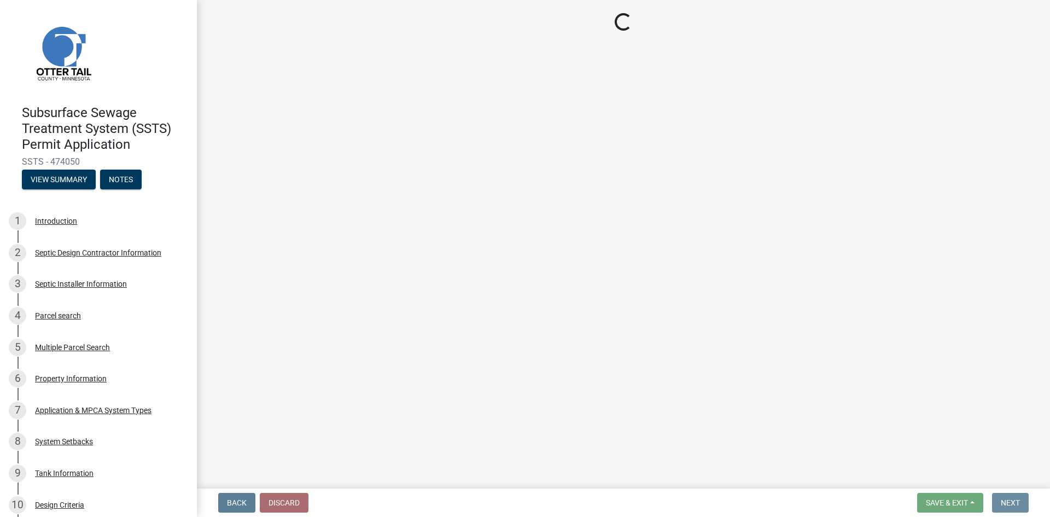
scroll to position [0, 0]
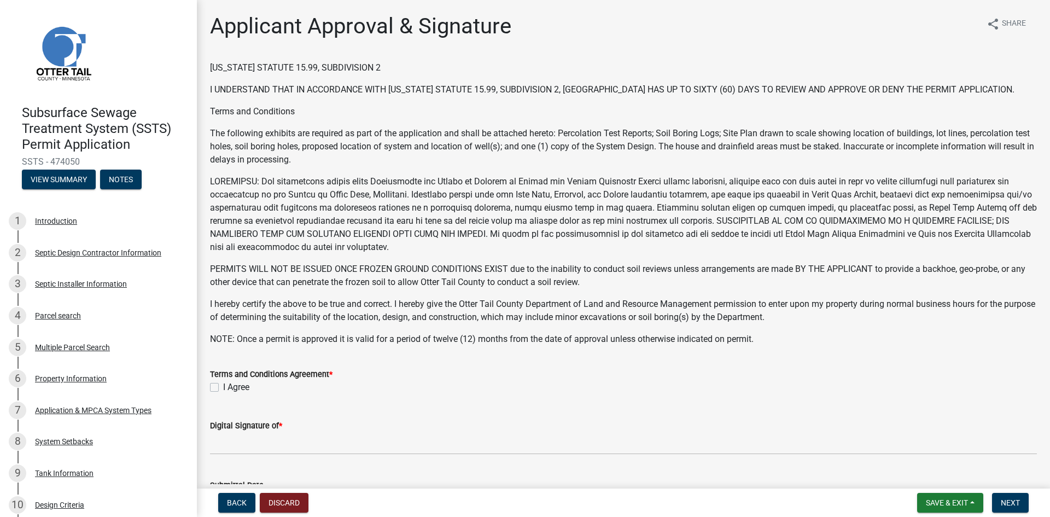
drag, startPoint x: 213, startPoint y: 387, endPoint x: 221, endPoint y: 394, distance: 10.9
click at [223, 387] on label "I Agree" at bounding box center [236, 387] width 26 height 13
click at [223, 387] on input "I Agree" at bounding box center [226, 384] width 7 height 7
checkbox input "true"
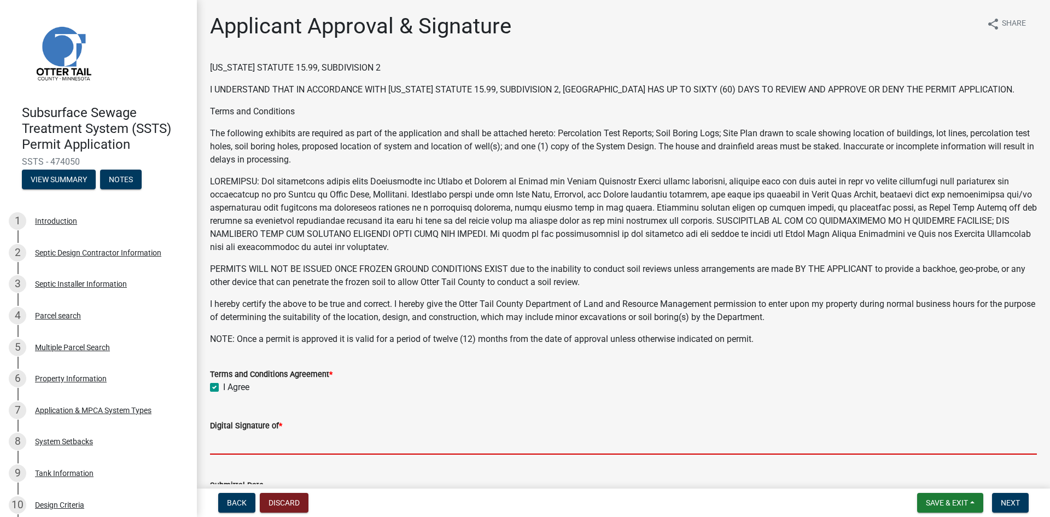
click at [238, 445] on input "Digital Signature of *" at bounding box center [623, 443] width 827 height 22
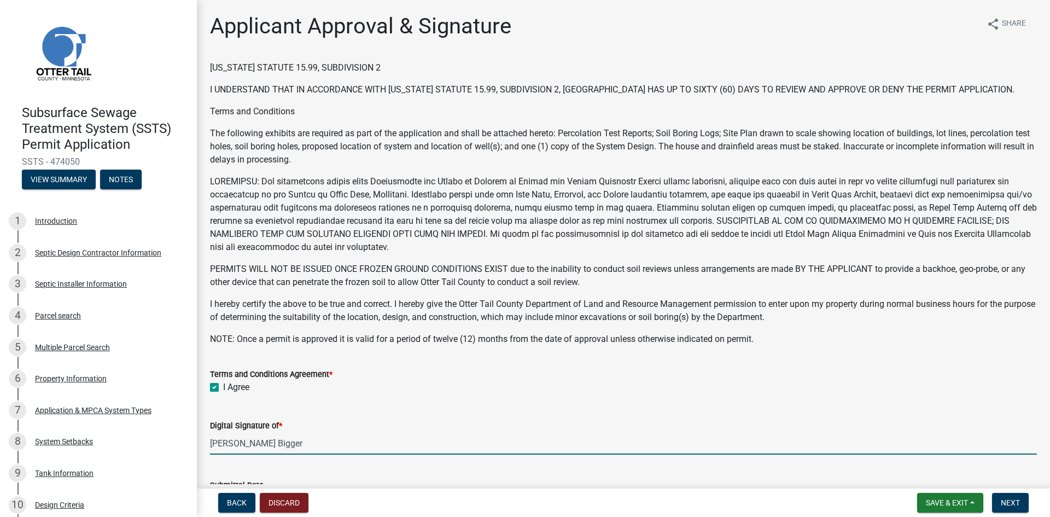
type input "[PERSON_NAME] Bigger"
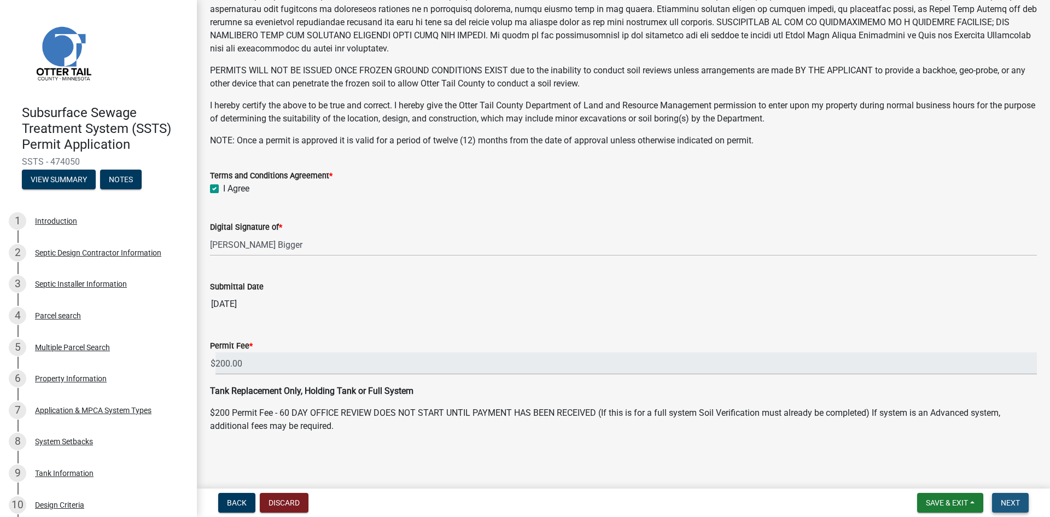
click at [1007, 505] on span "Next" at bounding box center [1010, 502] width 19 height 9
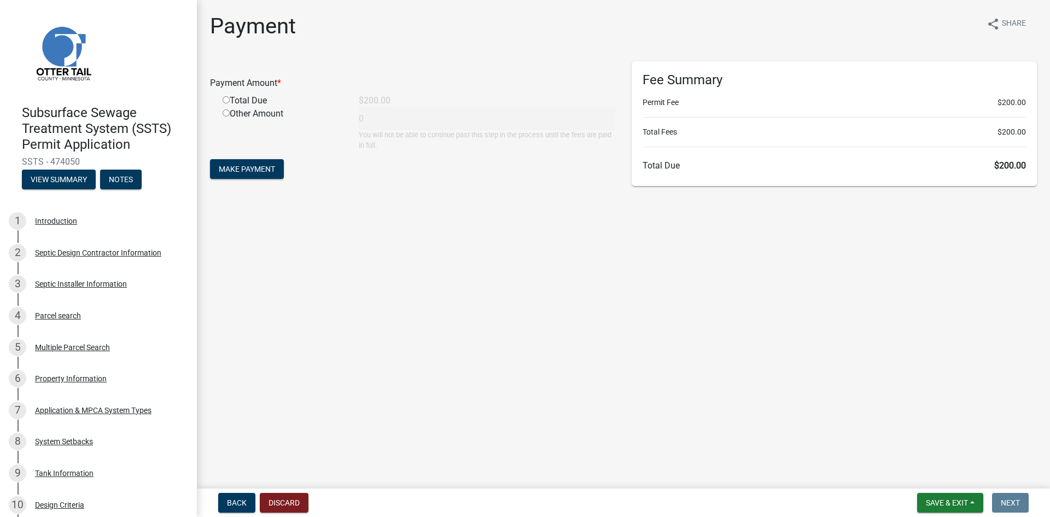
click at [230, 100] on div "Total Due" at bounding box center [282, 100] width 136 height 13
click at [224, 101] on input "radio" at bounding box center [226, 99] width 7 height 7
radio input "true"
type input "200"
click at [232, 168] on span "Make Payment" at bounding box center [247, 169] width 56 height 9
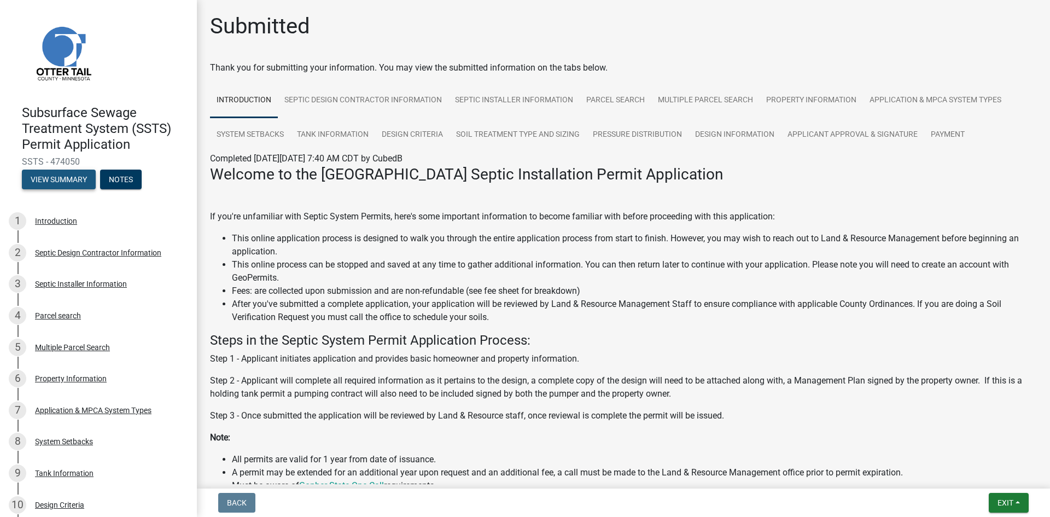
click at [69, 179] on button "View Summary" at bounding box center [59, 180] width 74 height 20
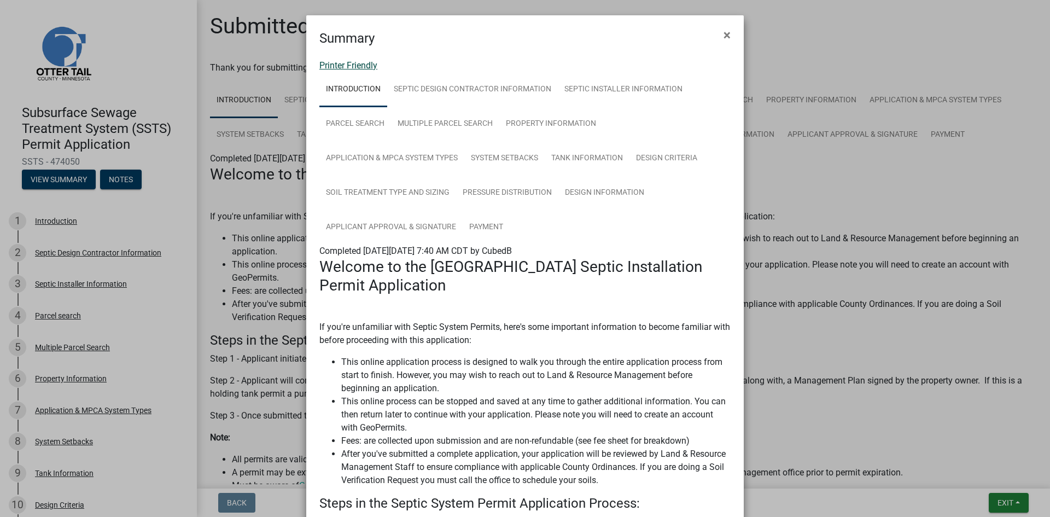
click at [366, 65] on link "Printer Friendly" at bounding box center [348, 65] width 58 height 10
click at [718, 32] on button "×" at bounding box center [727, 35] width 25 height 31
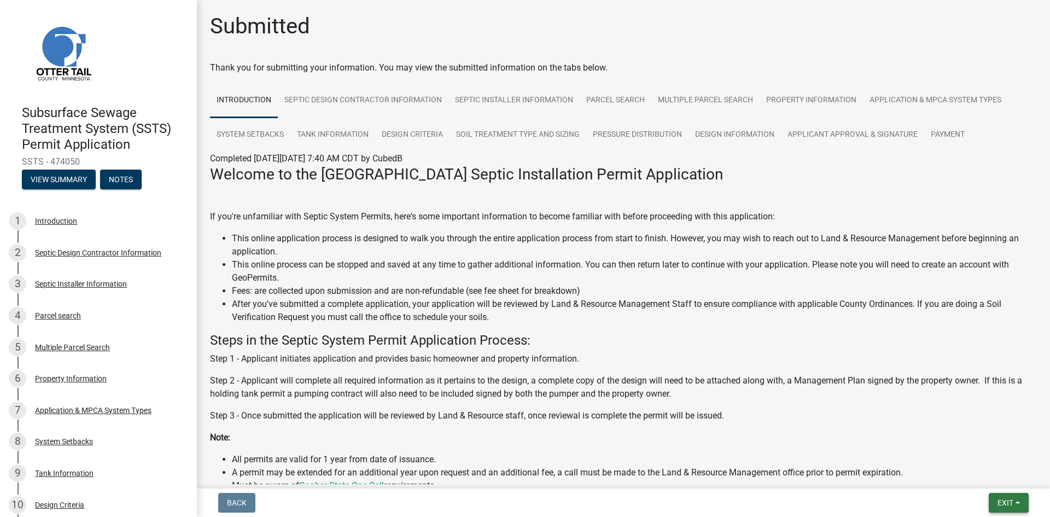
click at [1010, 503] on span "Exit" at bounding box center [1006, 502] width 16 height 9
click at [988, 476] on button "Save & Exit" at bounding box center [985, 474] width 88 height 26
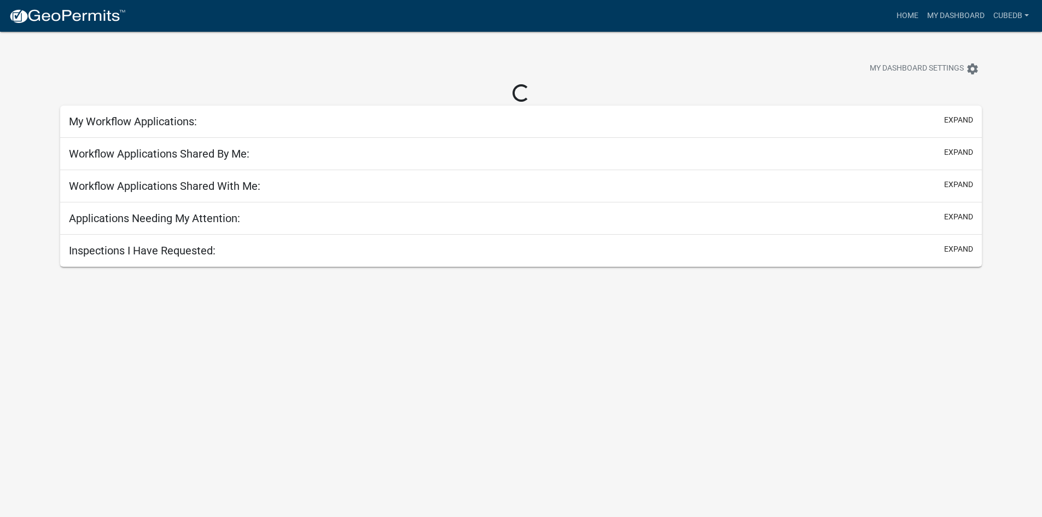
select select "3: 100"
